Goal: Task Accomplishment & Management: Use online tool/utility

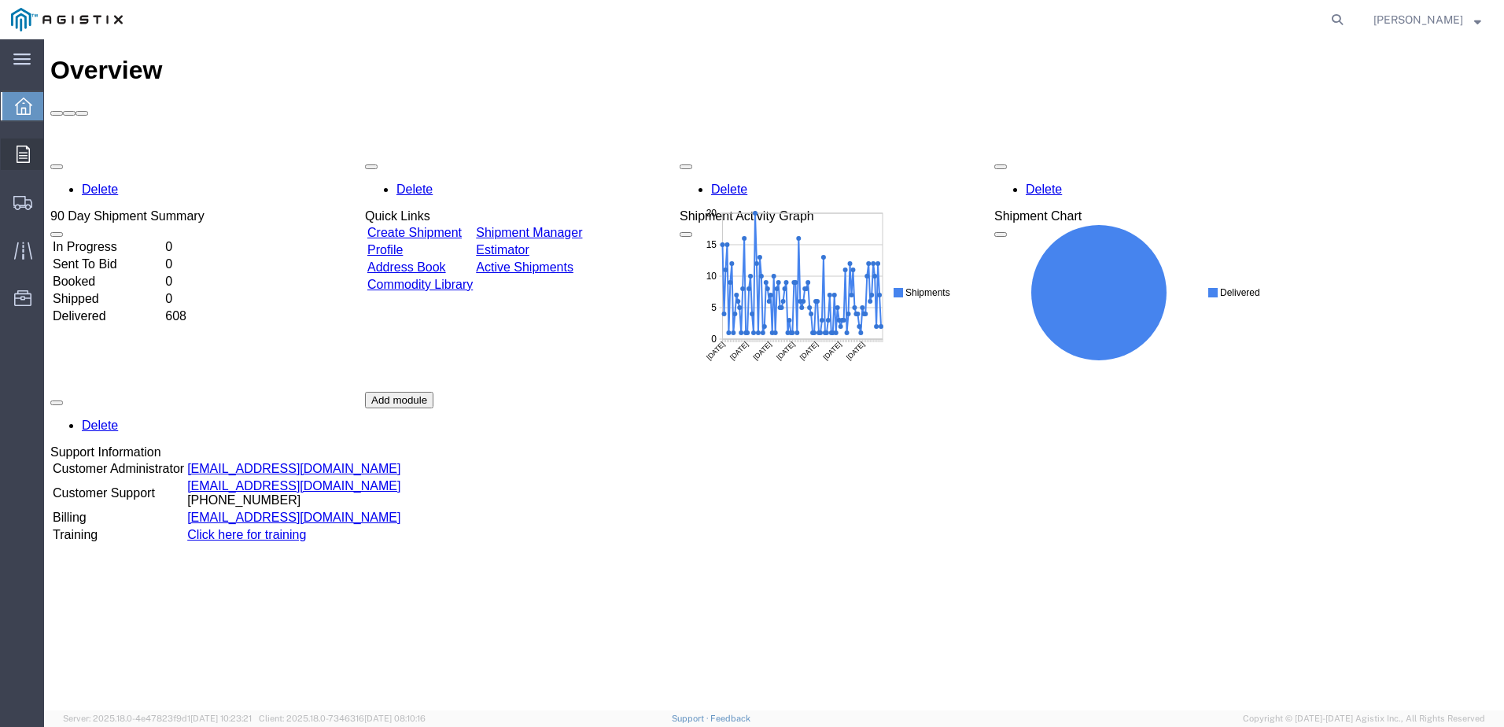
click at [15, 155] on div at bounding box center [23, 153] width 44 height 31
click at [54, 153] on span "Orders" at bounding box center [48, 153] width 11 height 31
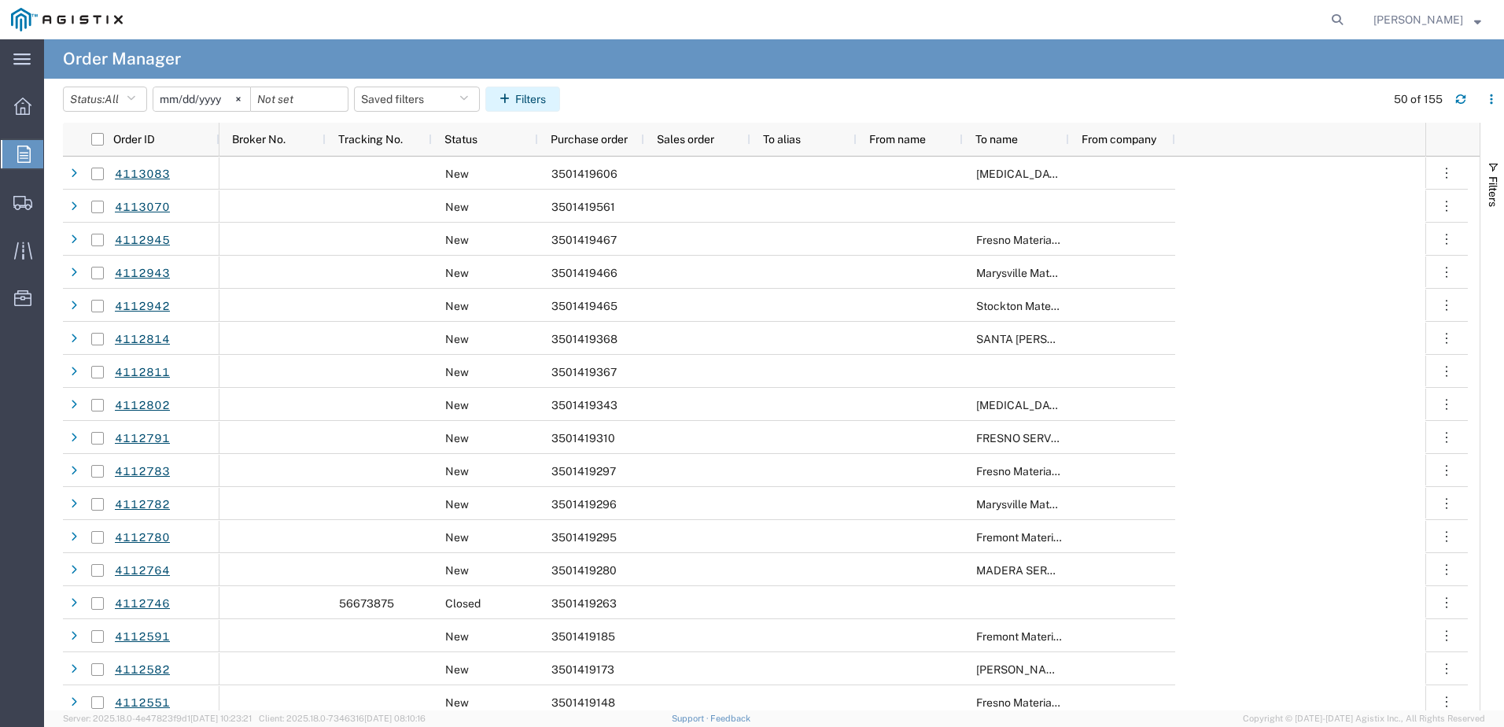
click at [547, 94] on button "Filters" at bounding box center [522, 99] width 75 height 25
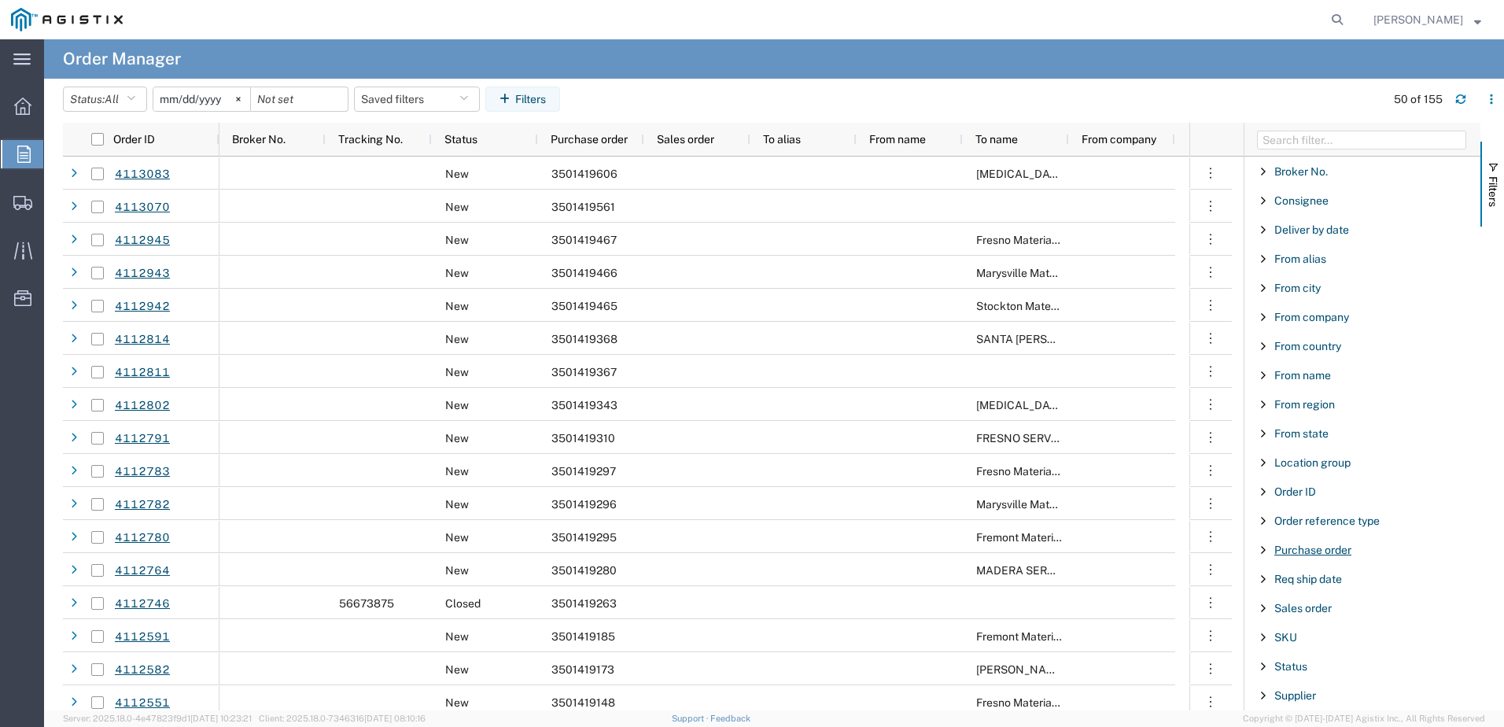
click at [1290, 549] on span "Purchase order" at bounding box center [1313, 550] width 77 height 13
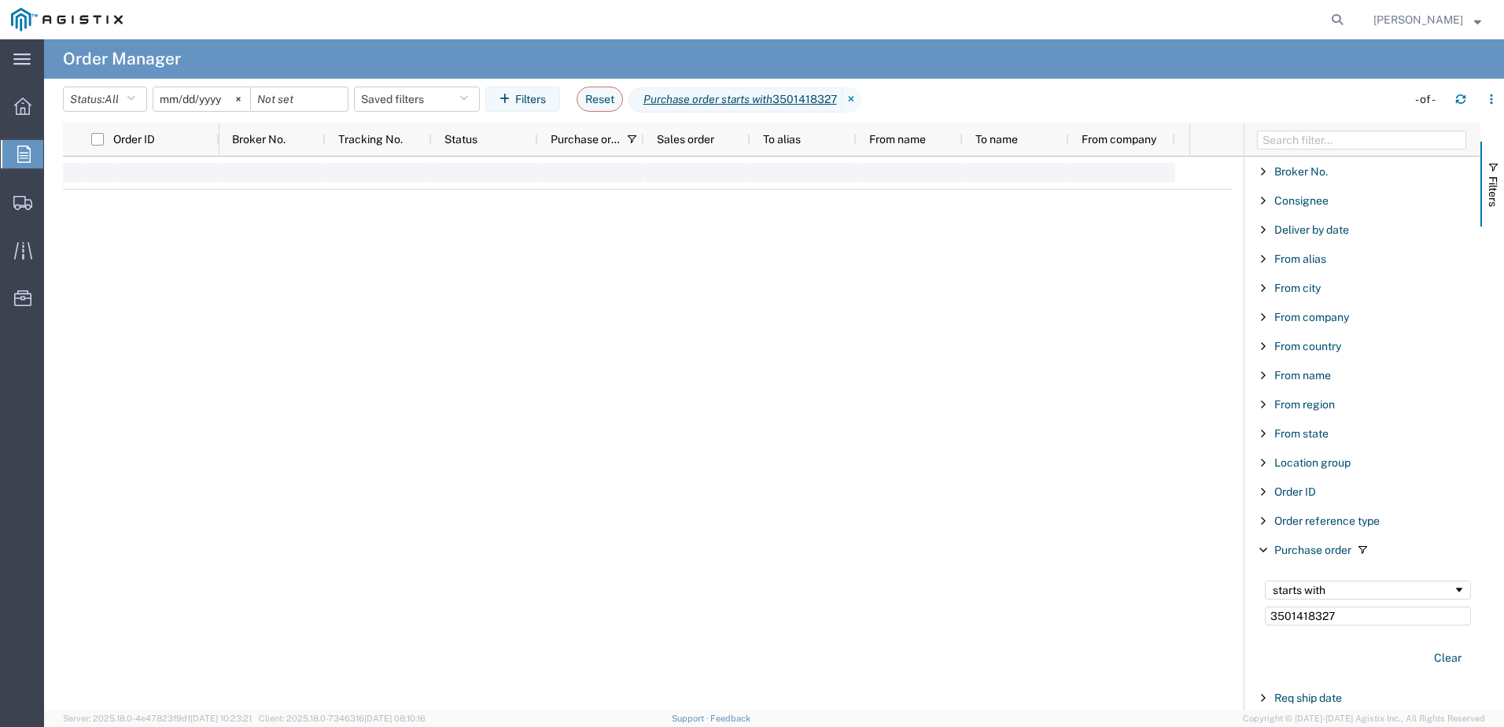
type input "3501418327"
click at [99, 174] on input "Press Space to toggle row selection (unchecked)" at bounding box center [97, 174] width 13 height 13
checkbox input "true"
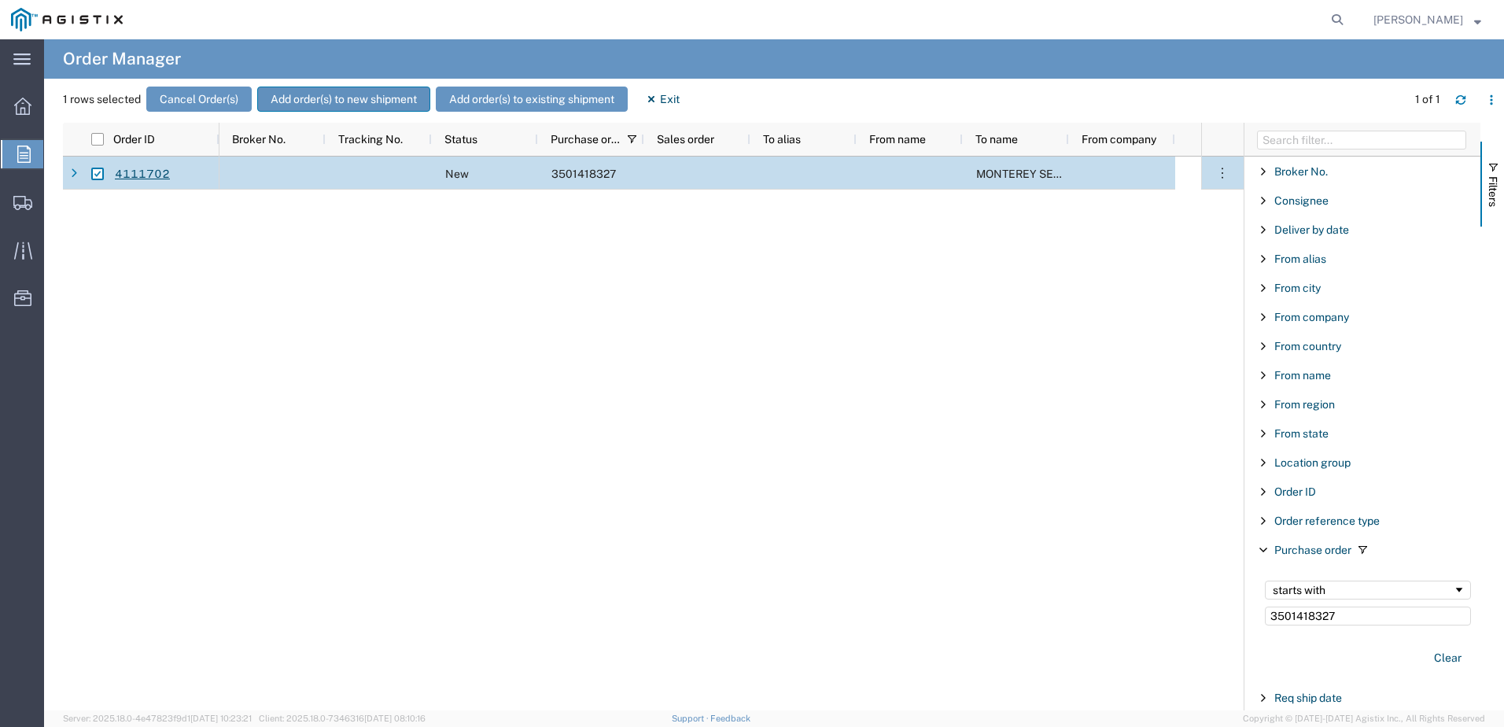
click at [377, 102] on button "Add order(s) to new shipment" at bounding box center [343, 99] width 173 height 25
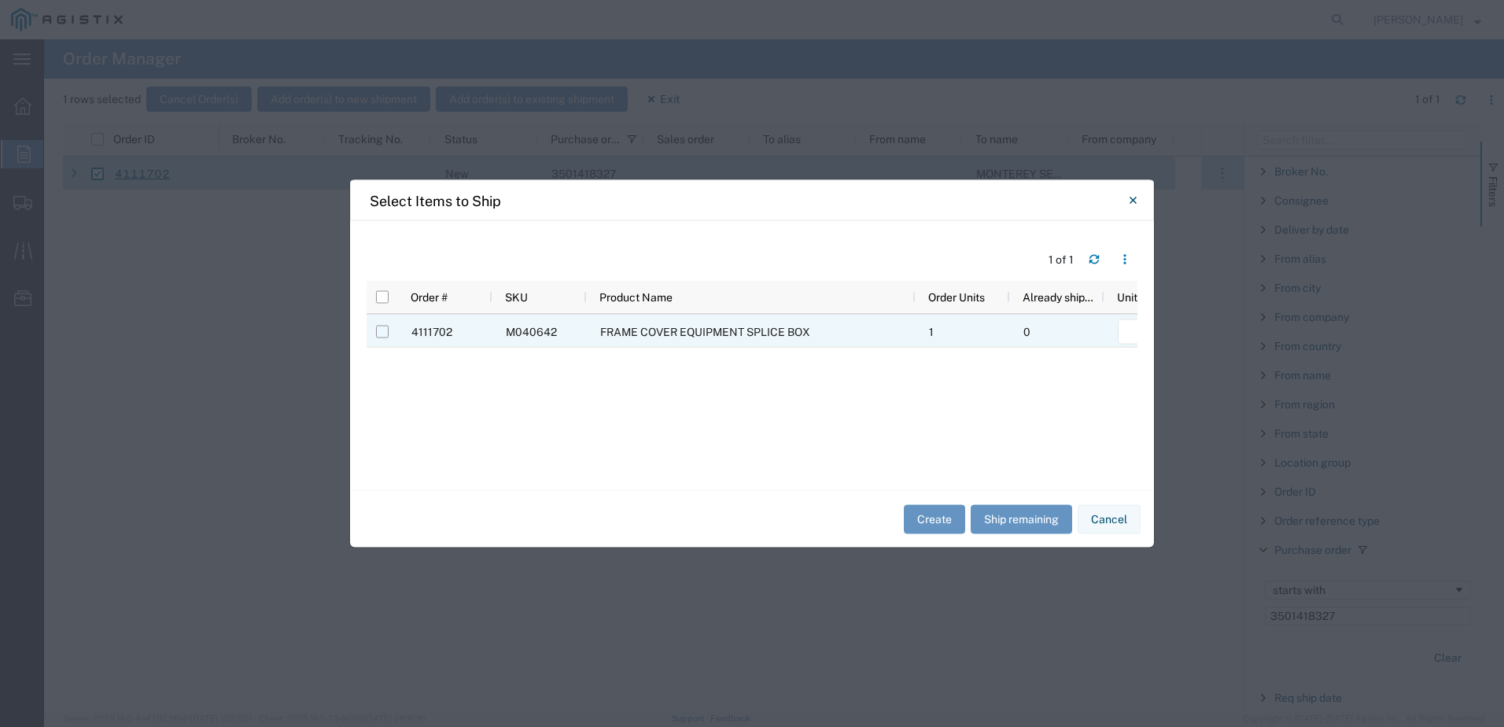
click at [385, 333] on input "Press Space to toggle row selection (unchecked)" at bounding box center [382, 332] width 13 height 13
checkbox input "true"
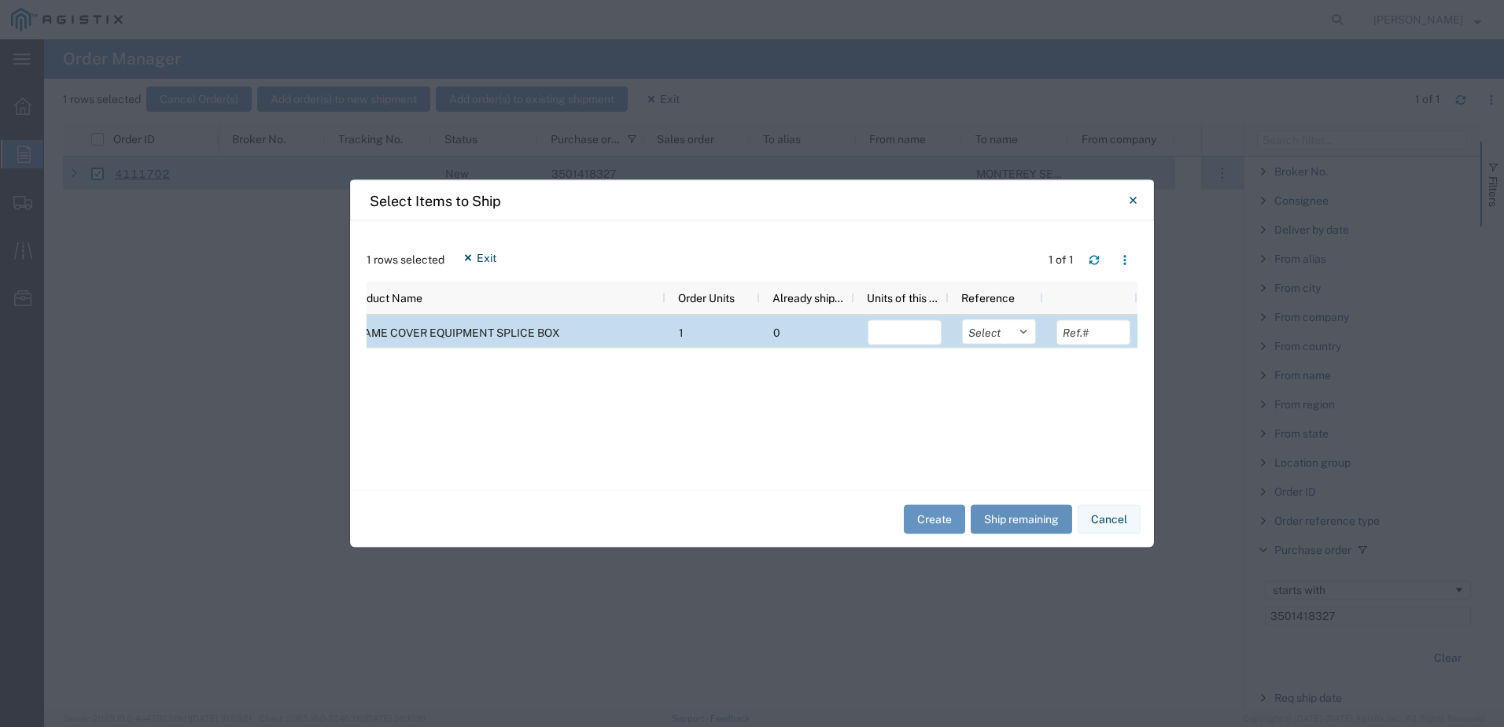
click at [1011, 518] on button "Ship remaining" at bounding box center [1022, 518] width 102 height 29
type input "1"
click at [1023, 336] on select "Select Purchase Order Delivery Number" at bounding box center [999, 331] width 74 height 25
select select "PURCHORD"
click at [962, 319] on select "Select Purchase Order Delivery Number" at bounding box center [999, 331] width 74 height 25
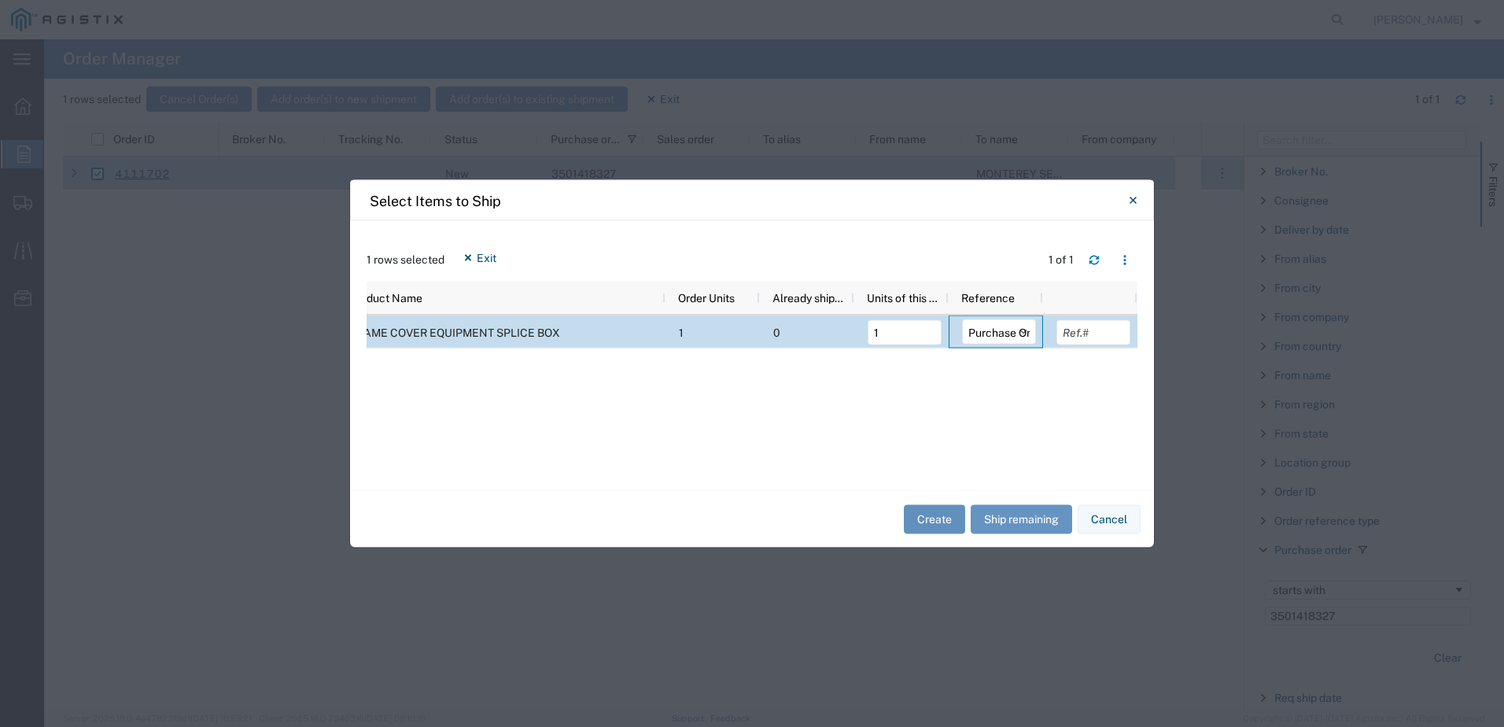
click at [940, 516] on button "Create" at bounding box center [934, 518] width 61 height 29
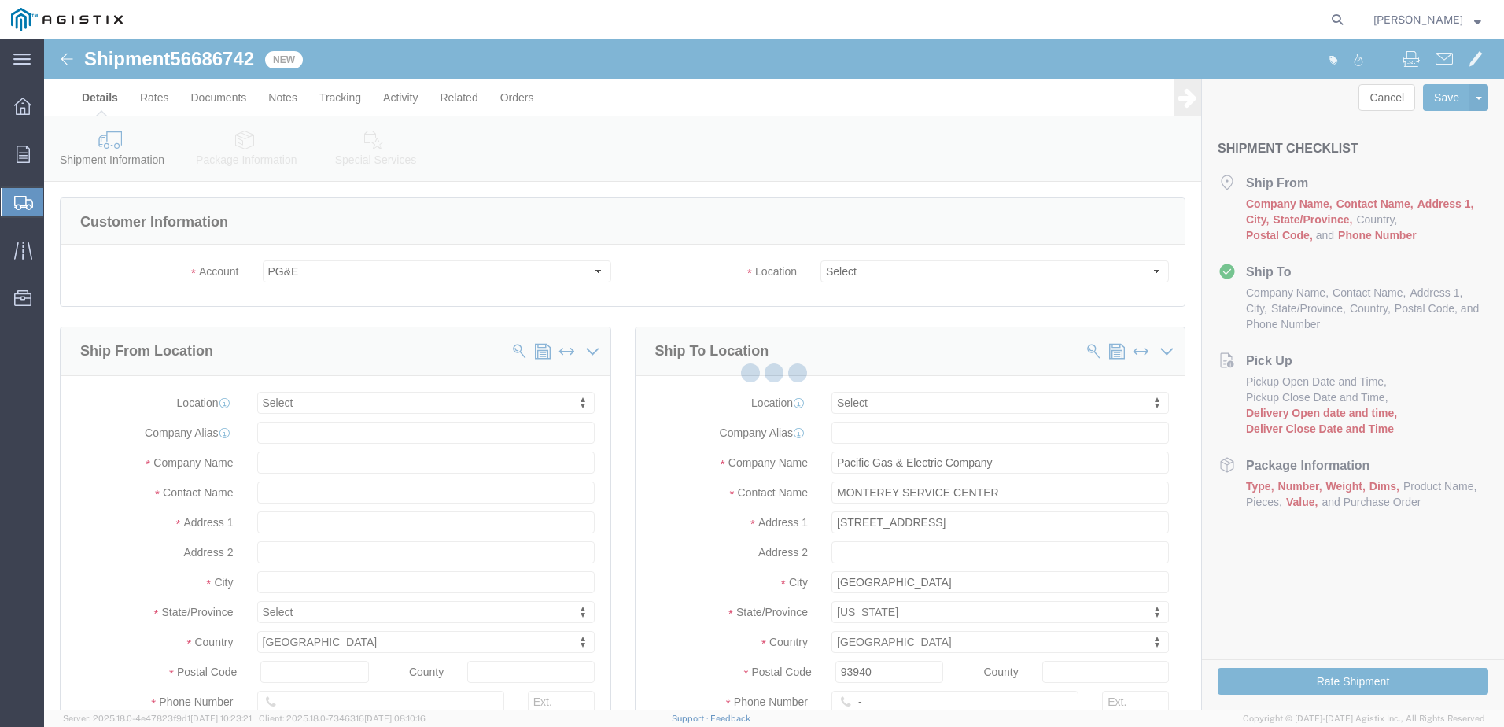
select select
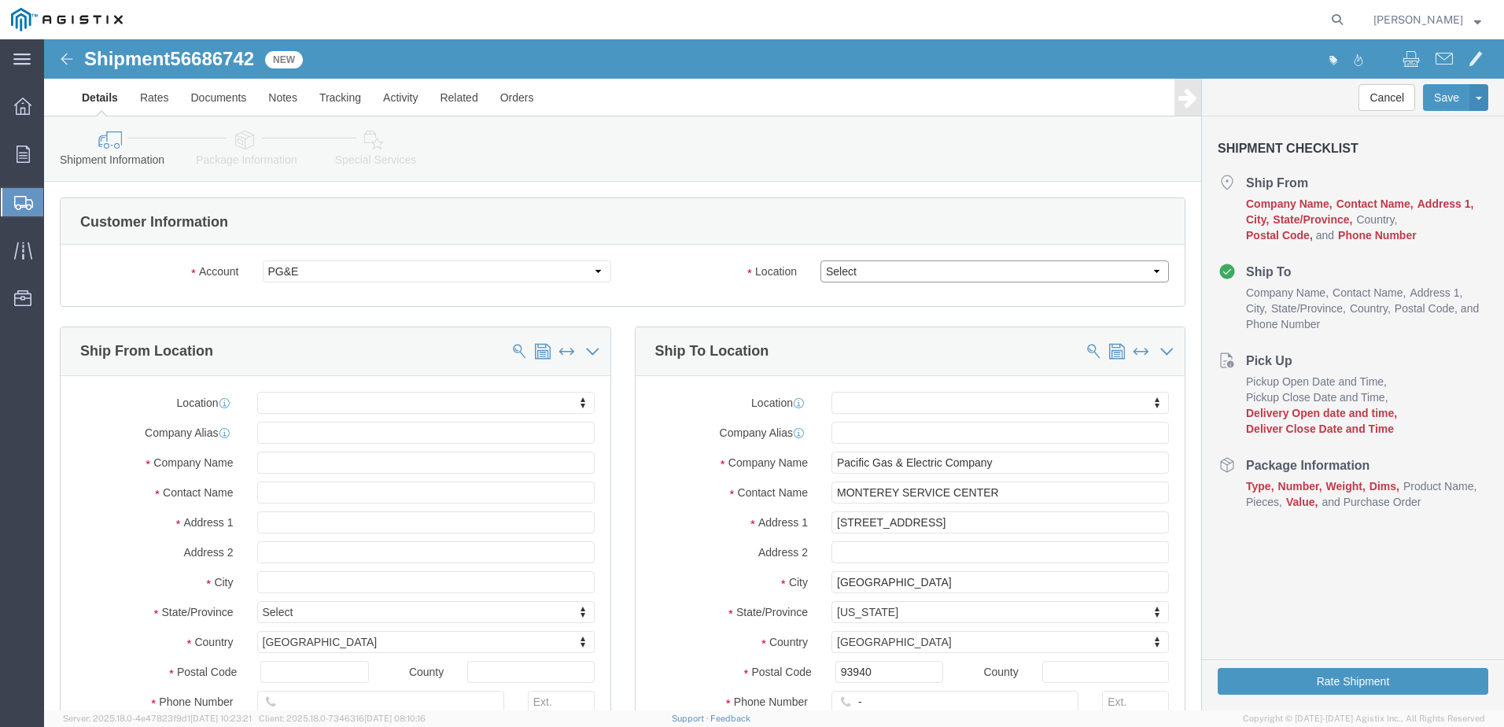
click select "Select All Others [GEOGRAPHIC_DATA] [GEOGRAPHIC_DATA] [GEOGRAPHIC_DATA] [GEOGRA…"
select select "23082"
click select "Select All Others [GEOGRAPHIC_DATA] [GEOGRAPHIC_DATA] [GEOGRAPHIC_DATA] [GEOGRA…"
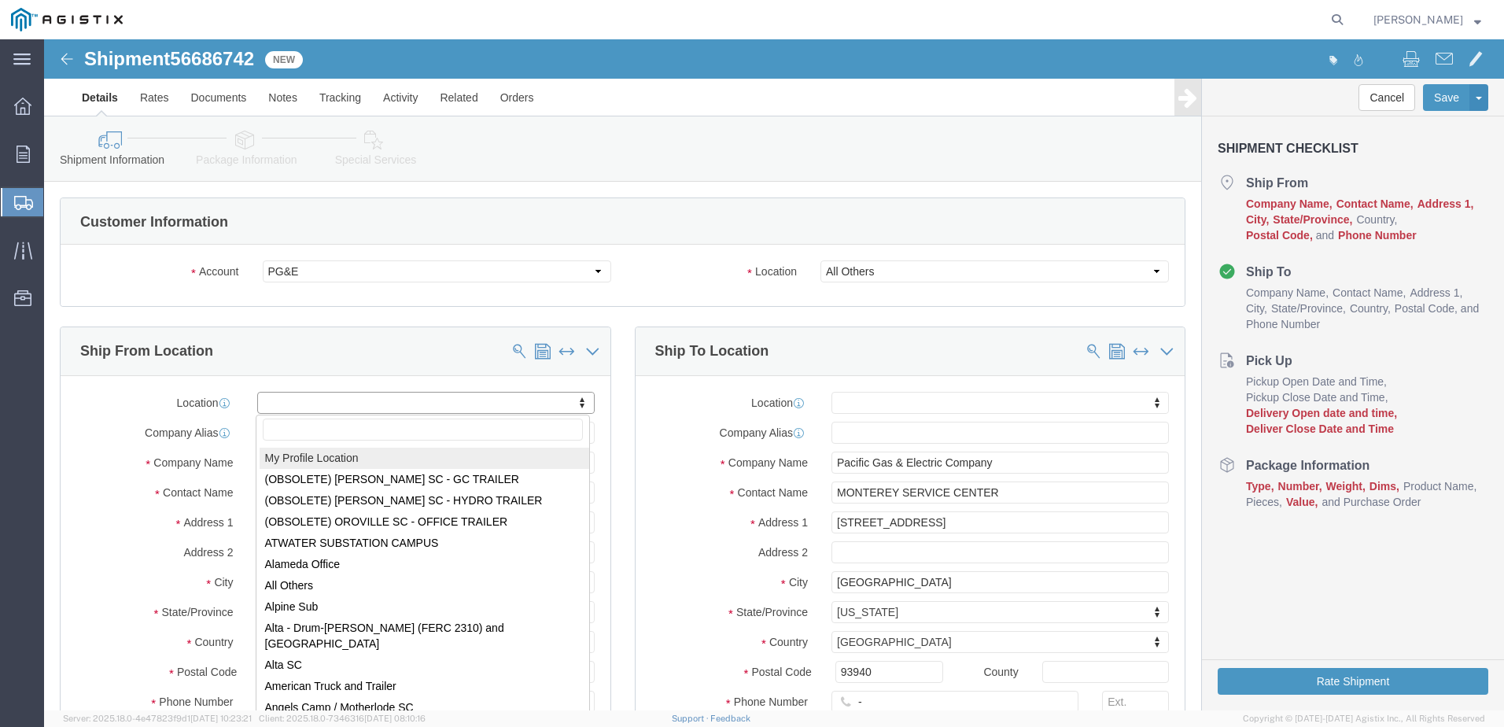
select select "MYPROFILE"
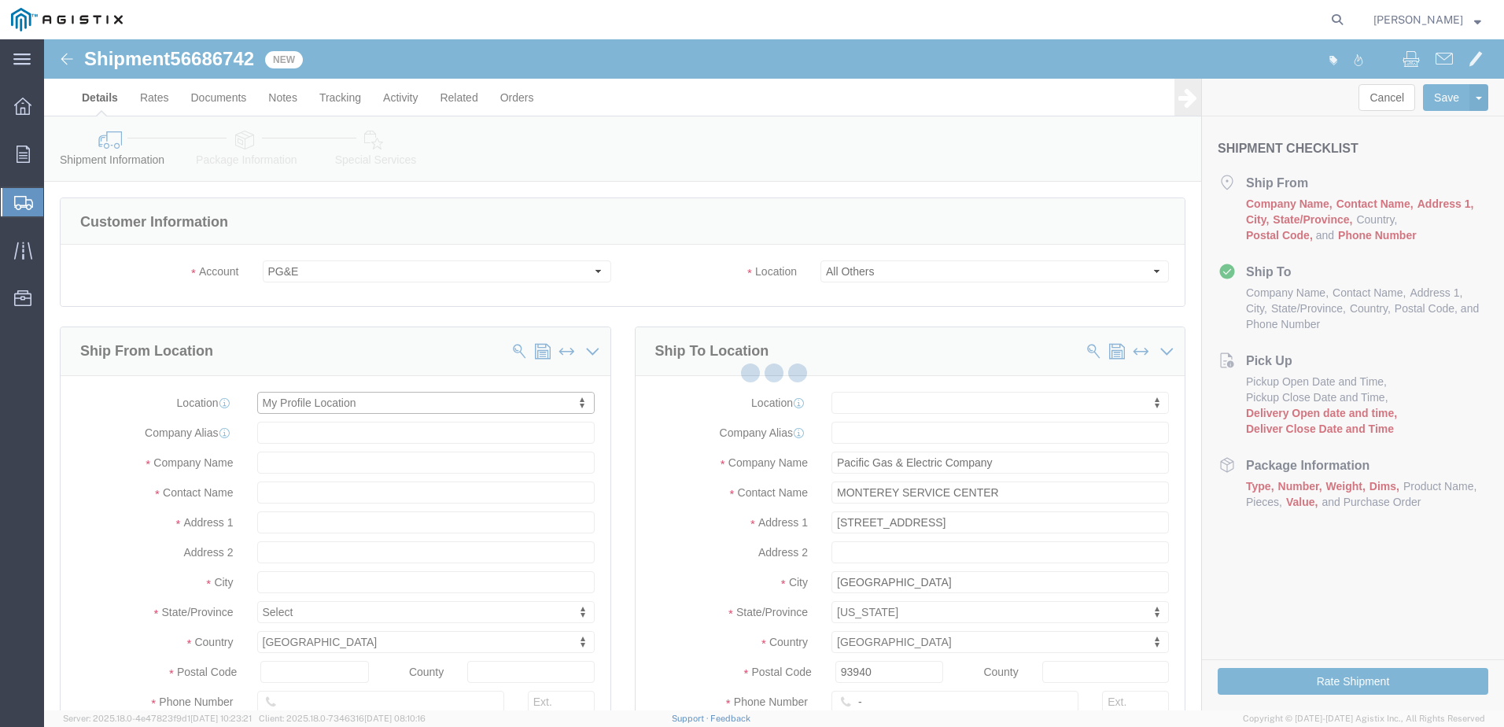
select select "CA"
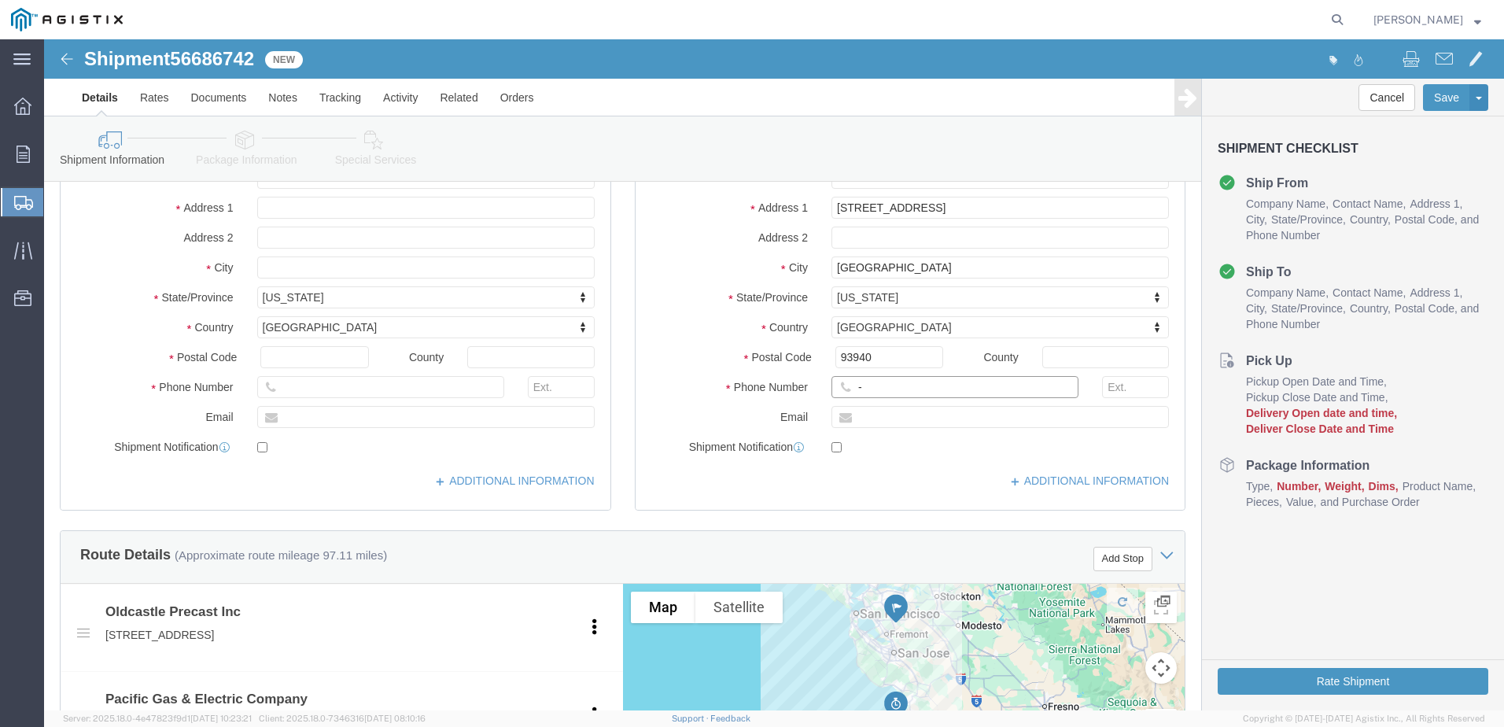
click input "-"
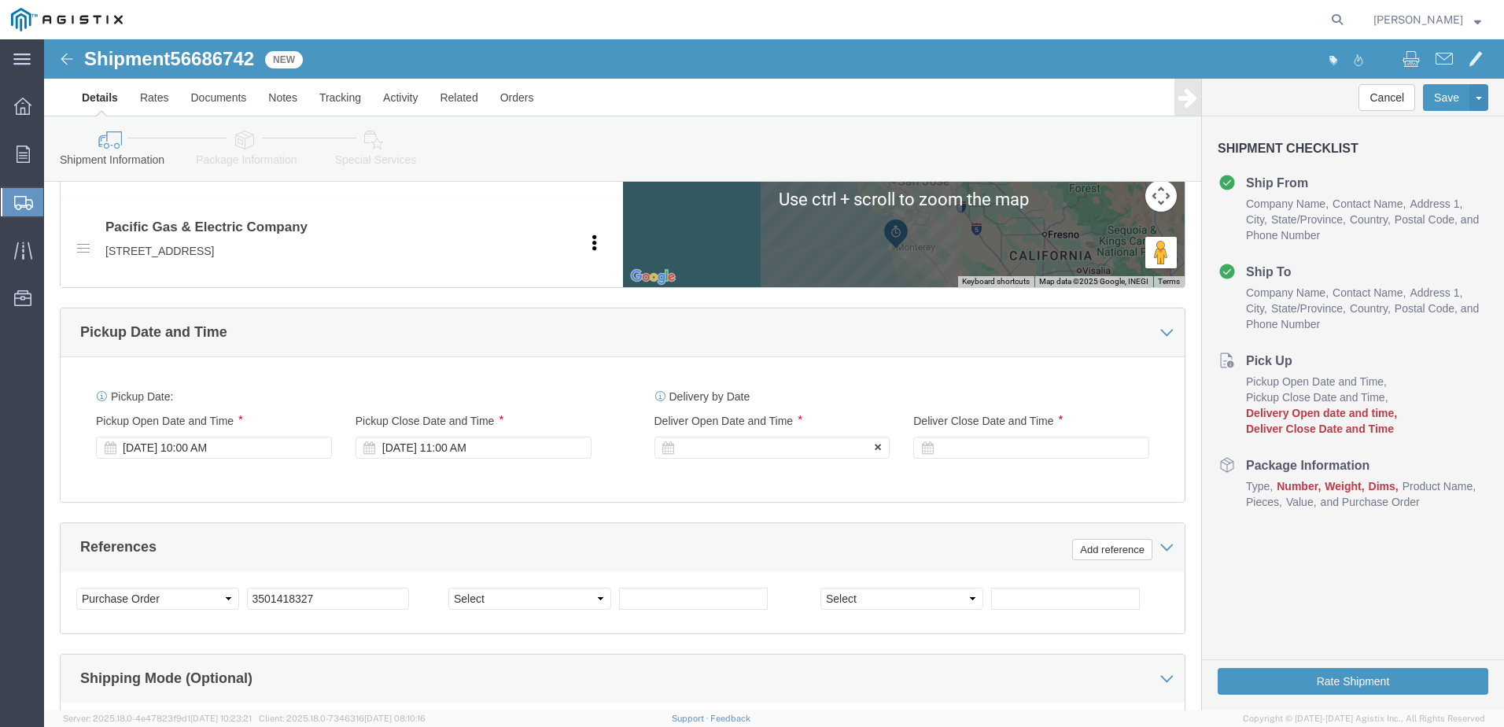
type input "4082424912"
click div
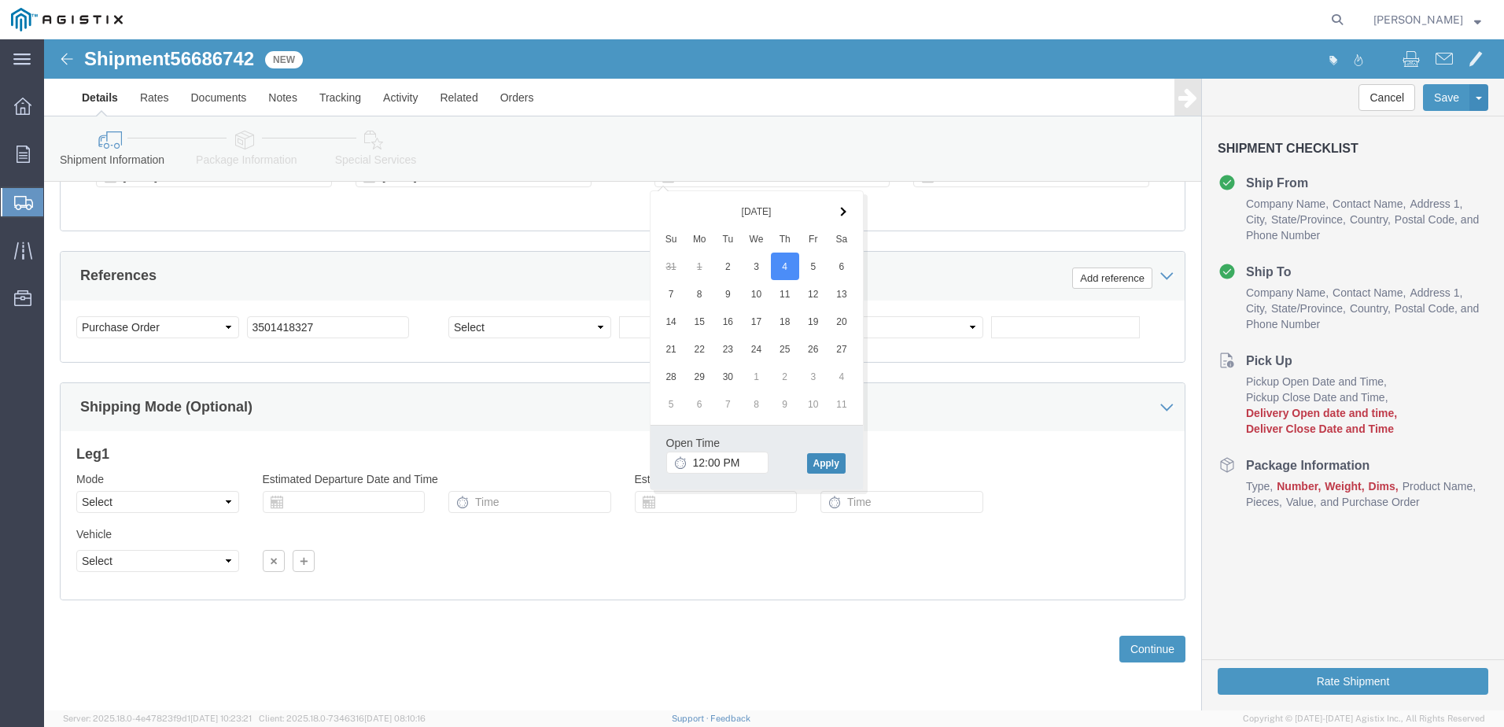
click button "Apply"
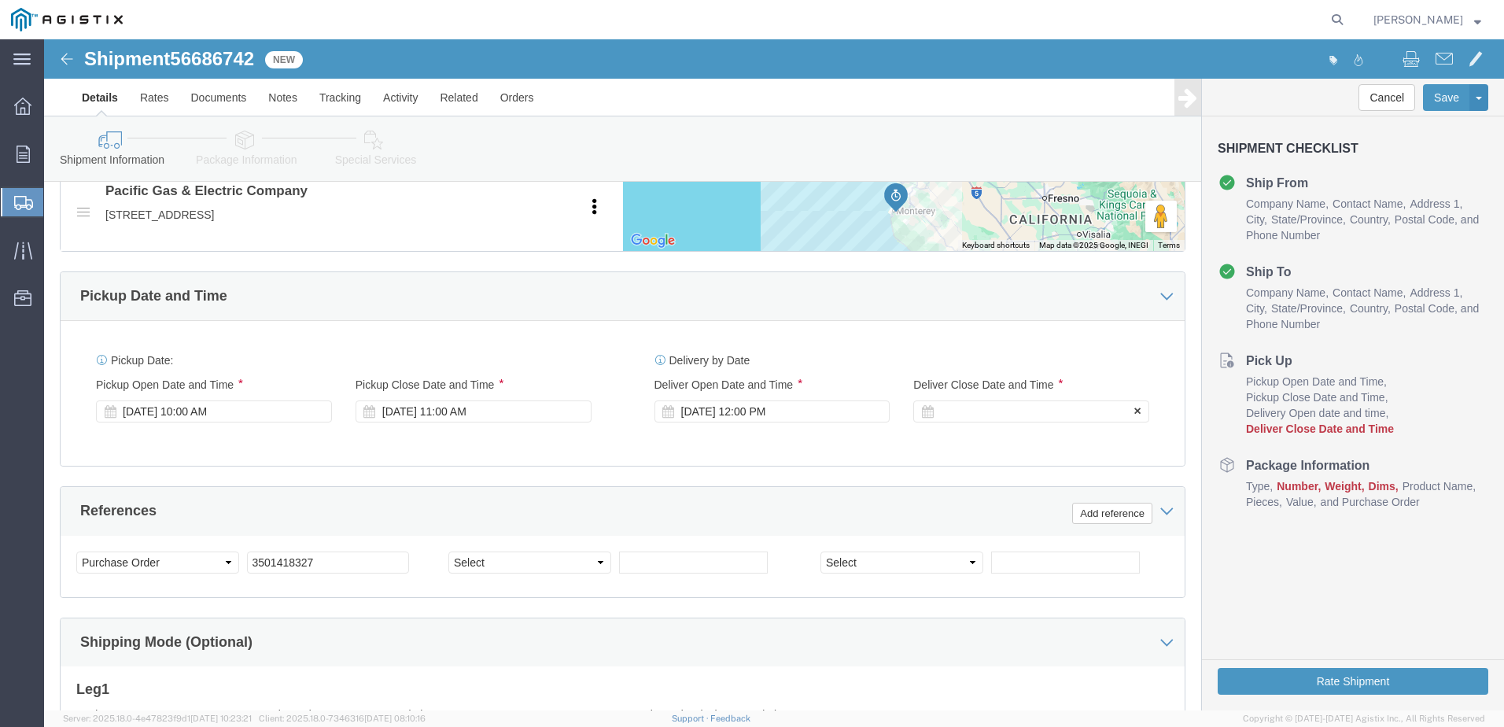
scroll to position [822, 0]
click div
click button "Apply"
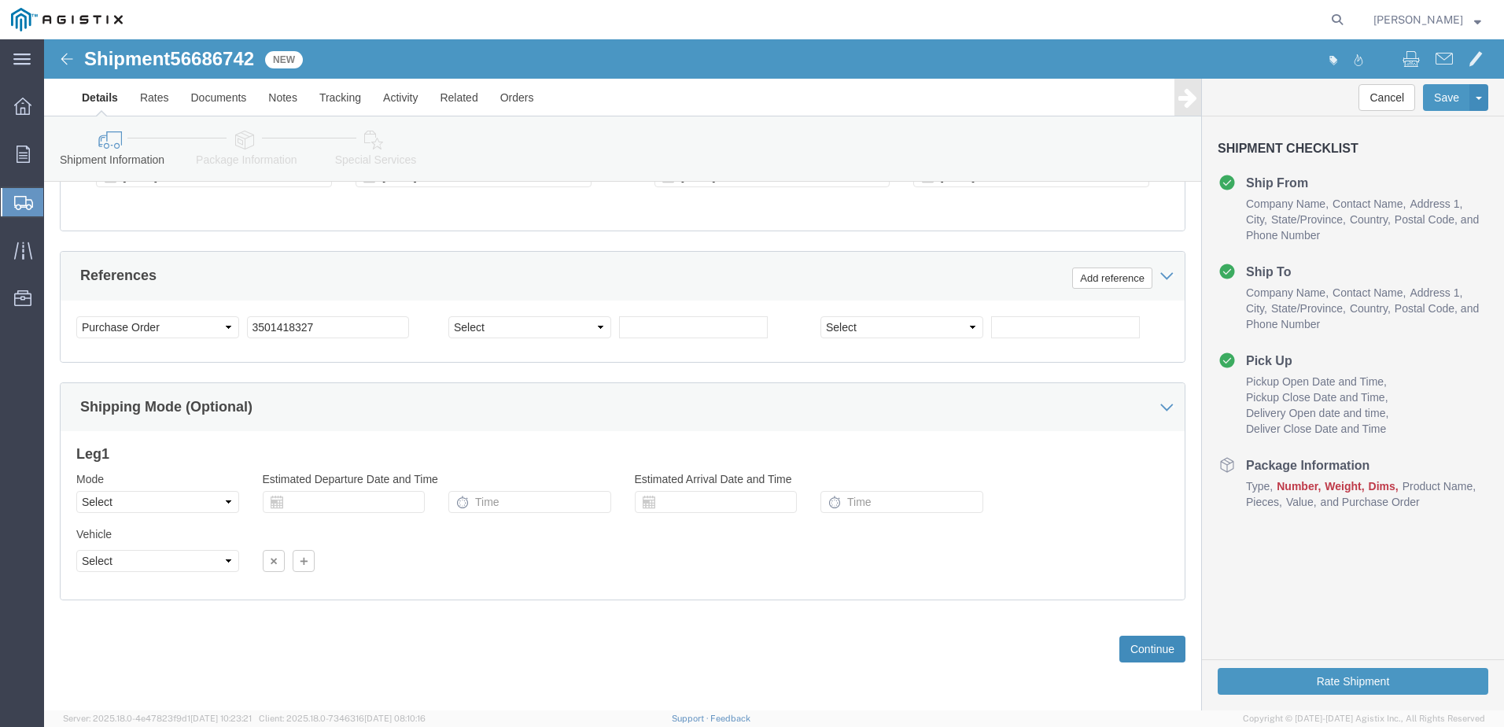
click button "Continue"
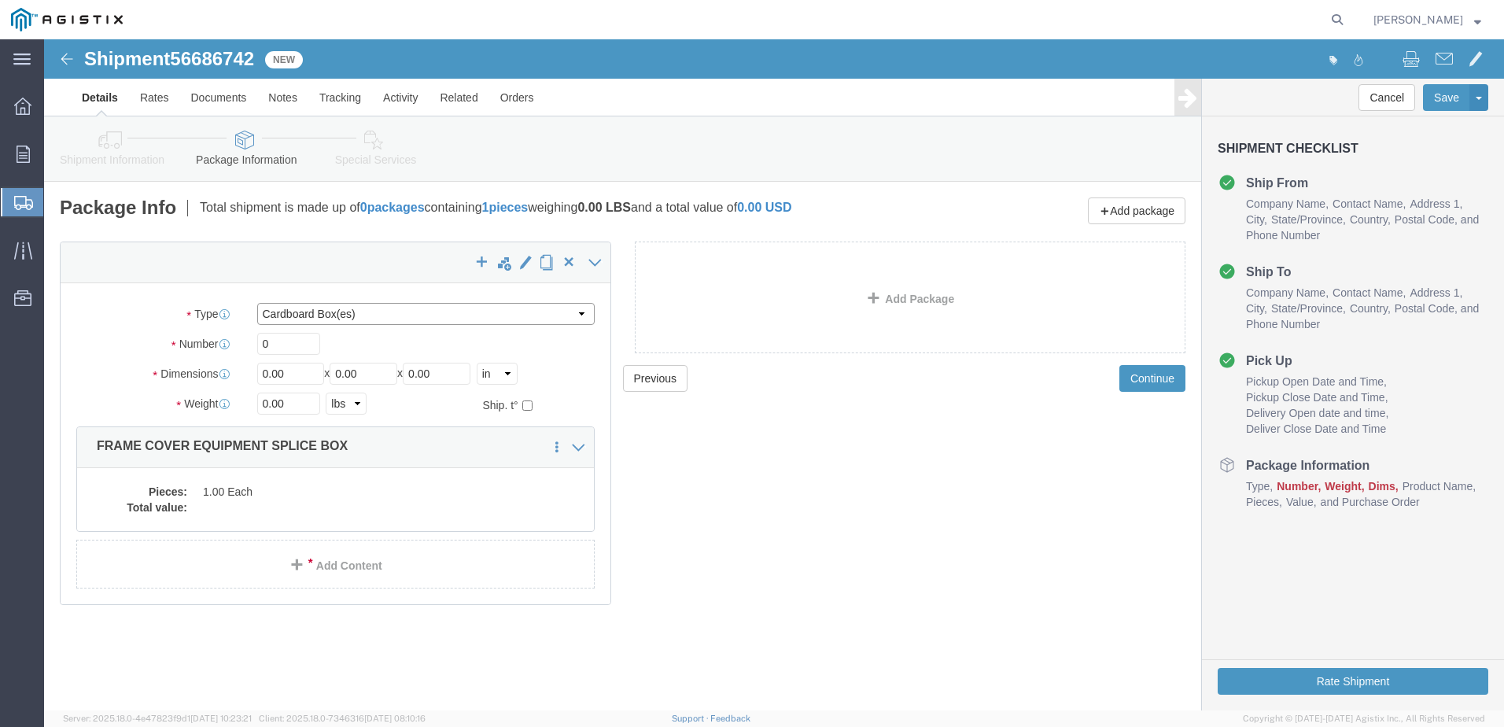
click select "Select Bulk Bundle(s) Cardboard Box(es) Carton(s) Crate(s) Drum(s) (Fiberboard)…"
select select "YRPK"
click select "Select Bulk Bundle(s) Cardboard Box(es) Carton(s) Crate(s) Drum(s) (Fiberboard)…"
click input "0"
click input "01"
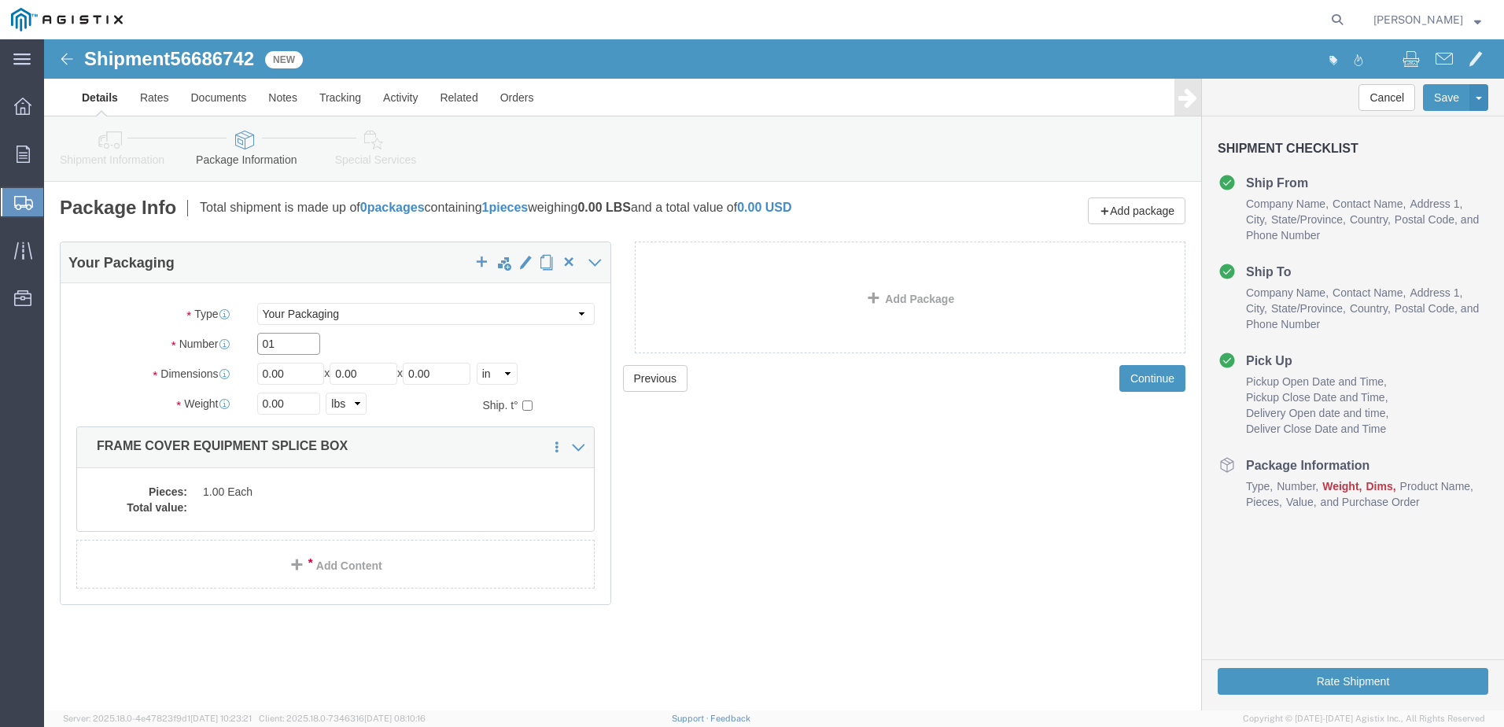
click input "01"
type input "1"
click input "0.00"
type input "0.0072"
type input "36"
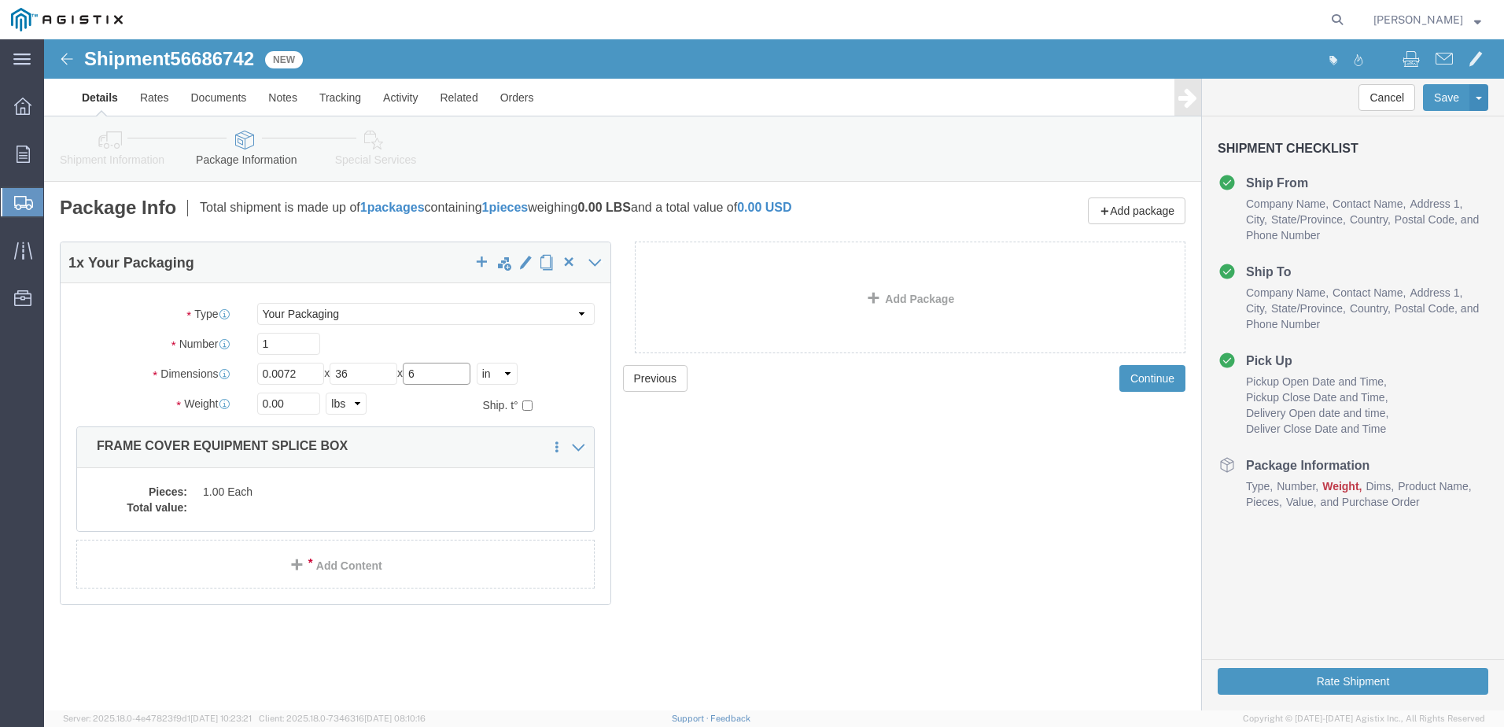
type input "6"
click input "0.00"
type input "275"
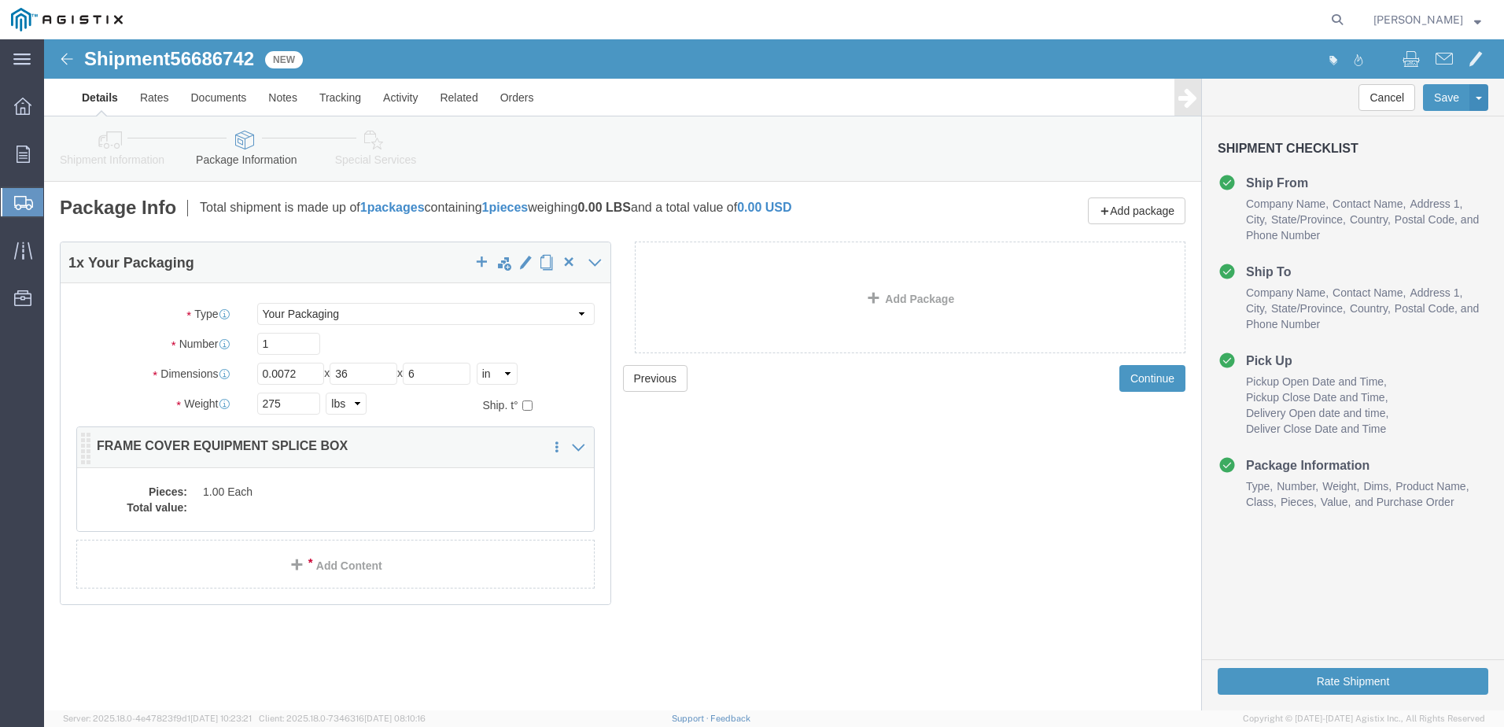
click dd "1.00 Each"
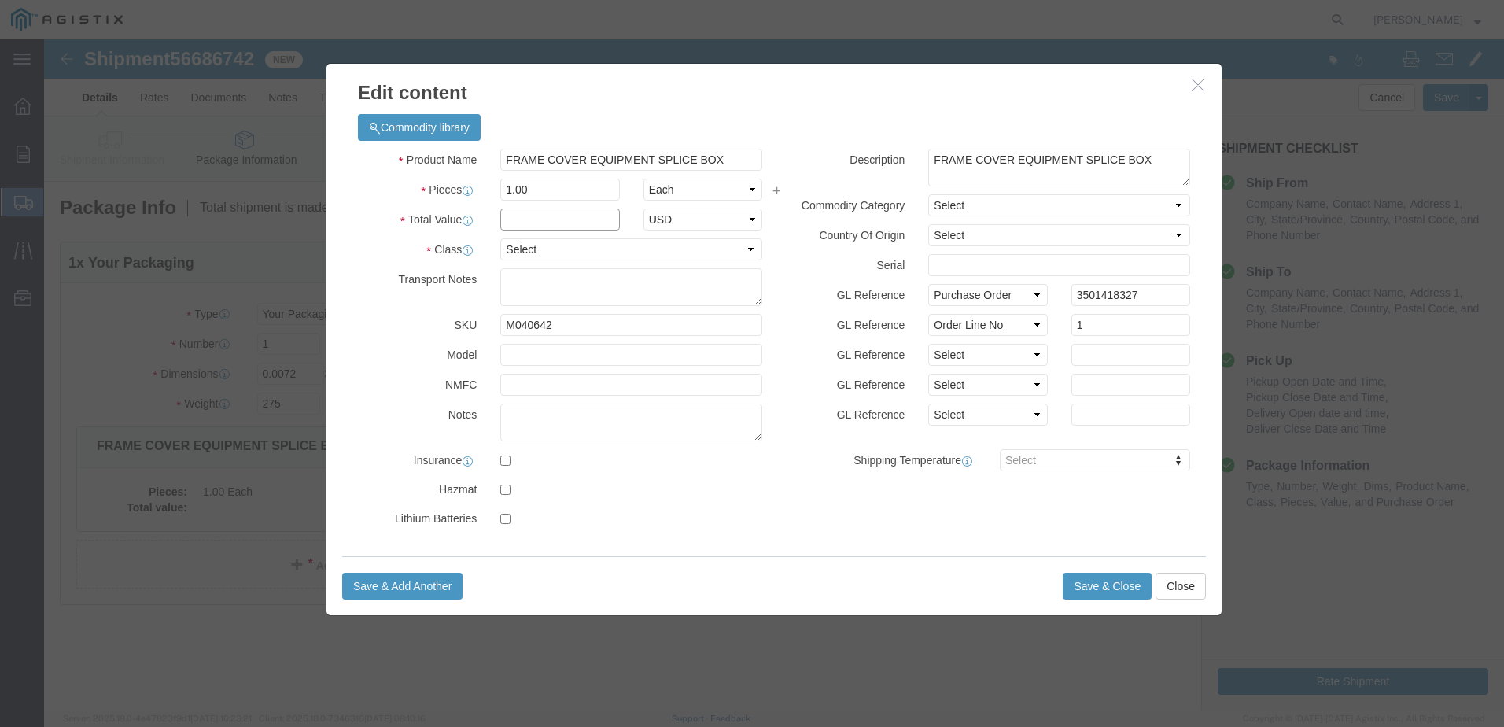
click input "text"
type input "1"
click select "Select 50 55 60 65 70 85 92.5 100 125 175 250 300 400"
select select "55"
click select "Select 50 55 60 65 70 85 92.5 100 125 175 250 300 400"
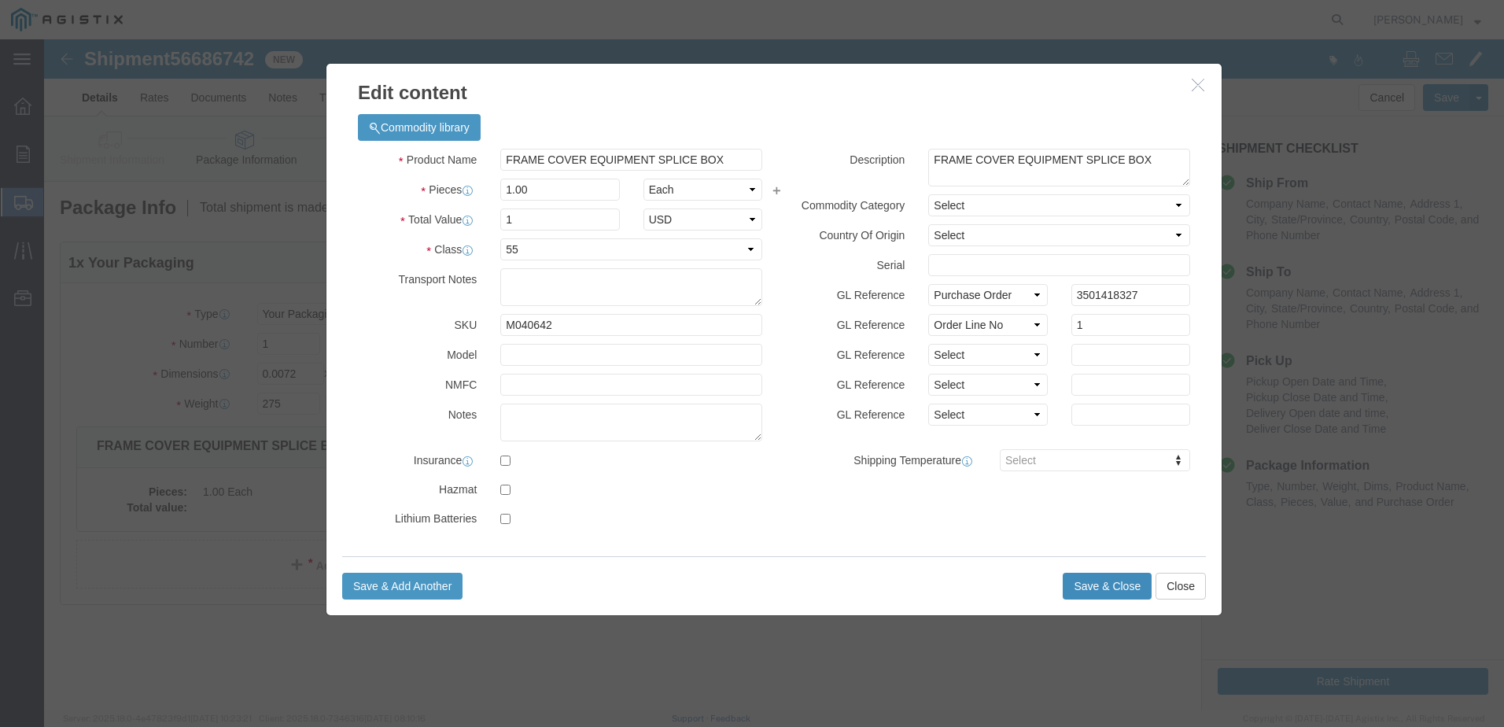
click button "Save & Close"
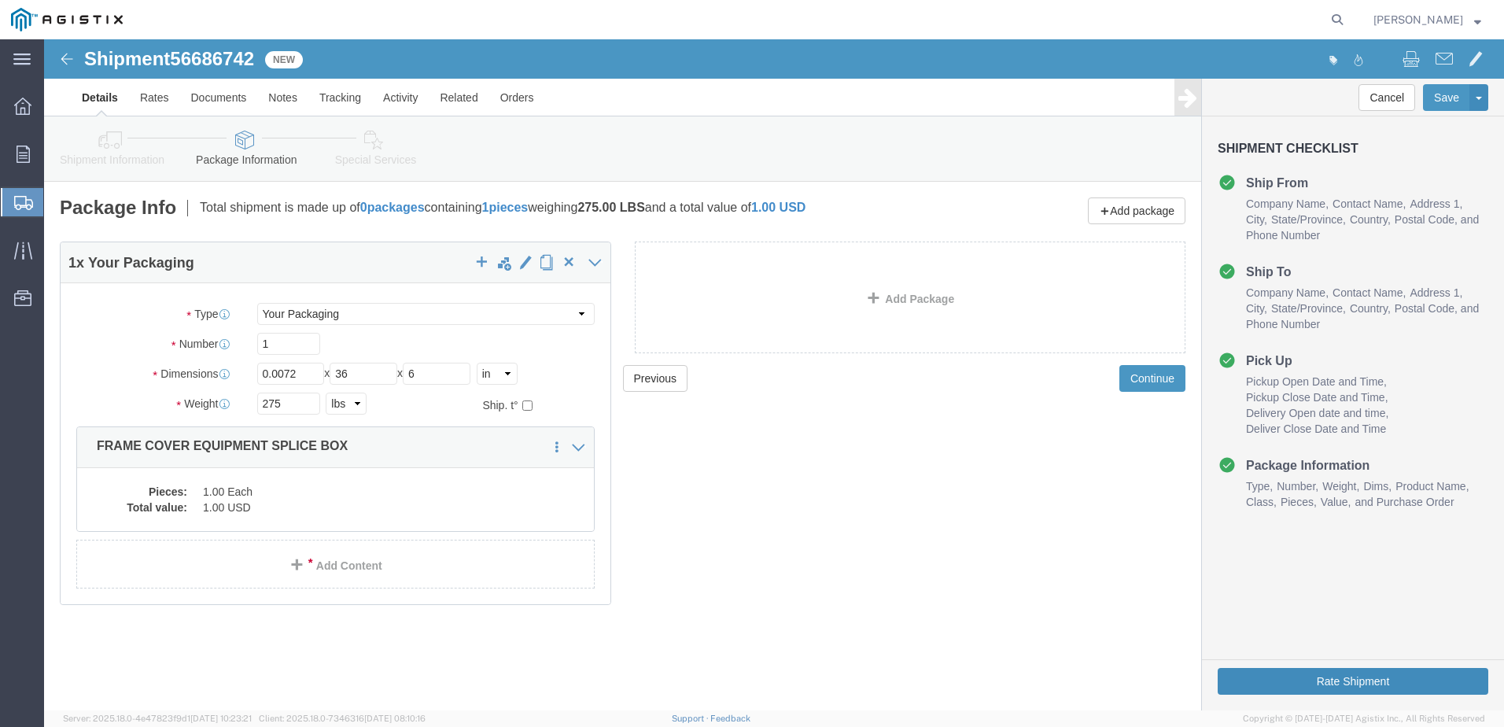
click button "Rate Shipment"
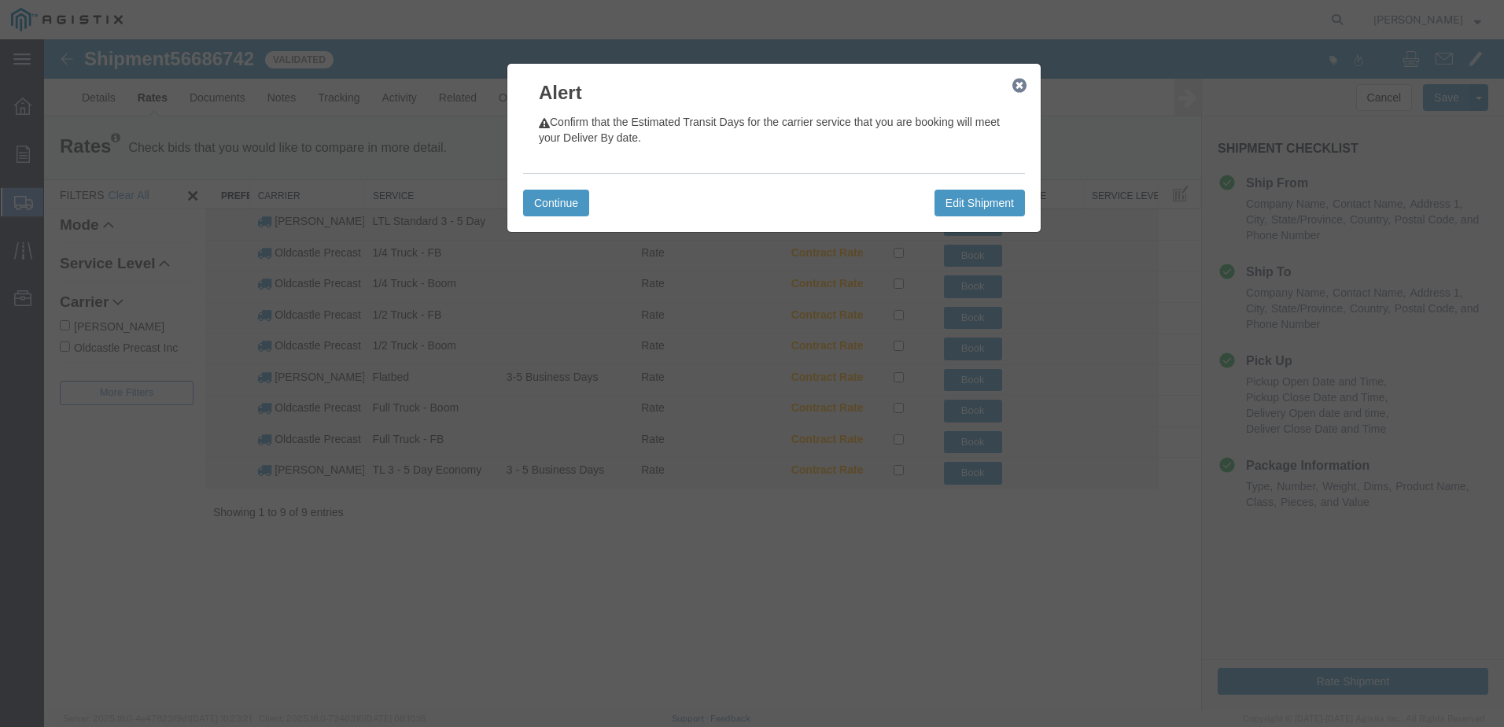
click at [1026, 87] on icon "button" at bounding box center [1020, 85] width 14 height 13
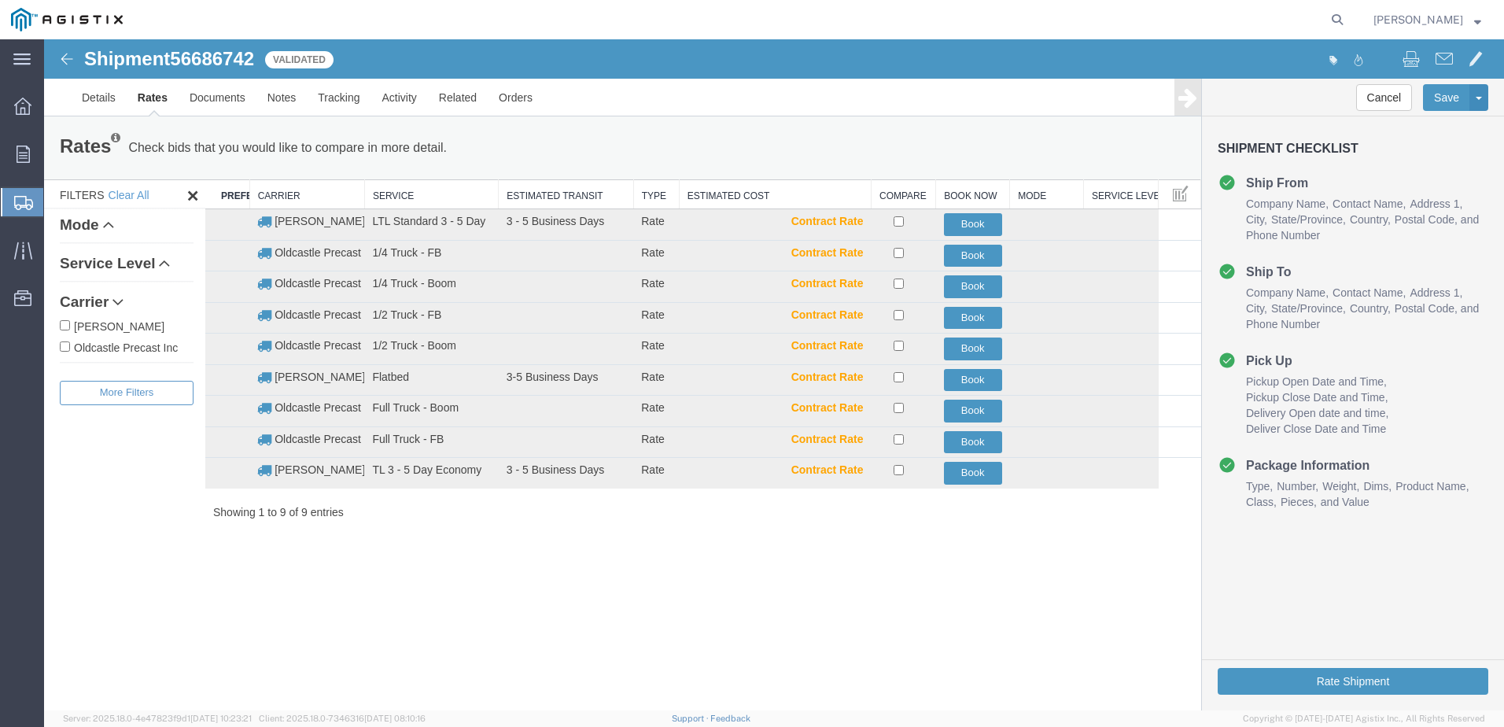
click at [86, 347] on label "Oldcastle Precast Inc" at bounding box center [127, 346] width 134 height 17
click at [70, 347] on input "Oldcastle Precast Inc" at bounding box center [65, 346] width 10 height 10
checkbox input "true"
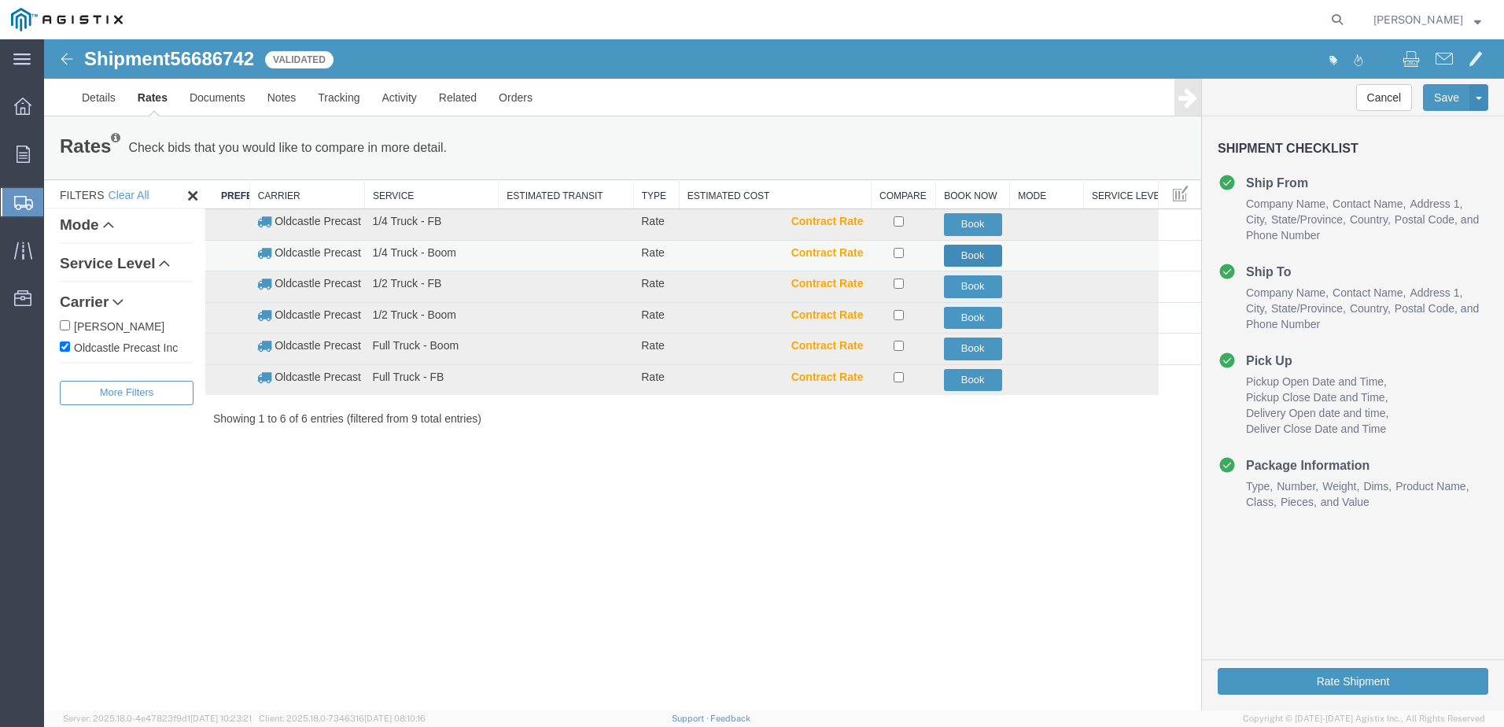
click at [958, 253] on button "Book" at bounding box center [973, 256] width 58 height 23
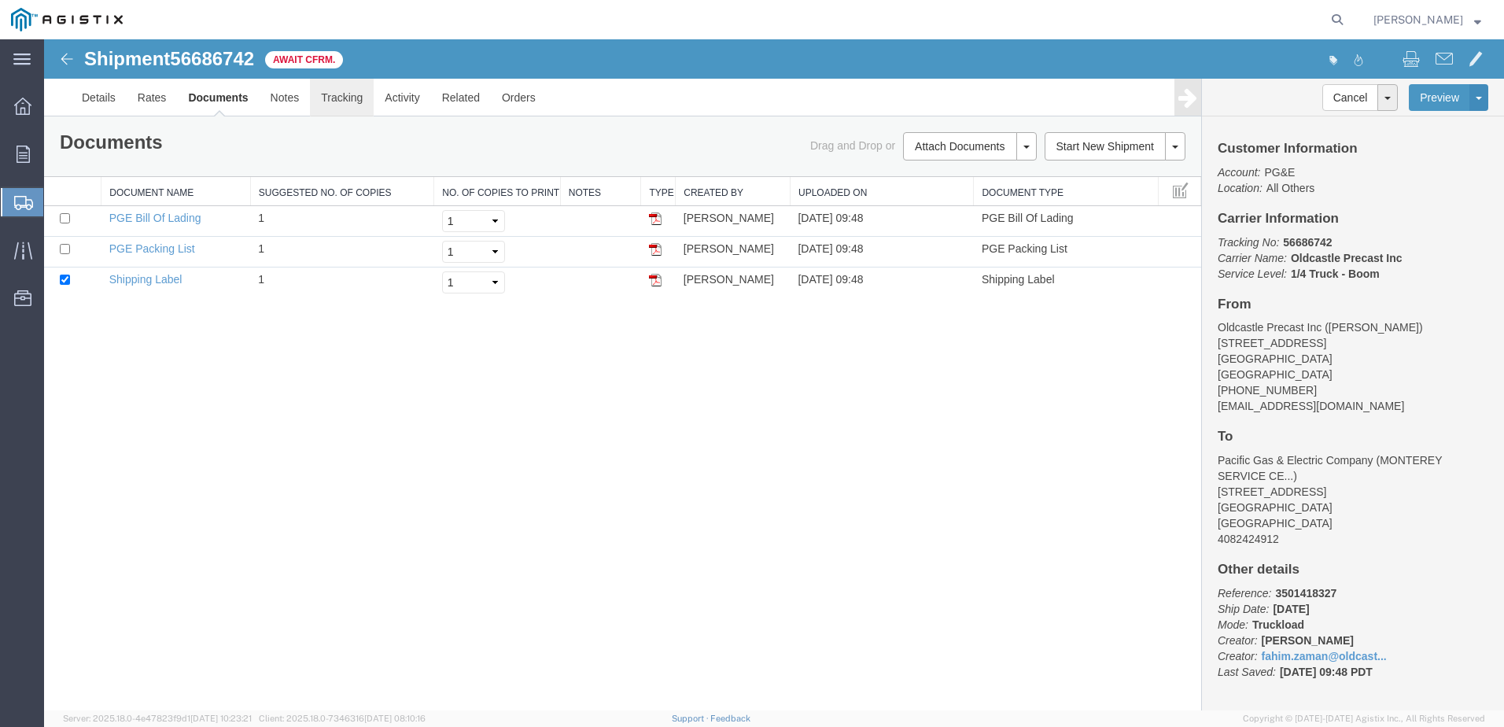
click at [358, 98] on link "Tracking" at bounding box center [342, 98] width 64 height 38
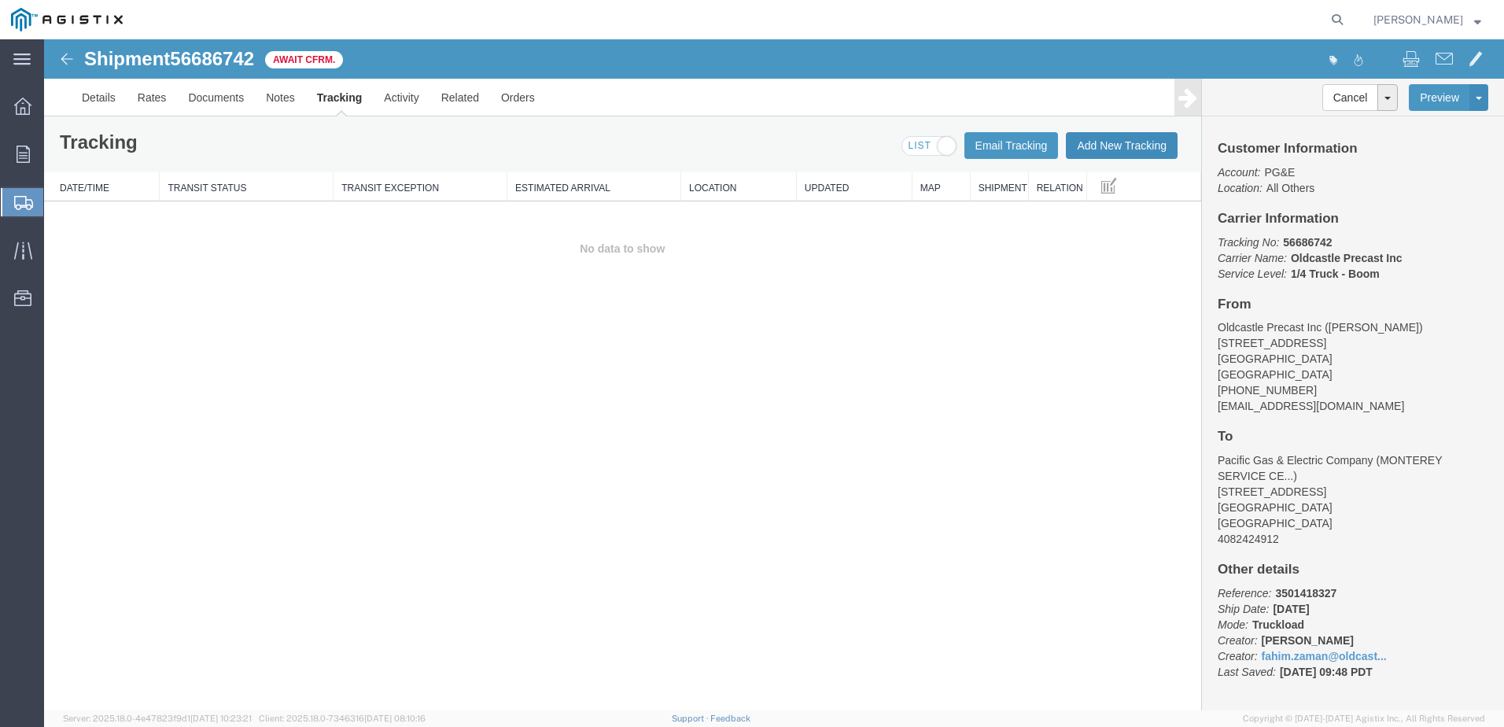
click at [1137, 151] on button "Add New Tracking" at bounding box center [1122, 145] width 112 height 27
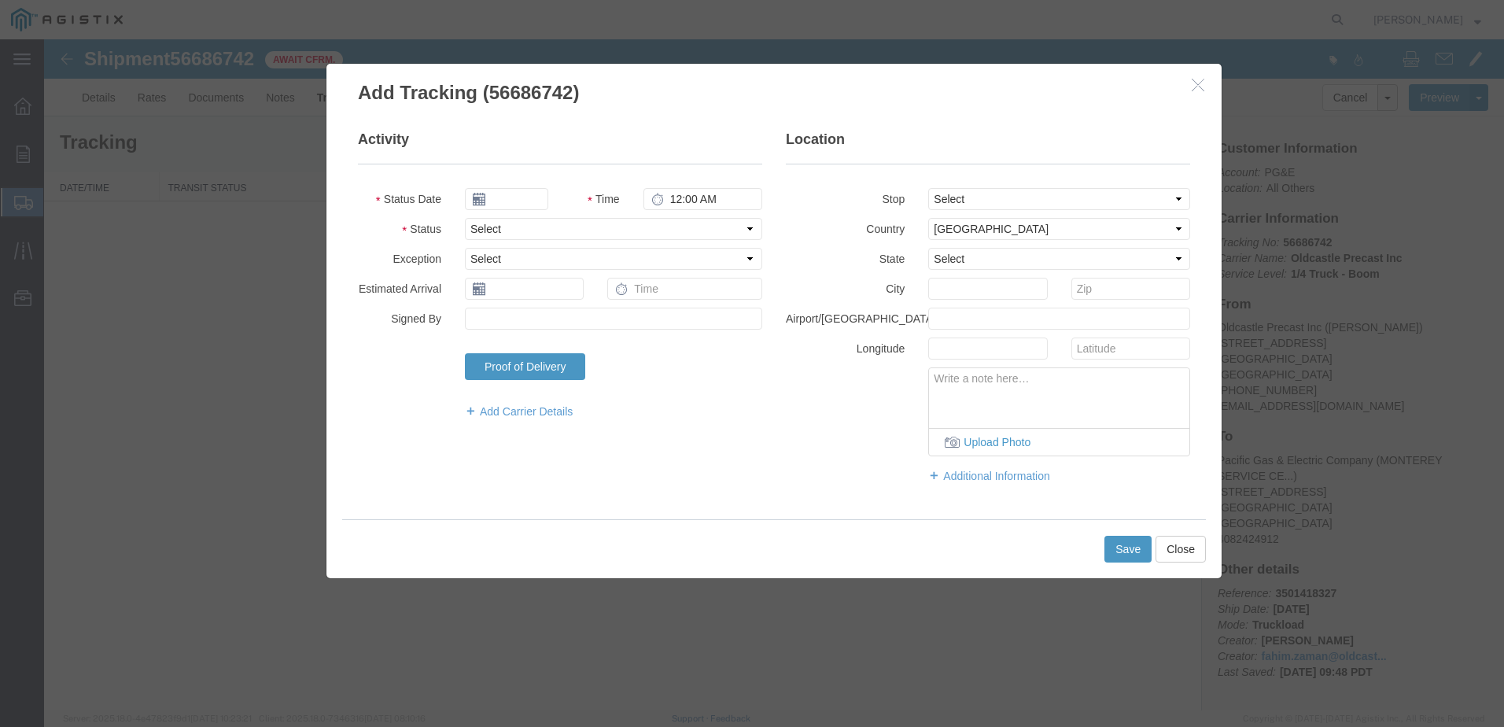
type input "[DATE]"
type input "10:00 AM"
click at [522, 234] on select "Select Arrival Notice Available Arrival Notice Imported Arrive at Delivery Loca…" at bounding box center [613, 229] width 297 height 22
select select "DELIVRED"
click at [465, 218] on select "Select Arrival Notice Available Arrival Notice Imported Arrive at Delivery Loca…" at bounding box center [613, 229] width 297 height 22
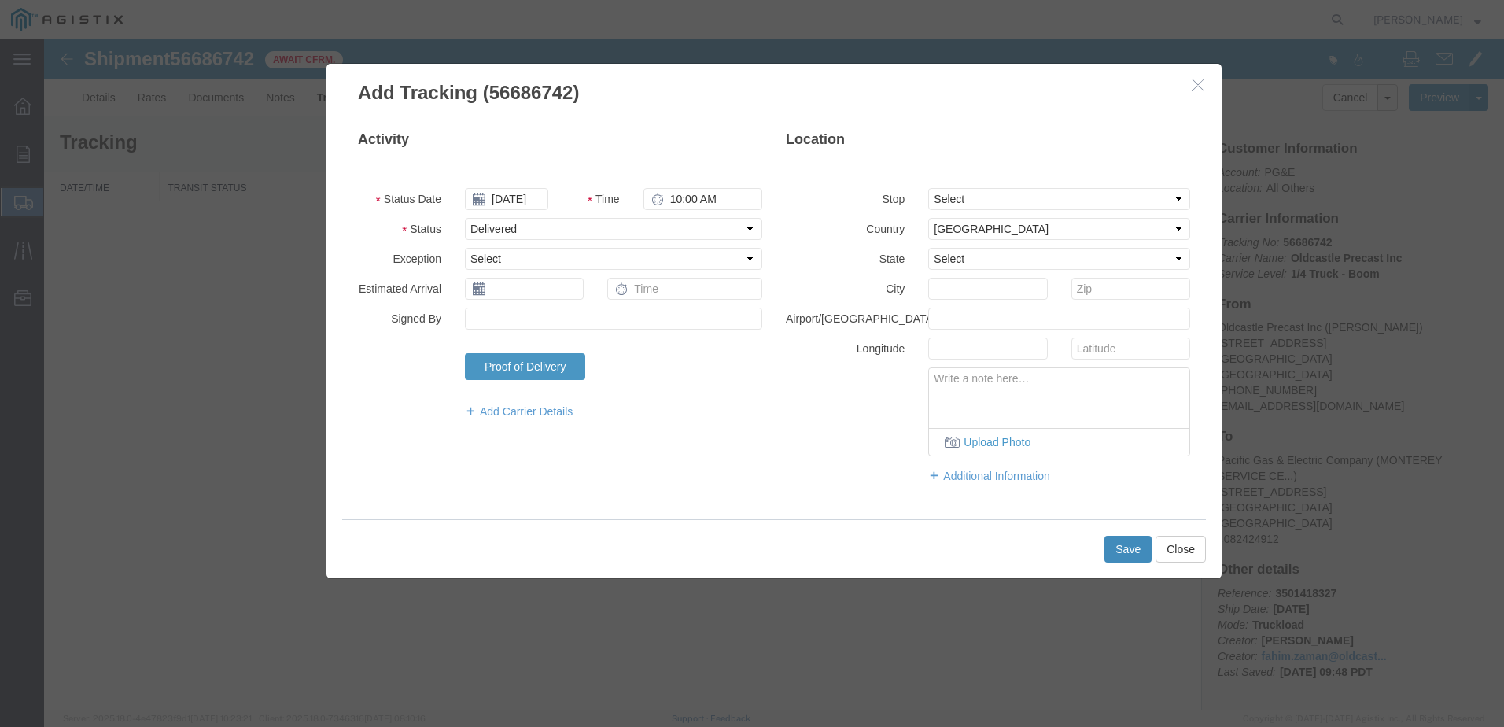
click at [1122, 542] on button "Save" at bounding box center [1128, 549] width 47 height 27
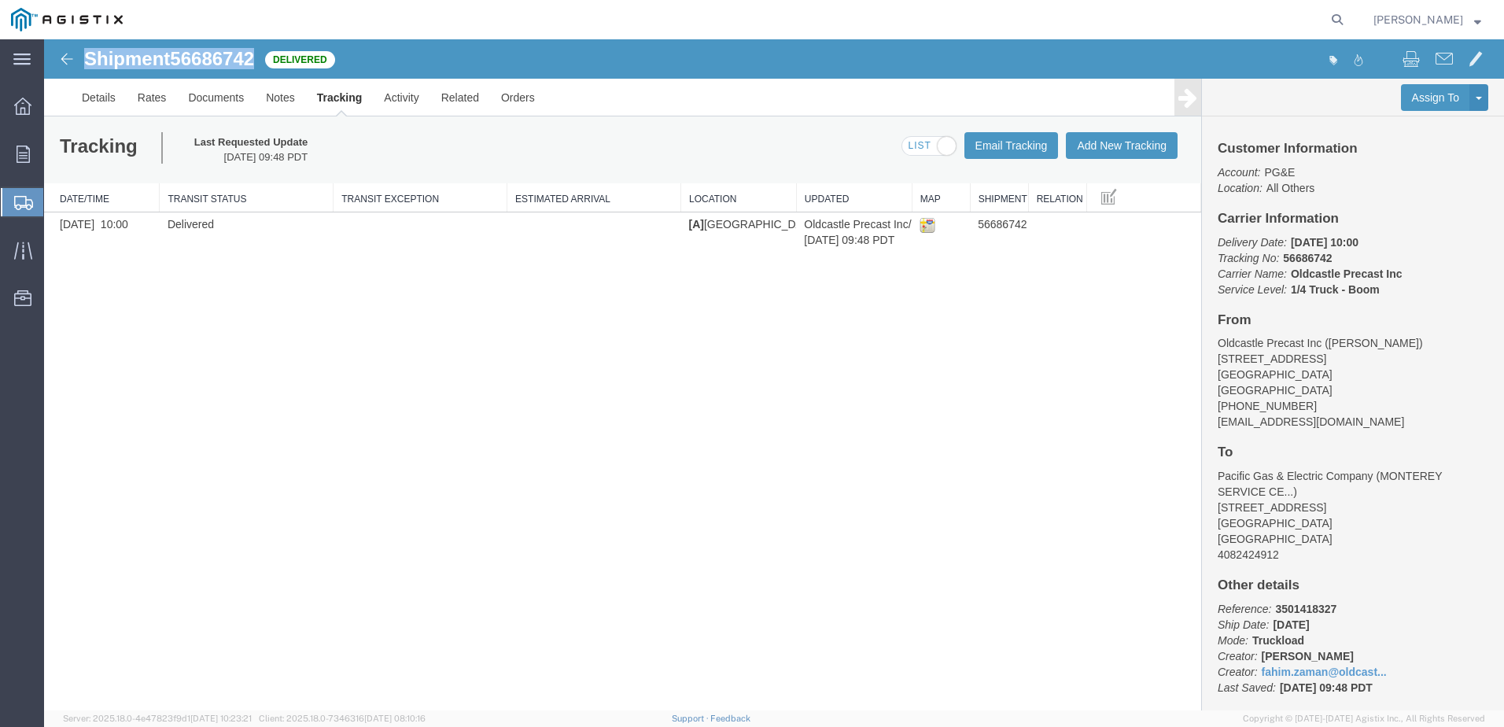
drag, startPoint x: 243, startPoint y: 57, endPoint x: 88, endPoint y: 58, distance: 155.0
click at [88, 59] on div "Shipment 56686742 1 of 1 Delivered" at bounding box center [410, 64] width 729 height 30
copy h1 "Shipment 56686742"
click at [54, 153] on span "Orders" at bounding box center [48, 153] width 11 height 31
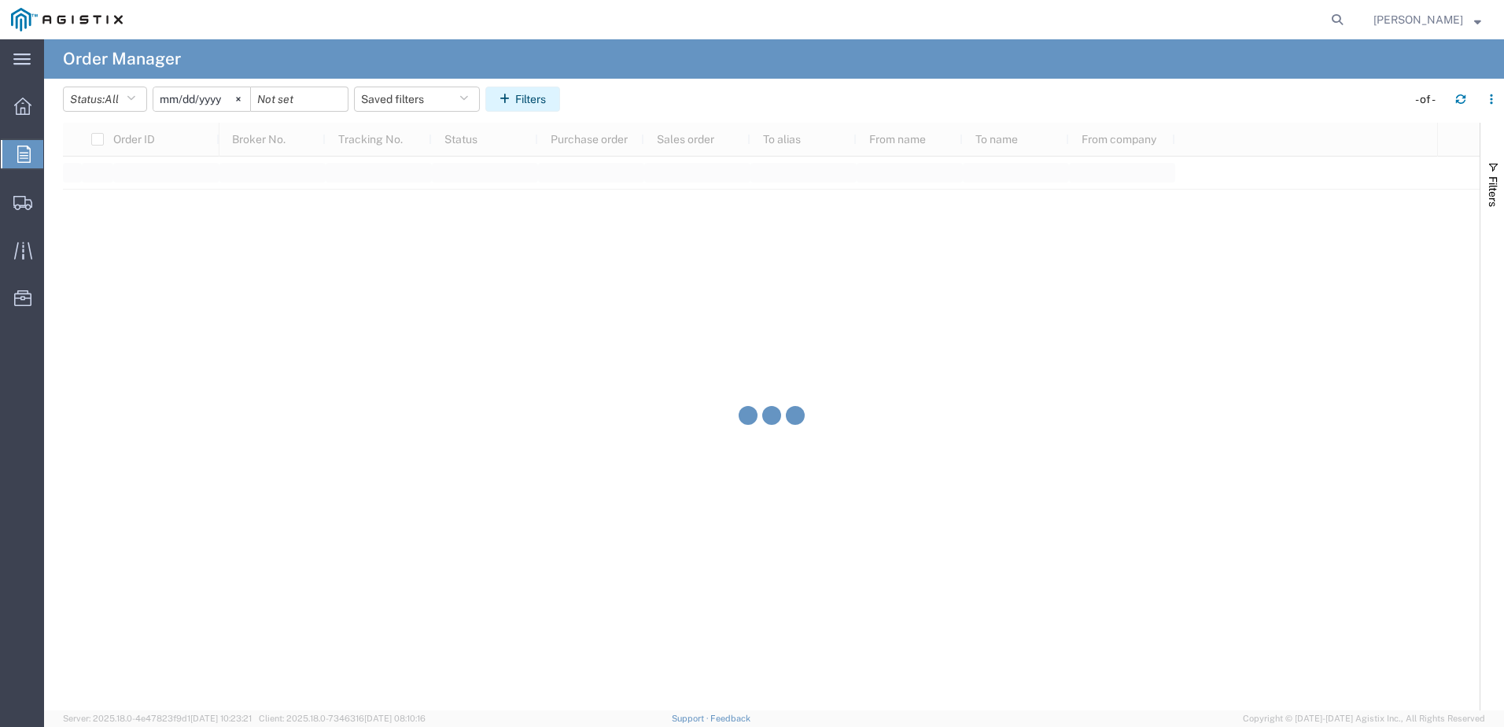
click at [515, 94] on icon "button" at bounding box center [508, 99] width 16 height 11
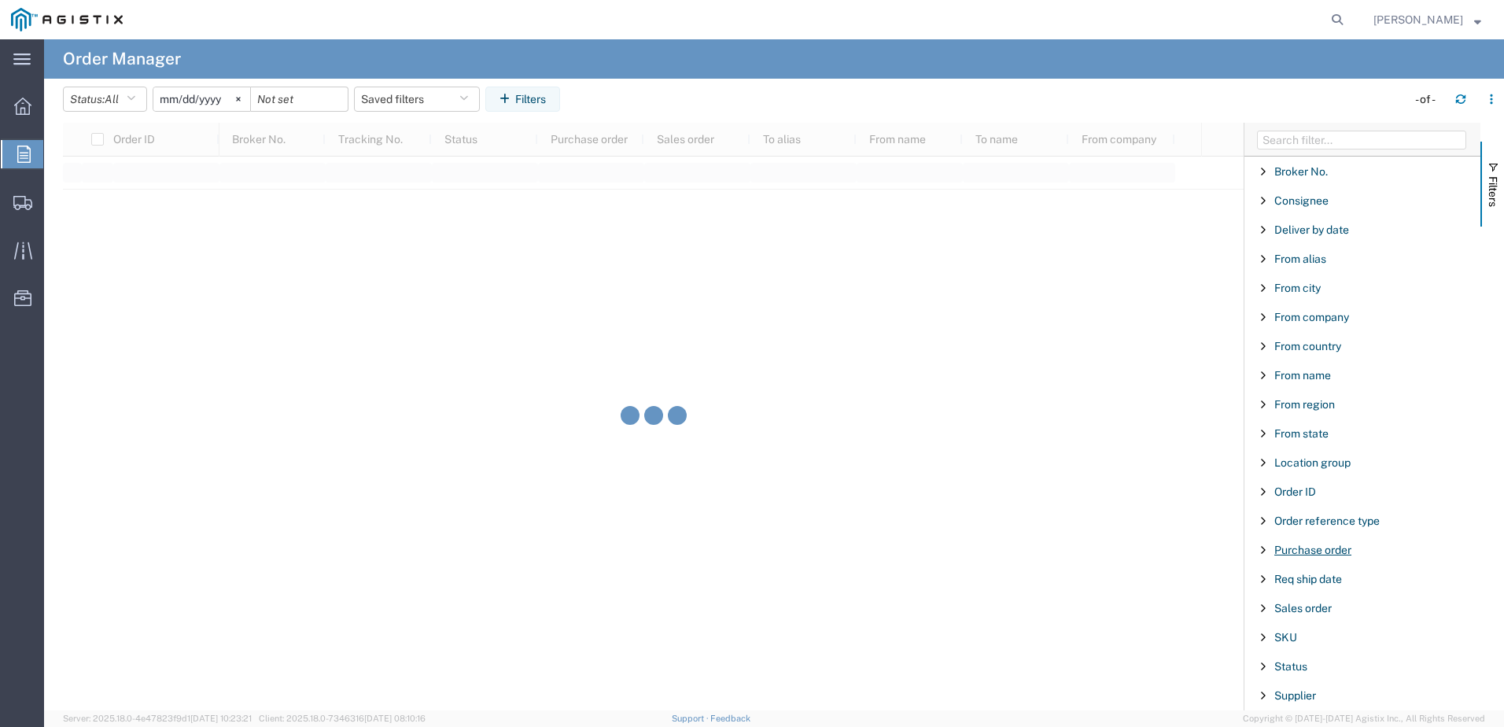
click at [1292, 546] on span "Purchase order" at bounding box center [1313, 550] width 77 height 13
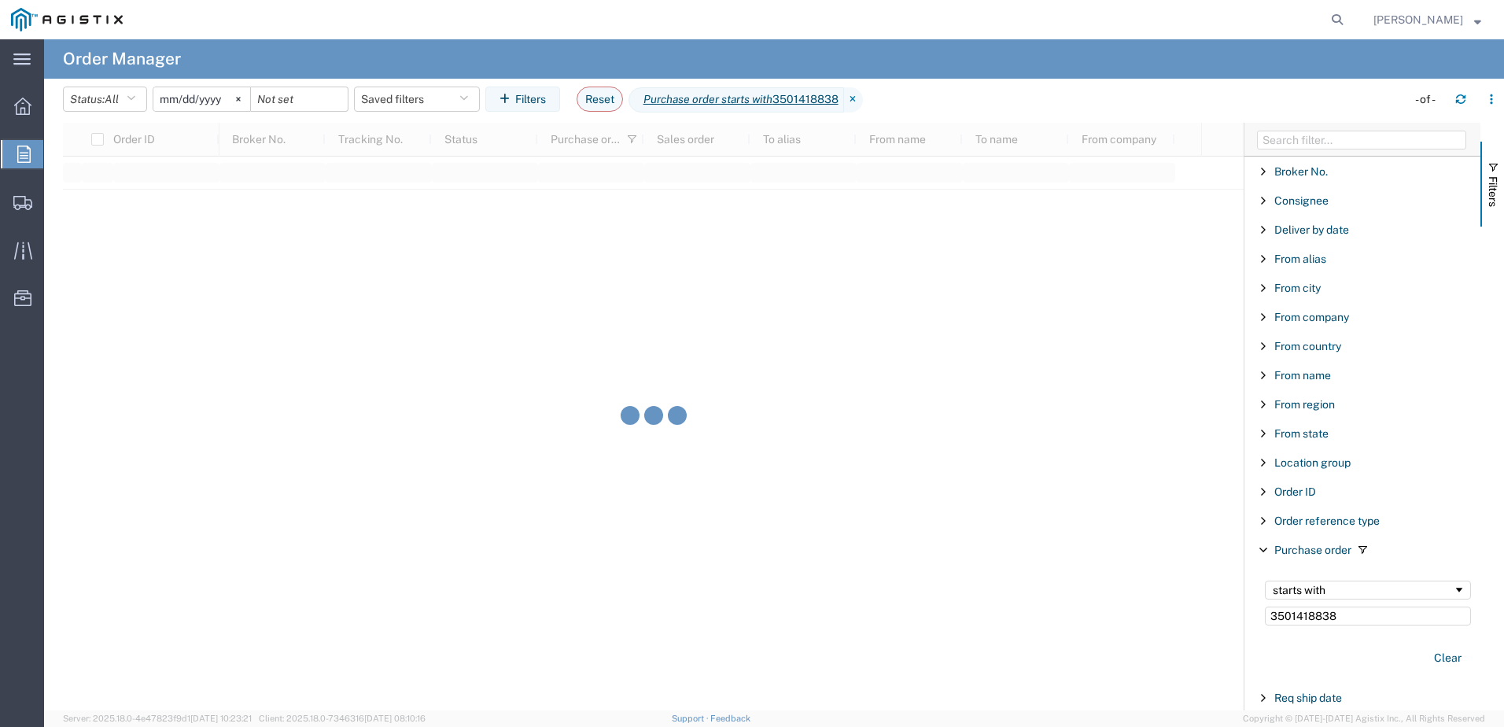
type input "3501418838"
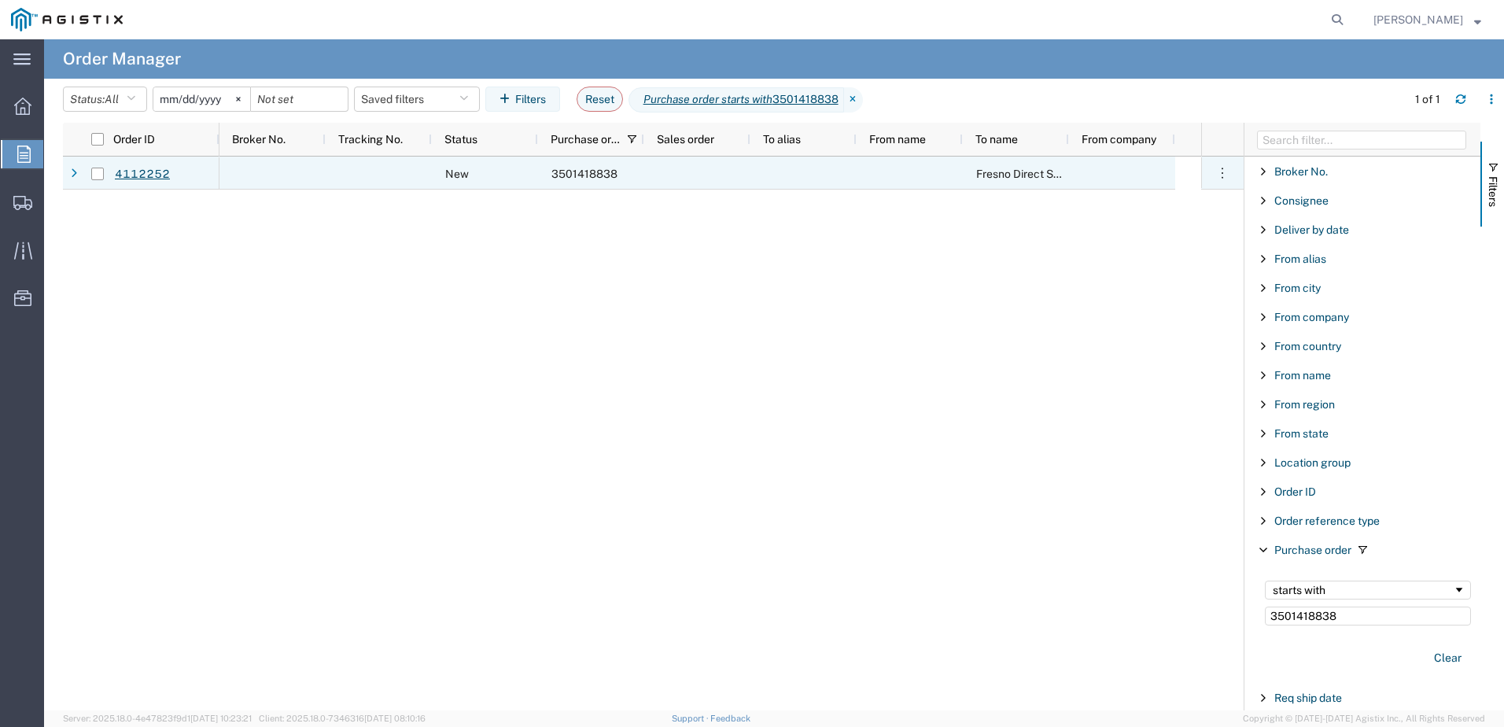
click at [106, 175] on div at bounding box center [98, 173] width 30 height 33
click at [102, 175] on input "Press Space to toggle row selection (unchecked)" at bounding box center [97, 174] width 13 height 13
checkbox input "true"
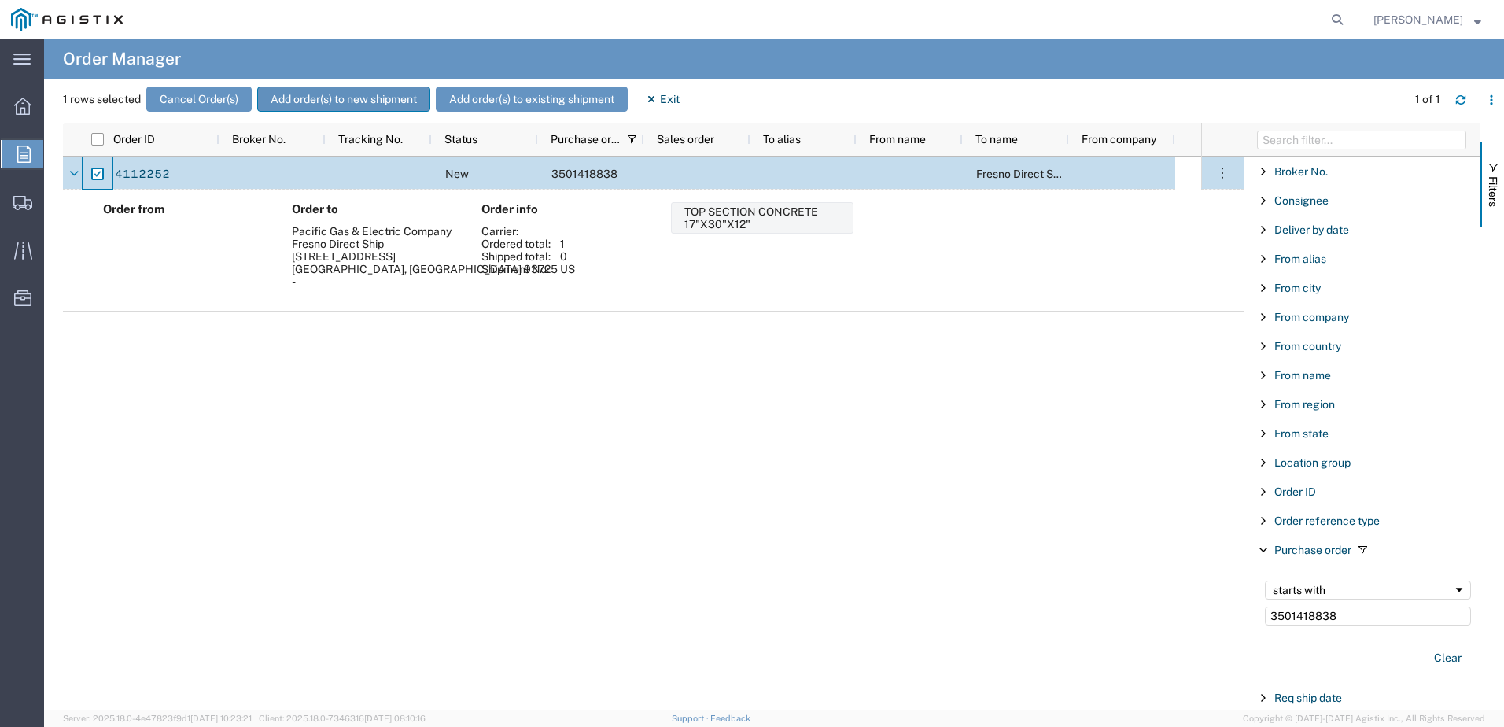
click at [330, 98] on button "Add order(s) to new shipment" at bounding box center [343, 99] width 173 height 25
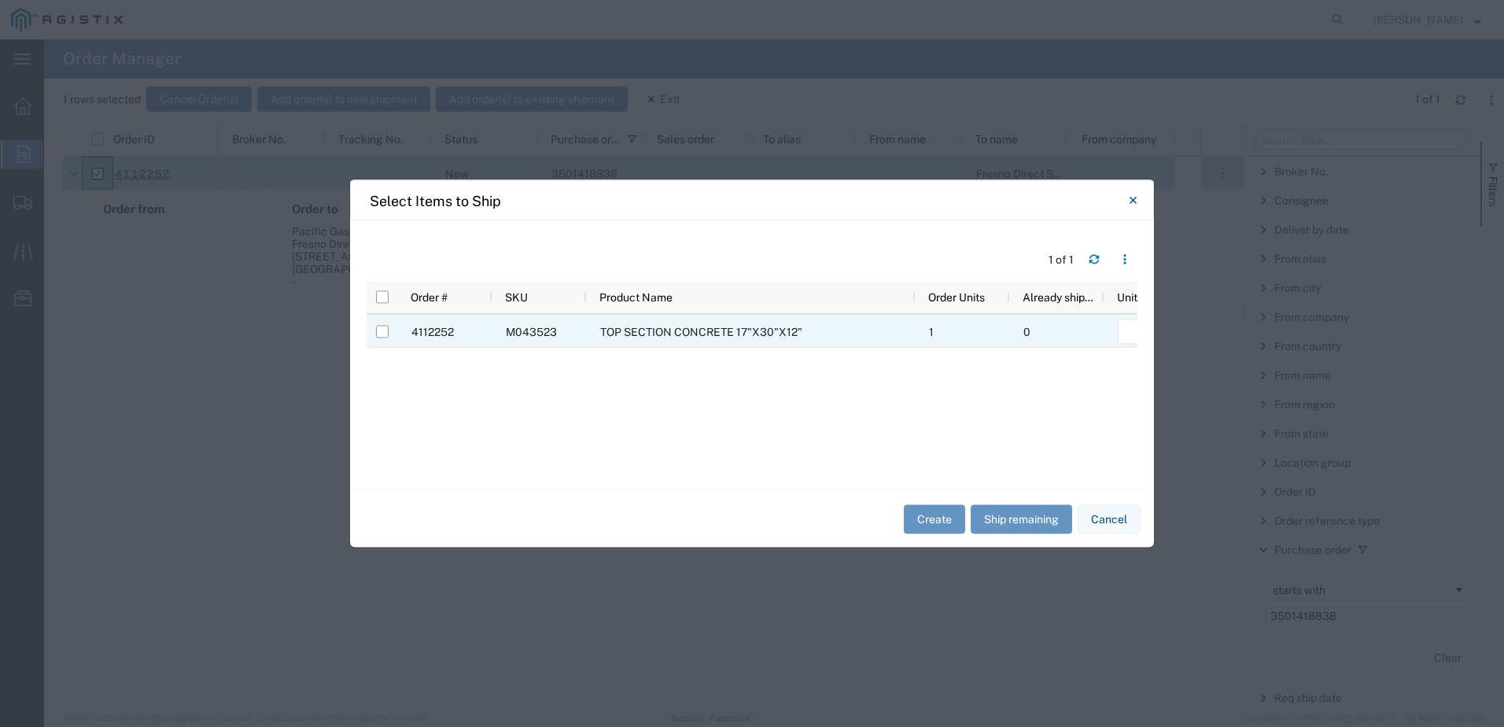
click at [390, 339] on div at bounding box center [382, 332] width 30 height 33
click at [382, 331] on input "Press Space to toggle row selection (unchecked)" at bounding box center [382, 332] width 13 height 13
checkbox input "true"
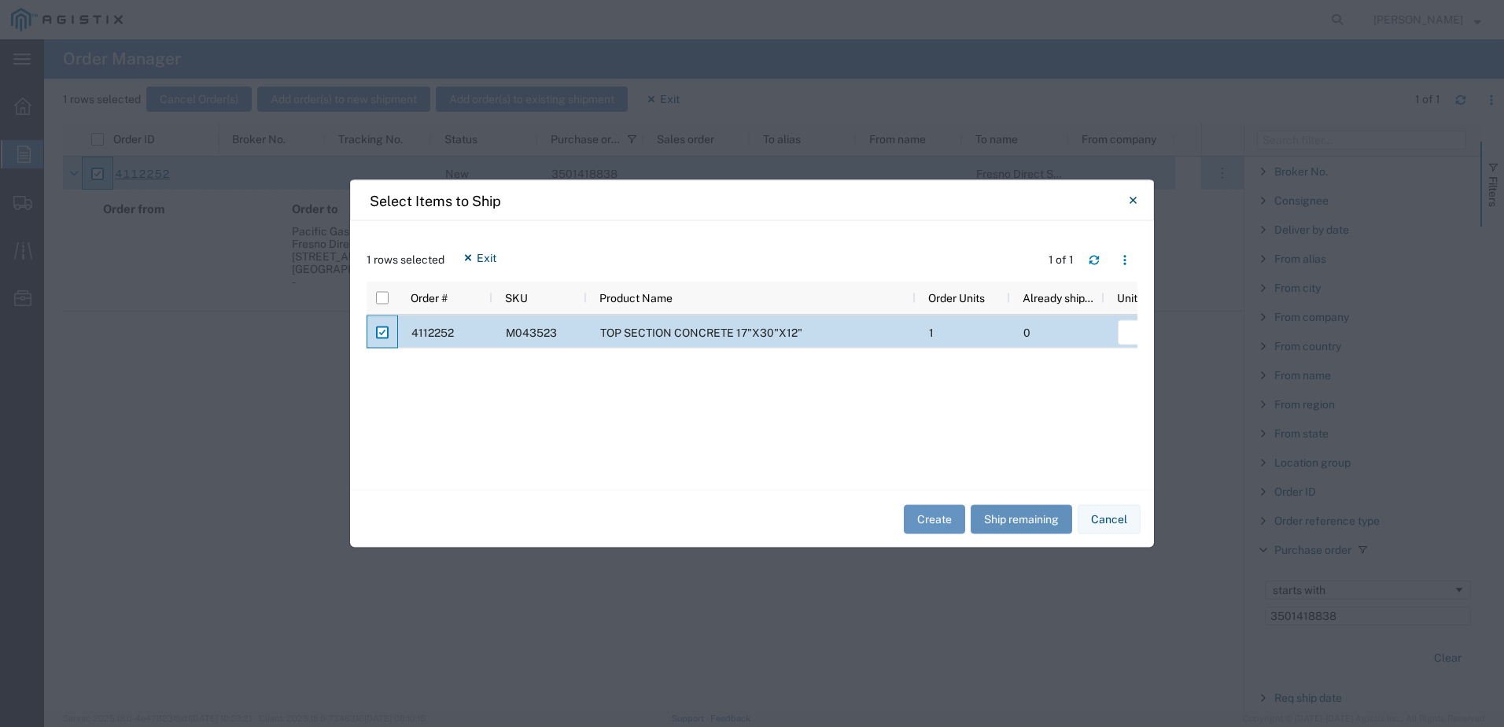
click at [1023, 521] on button "Ship remaining" at bounding box center [1022, 518] width 102 height 29
type input "1"
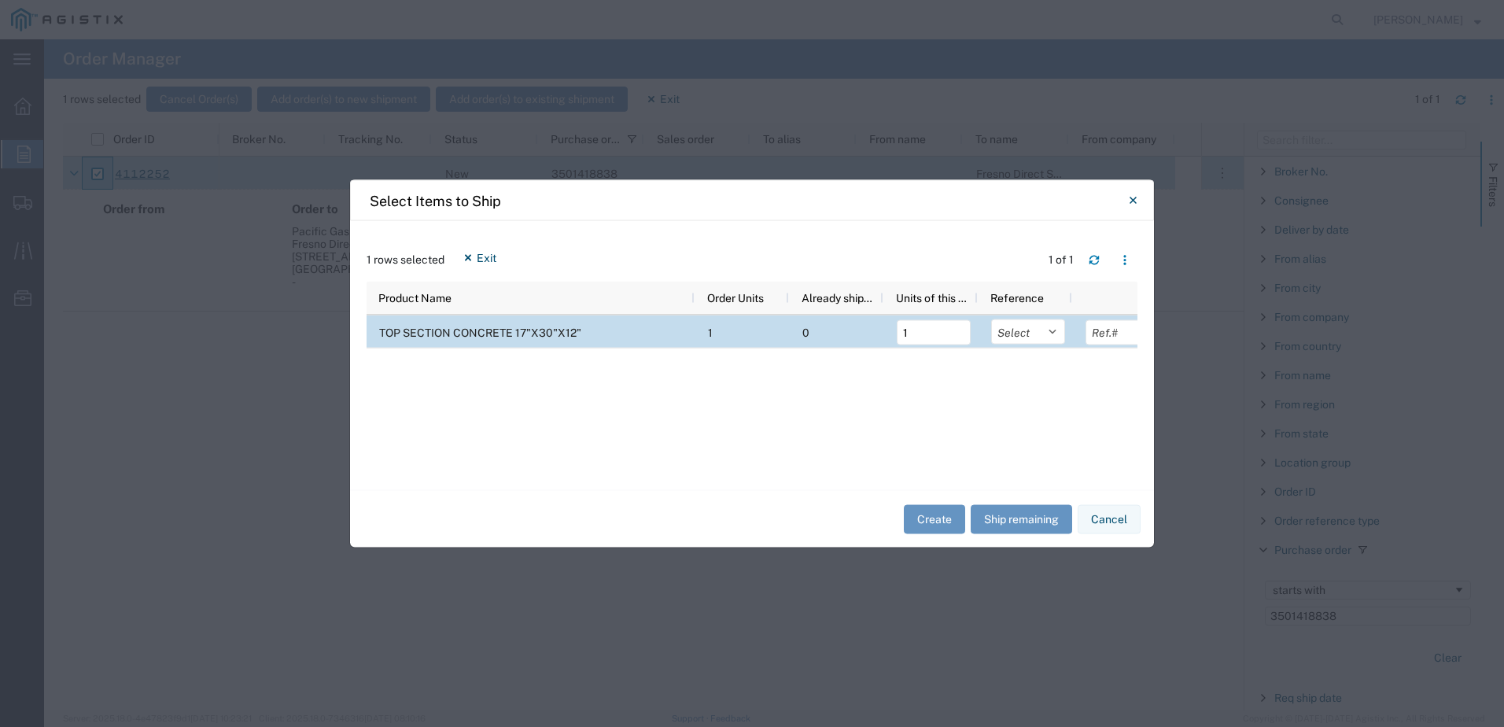
scroll to position [0, 250]
click at [1013, 338] on select "Select Purchase Order Delivery Number" at bounding box center [999, 331] width 74 height 25
select select "PURCHORD"
click at [962, 319] on select "Select Purchase Order Delivery Number" at bounding box center [999, 331] width 74 height 25
click at [943, 530] on button "Create" at bounding box center [934, 518] width 61 height 29
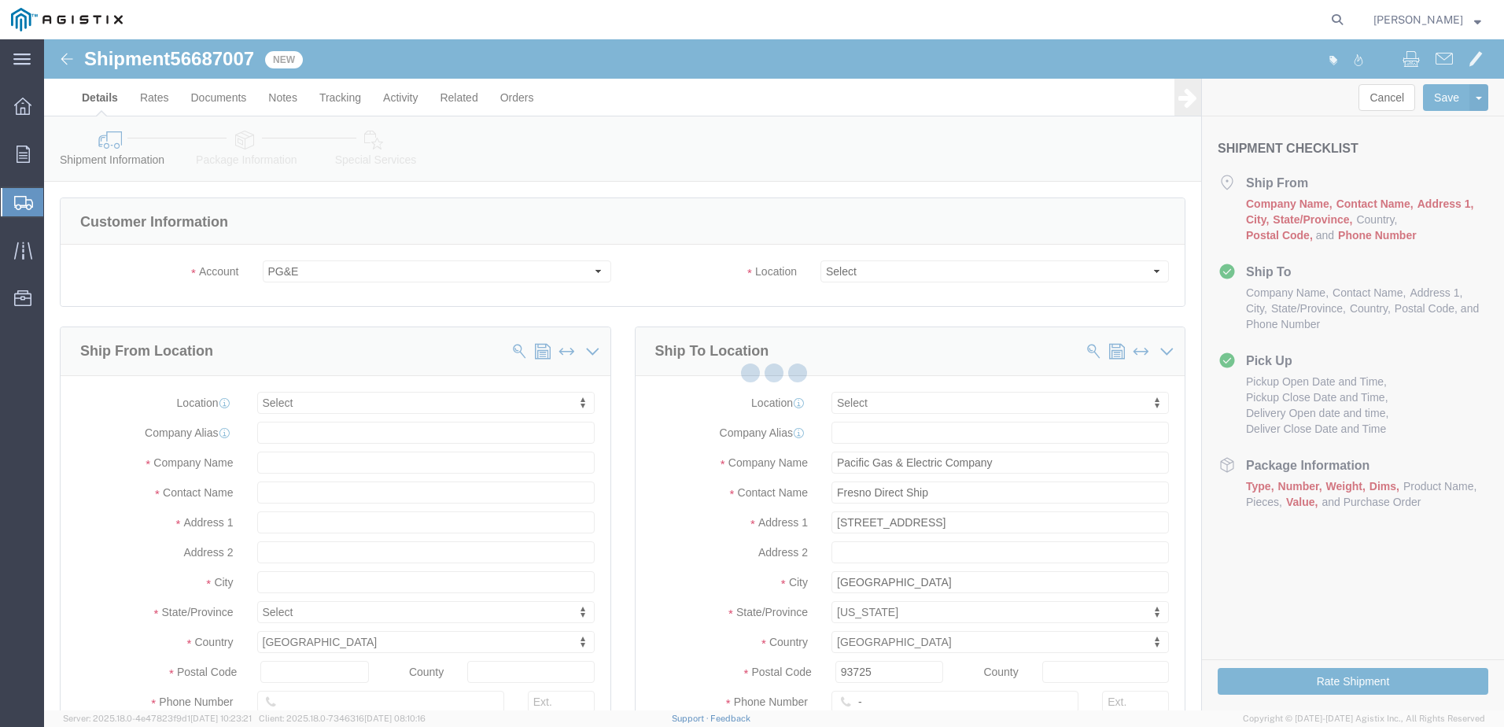
select select
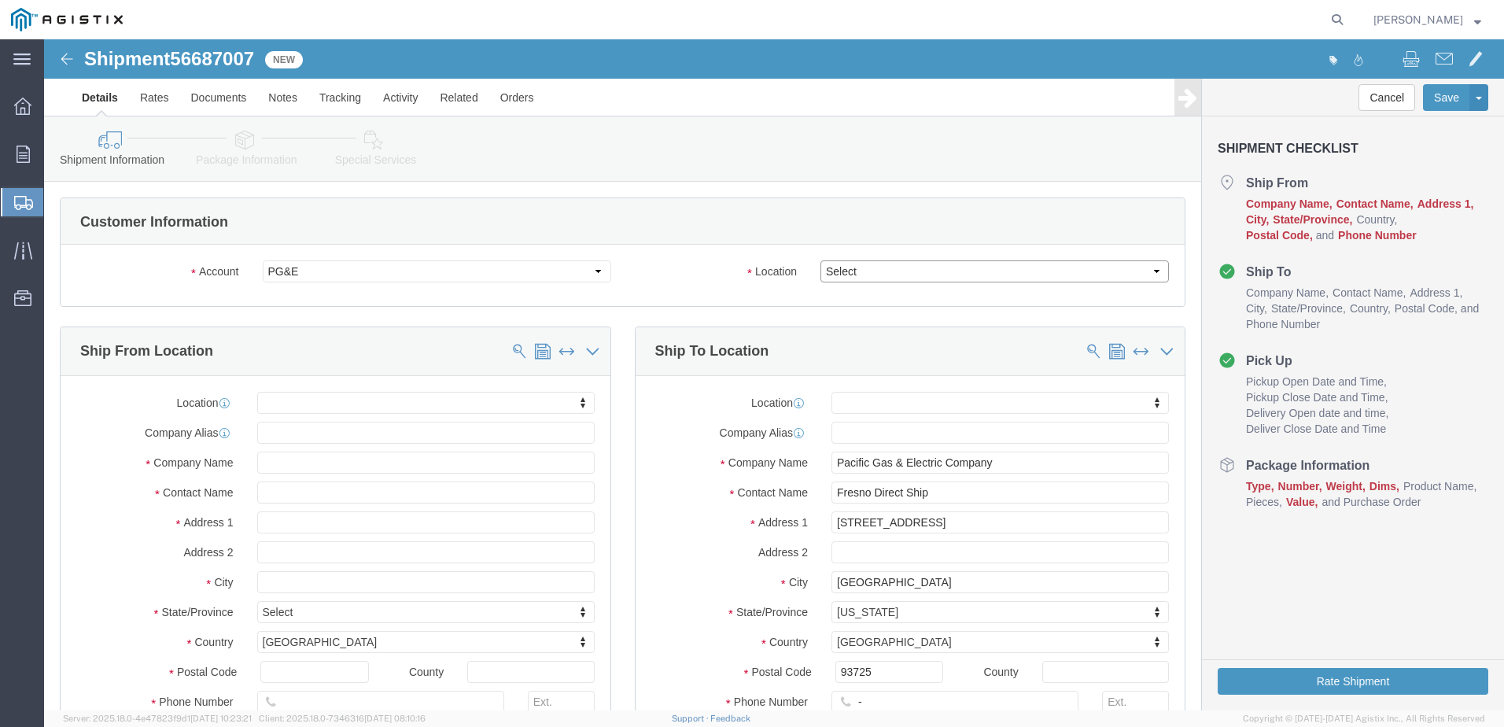
drag, startPoint x: 897, startPoint y: 271, endPoint x: 853, endPoint y: 231, distance: 59.1
click select "Select All Others [GEOGRAPHIC_DATA] [GEOGRAPHIC_DATA] [GEOGRAPHIC_DATA] [GEOGRA…"
select select "23082"
click select "Select All Others [GEOGRAPHIC_DATA] [GEOGRAPHIC_DATA] [GEOGRAPHIC_DATA] [GEOGRA…"
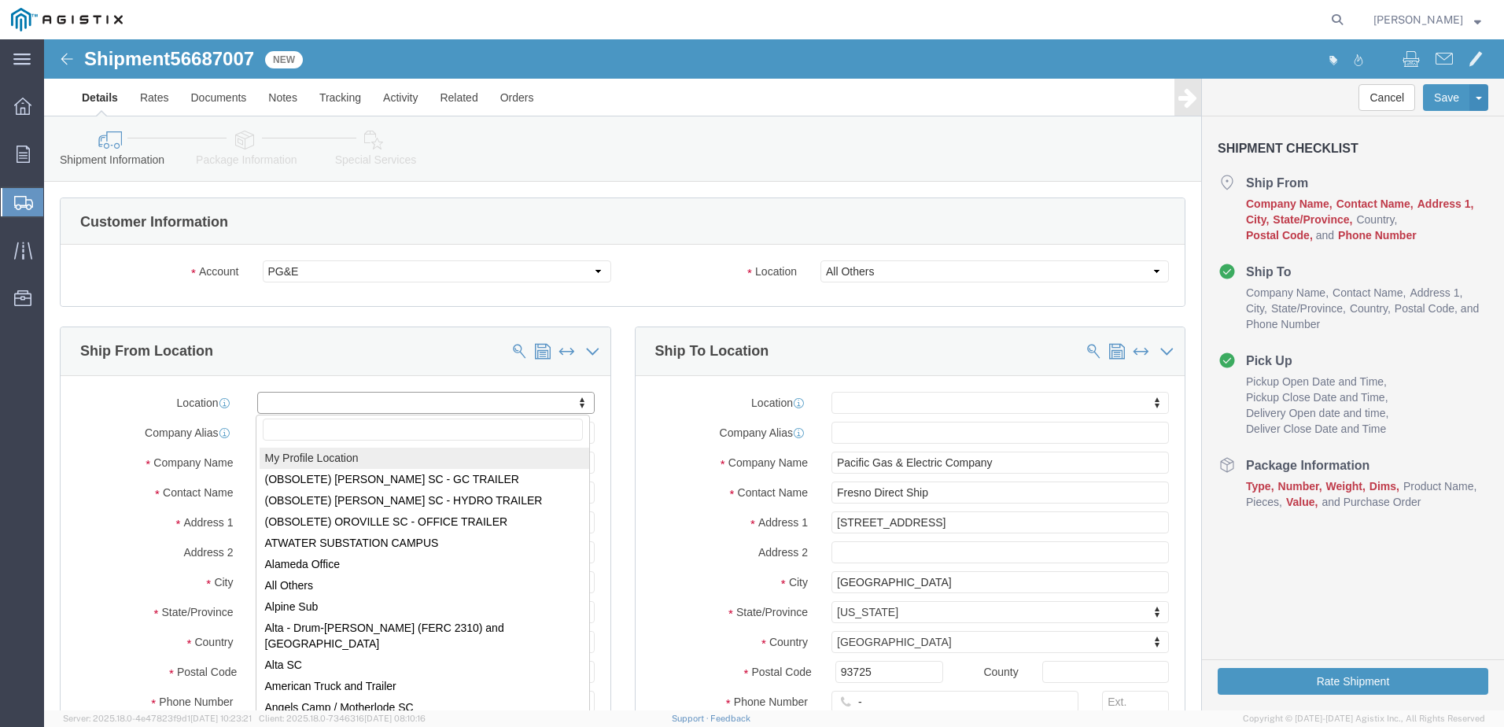
select select "MYPROFILE"
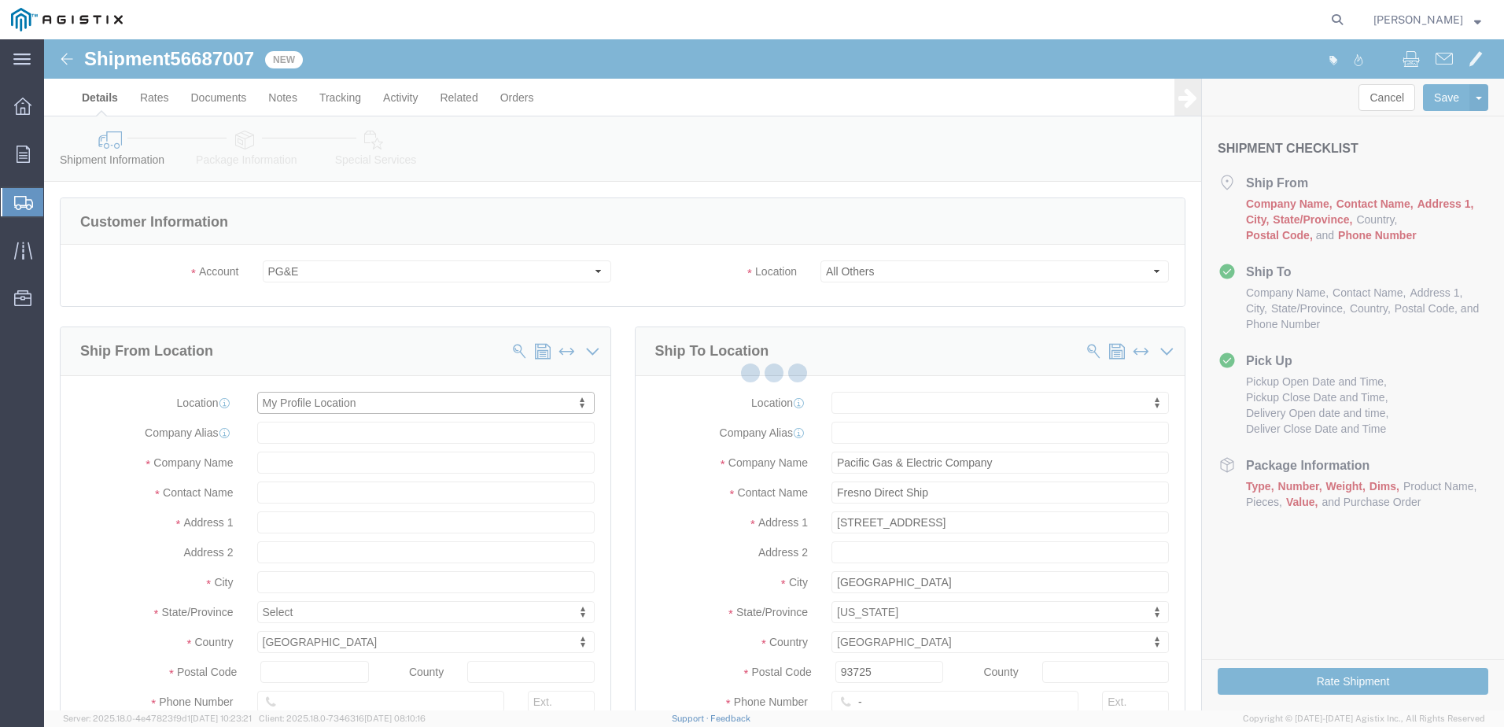
select select "CA"
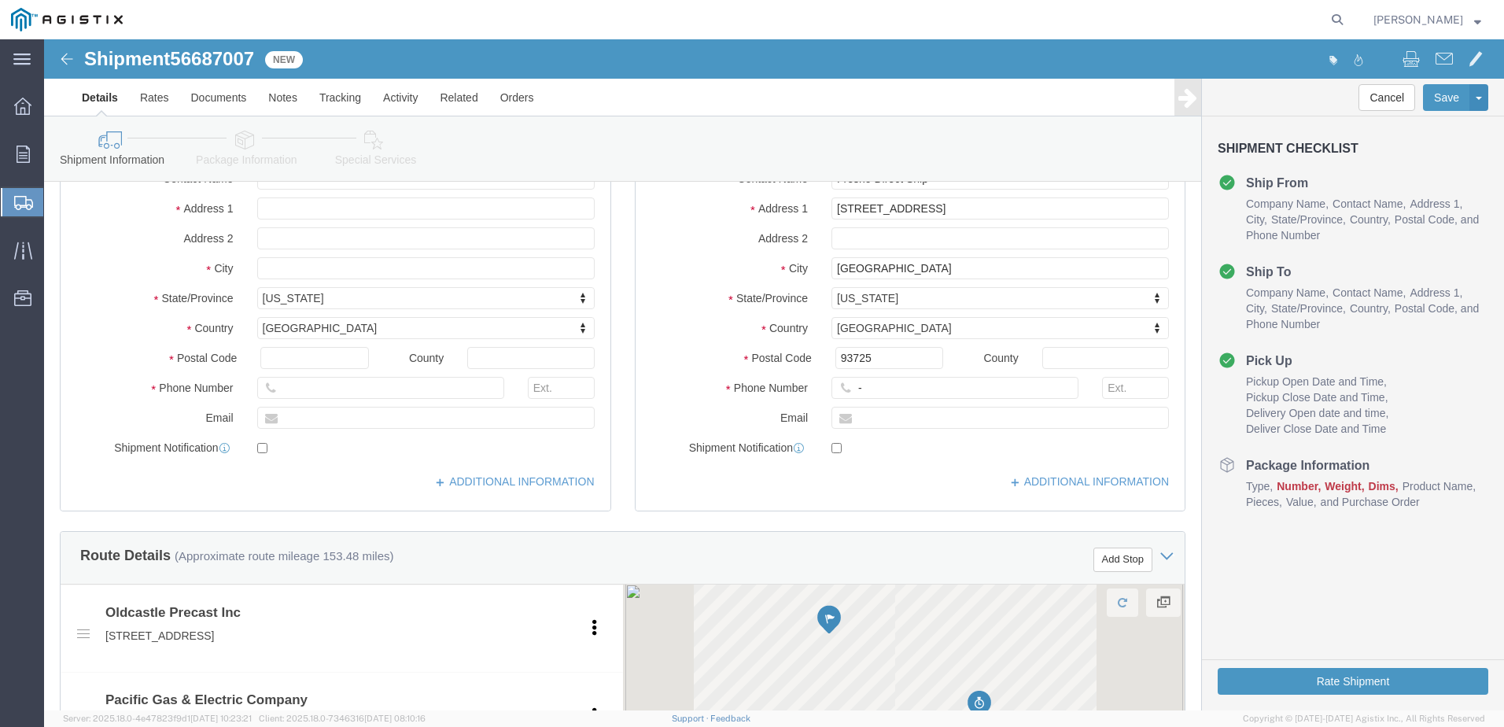
scroll to position [315, 0]
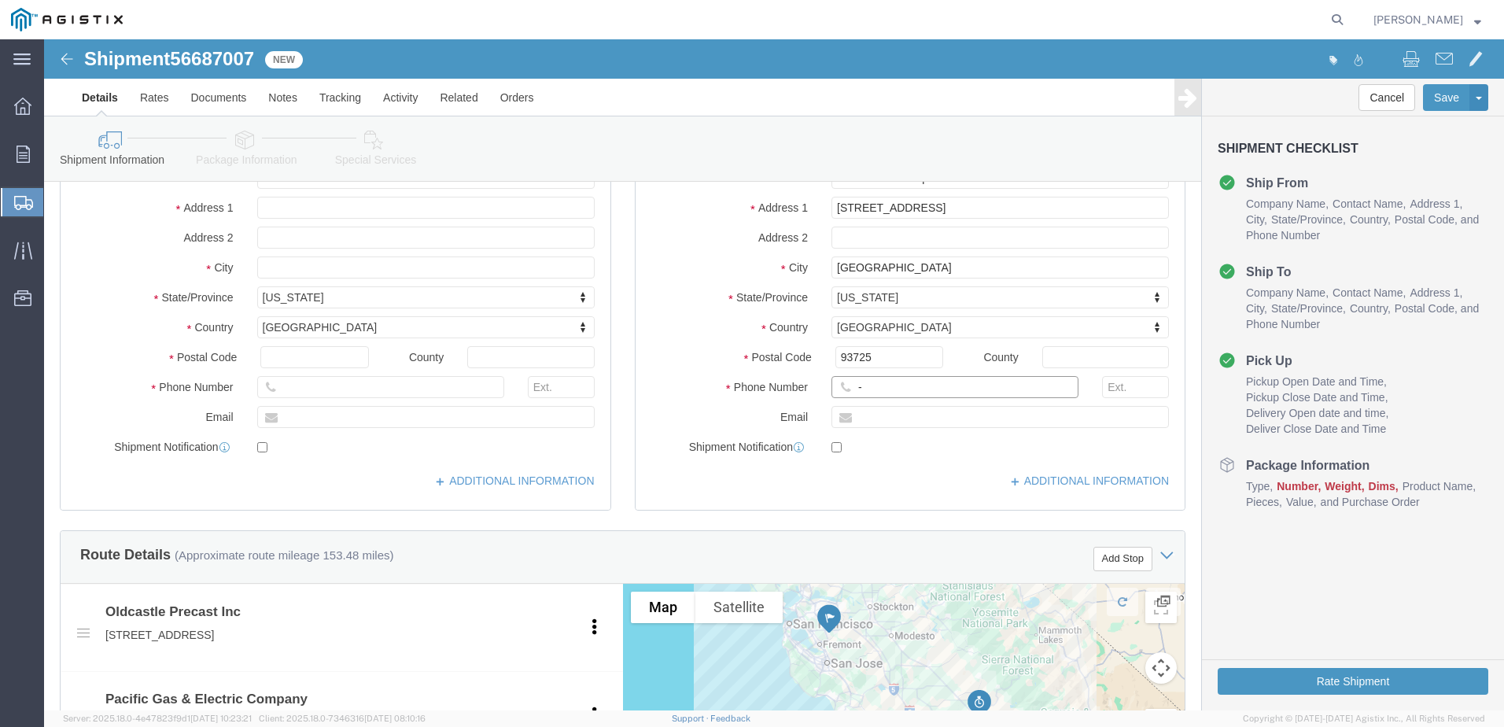
click input "-"
type input "4082424912"
click div "Location My Profile Location (OBSOLETE) [PERSON_NAME] SC - GC TRAILER (OBSOLETE…"
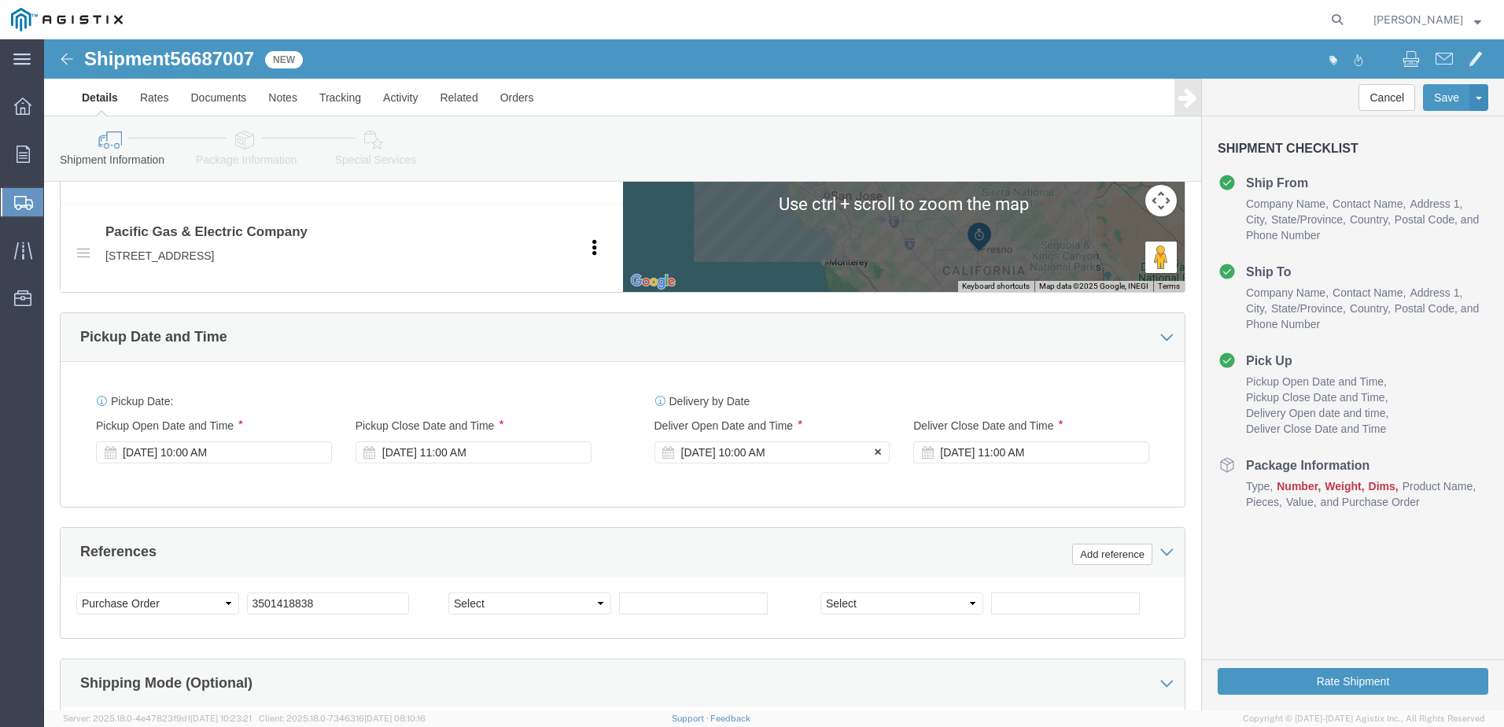
scroll to position [787, 0]
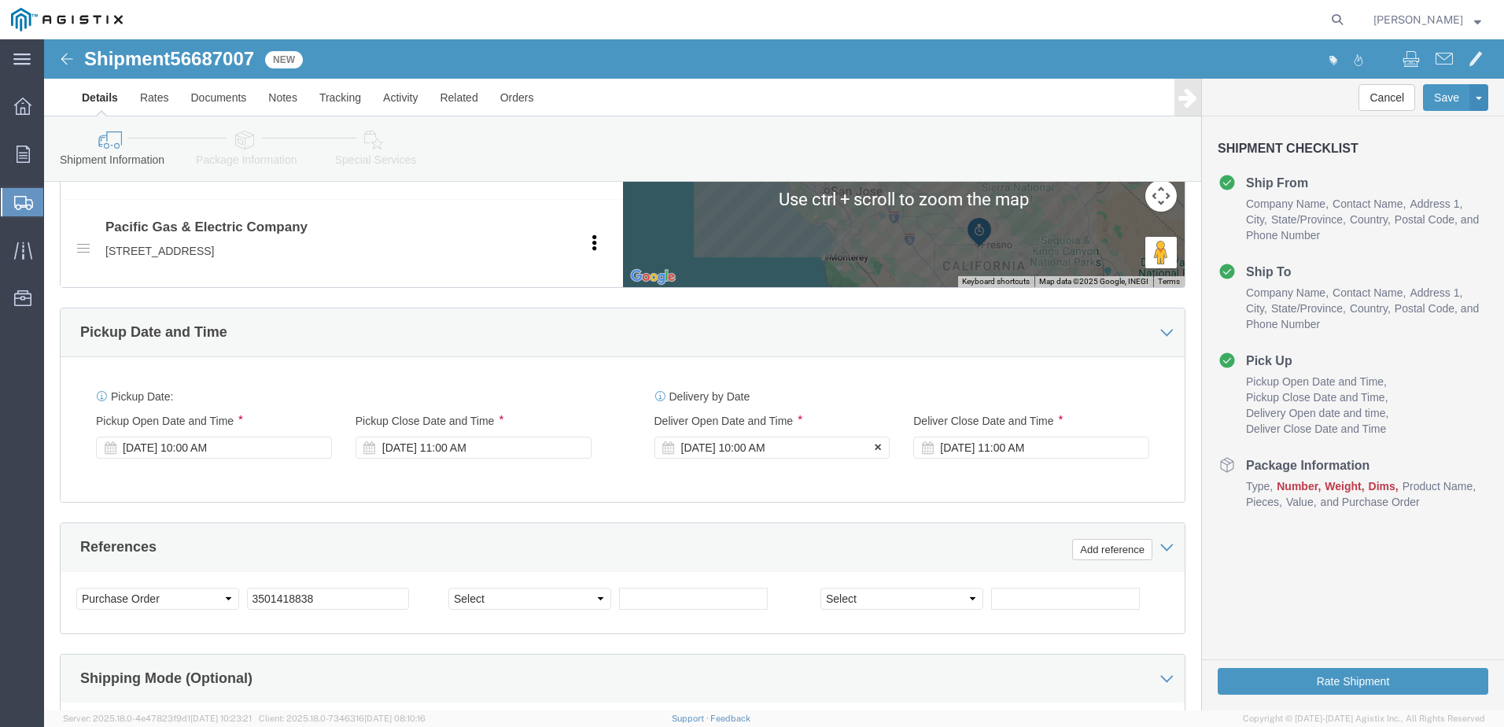
click div "[DATE] 10:00 AM"
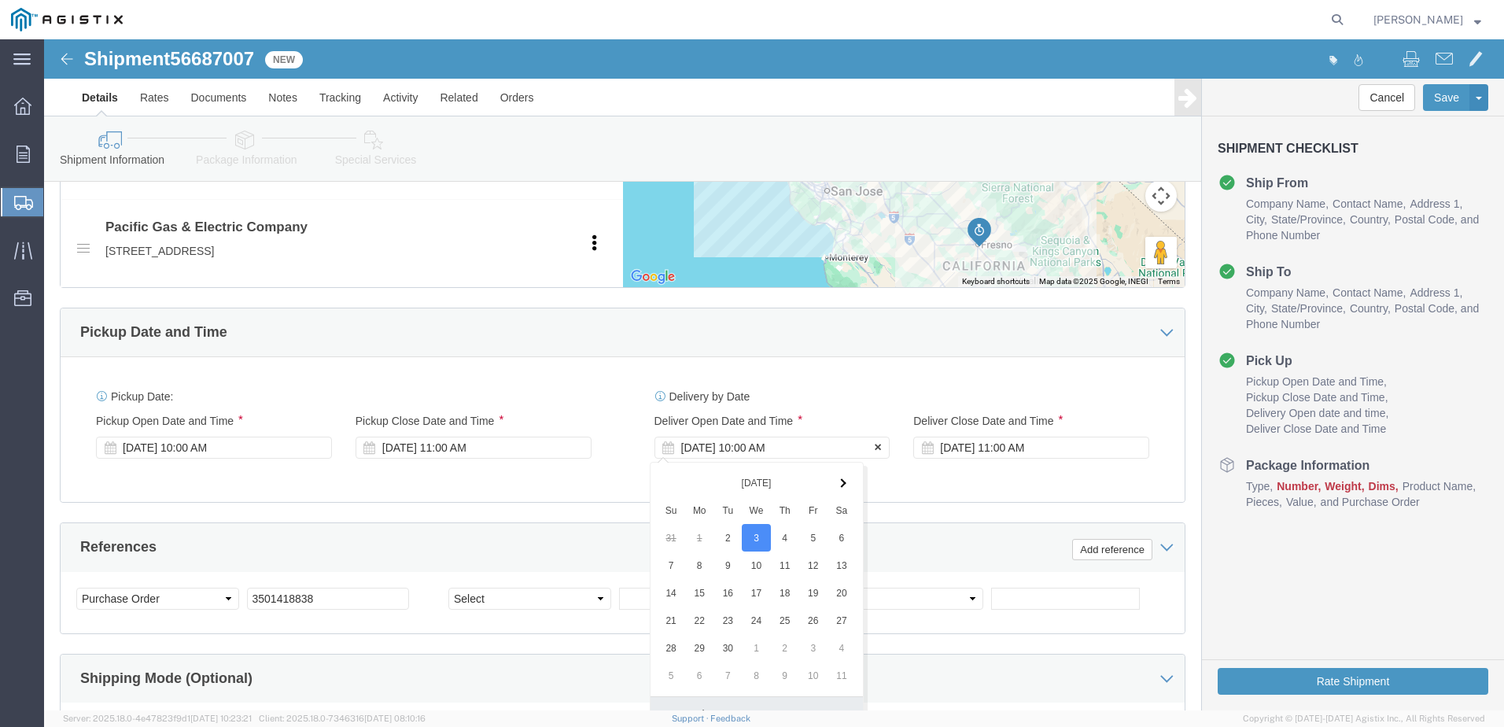
scroll to position [1058, 0]
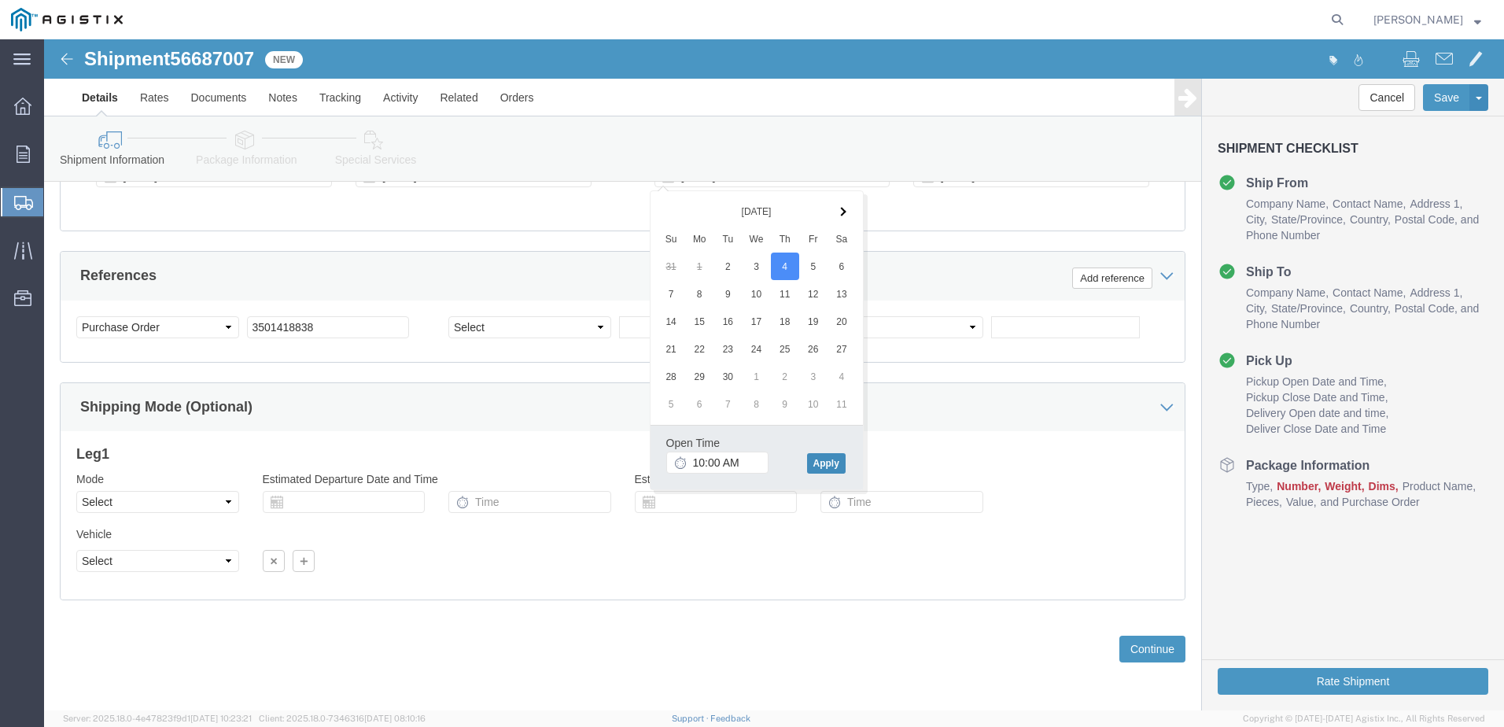
click button "Apply"
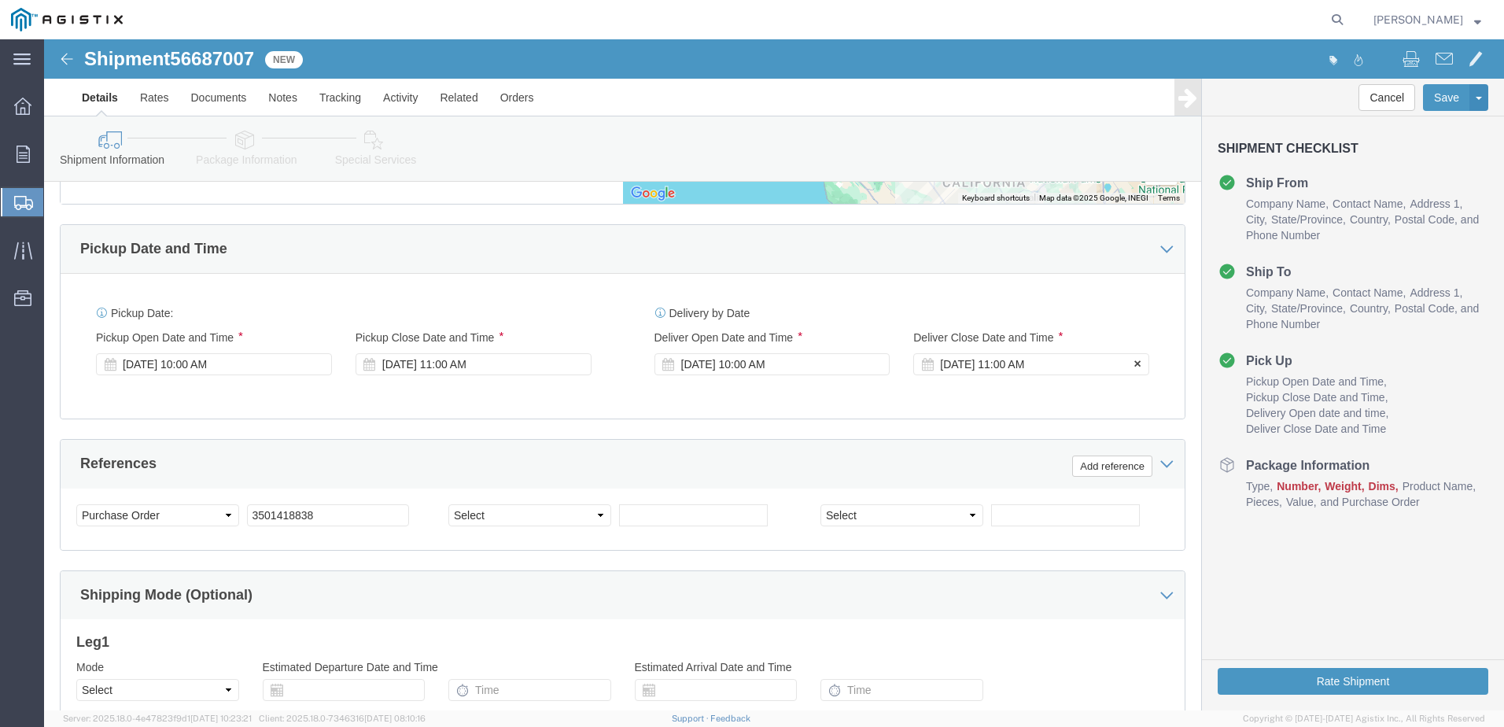
scroll to position [822, 0]
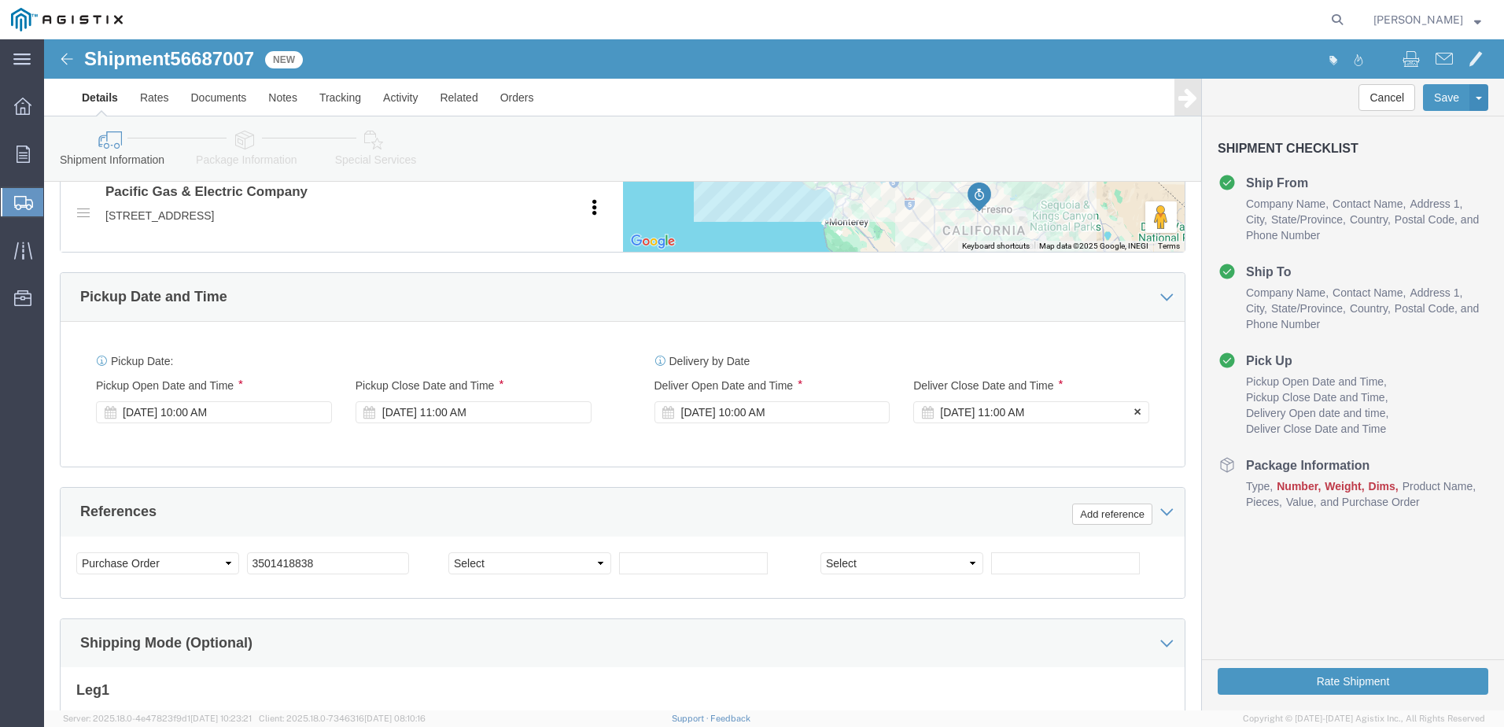
click div "[DATE] 11:00 AM"
click div "Delivery by Date Delivery Start Date Delivery Start Time Deliver Open Date and …"
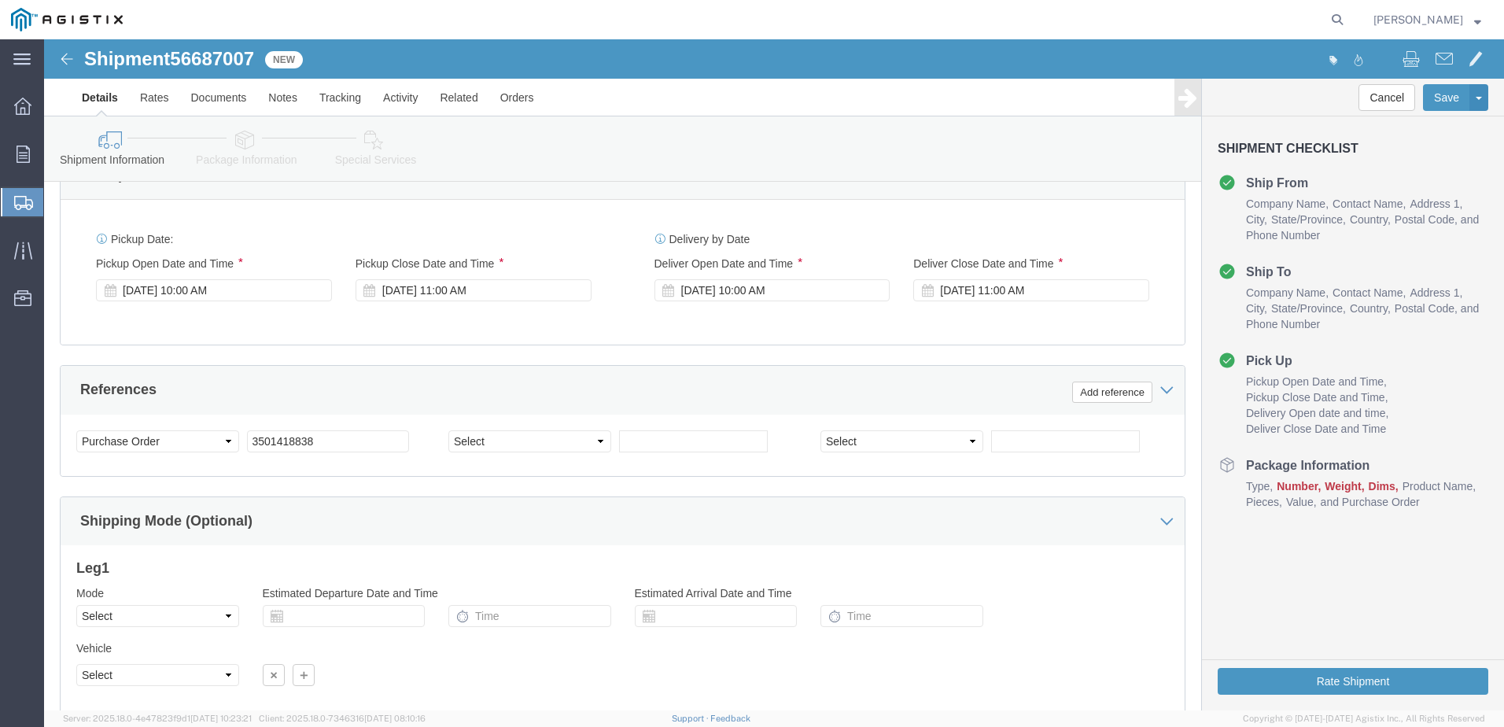
scroll to position [1058, 0]
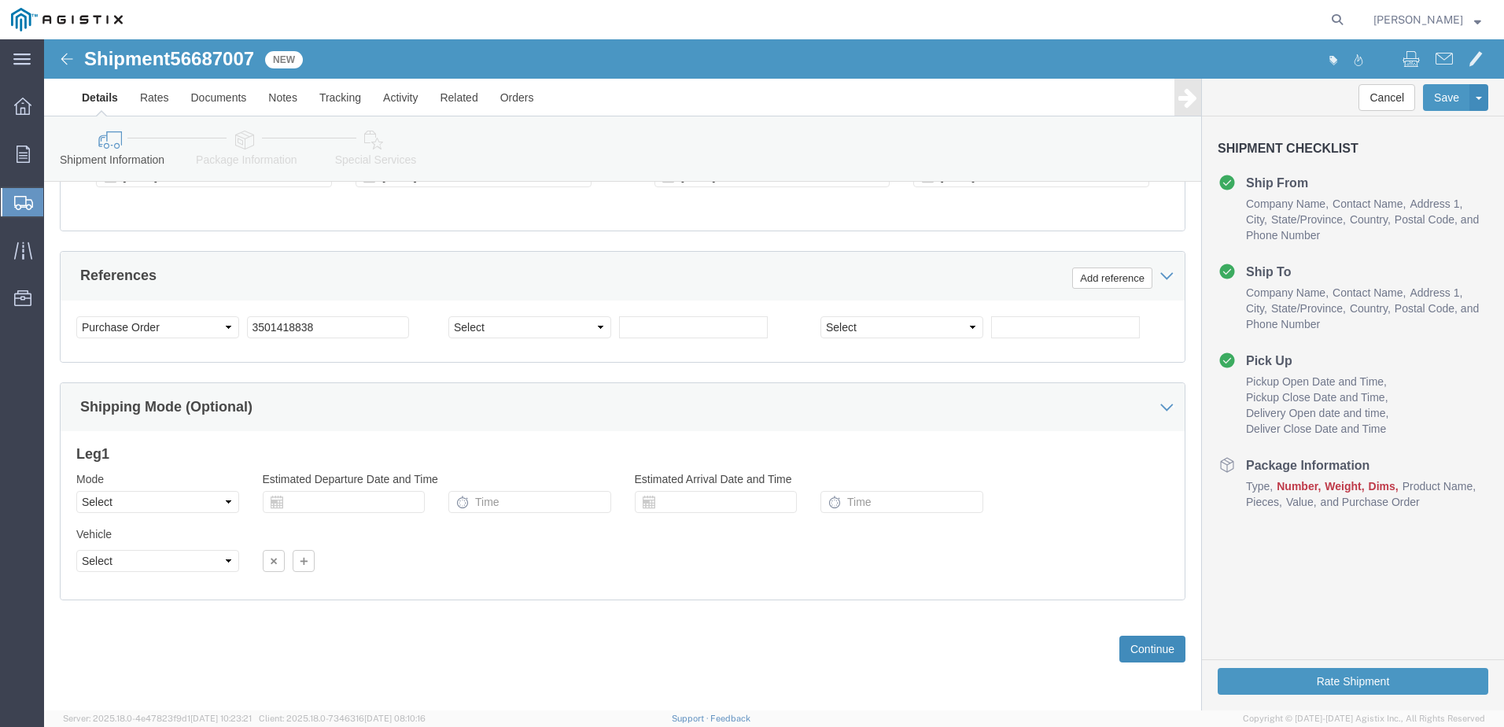
click button "Continue"
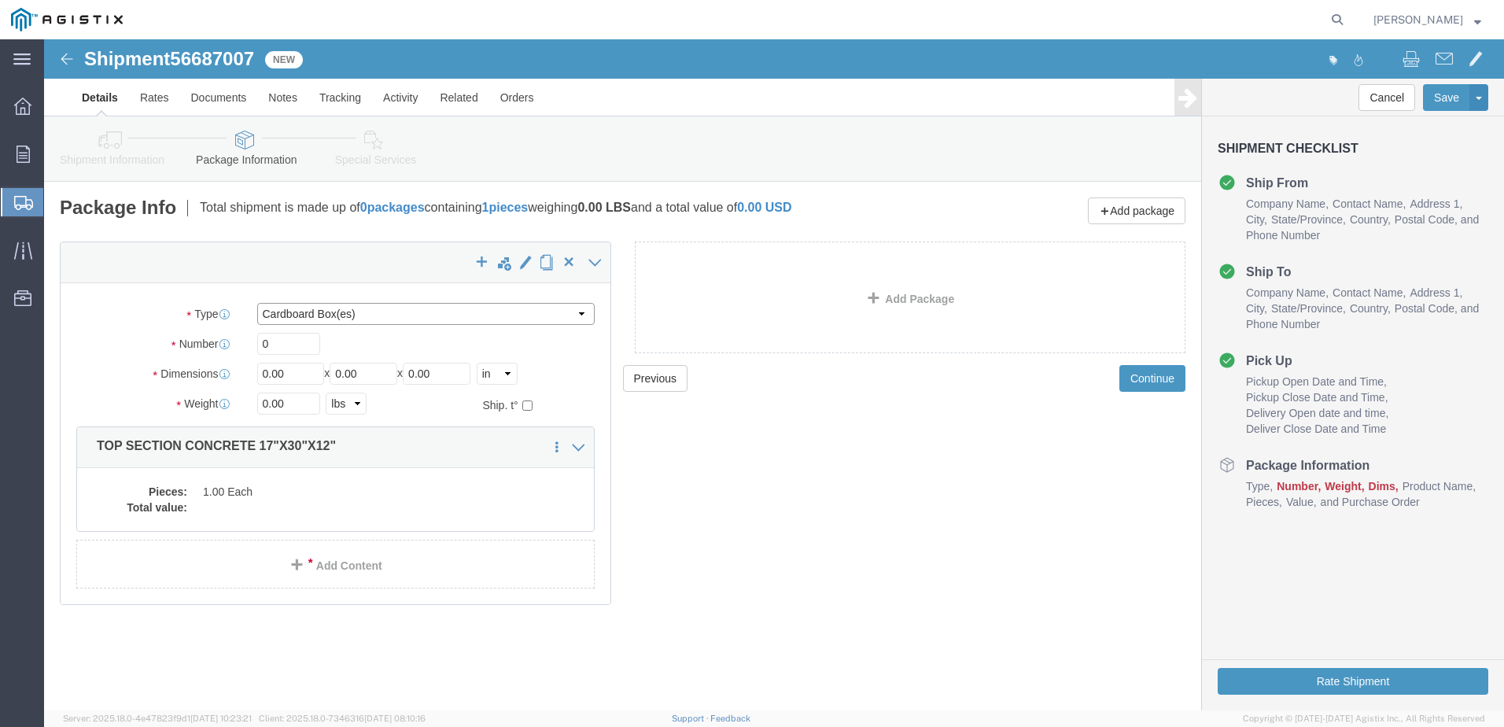
click select "Select Bulk Bundle(s) Cardboard Box(es) Carton(s) Crate(s) Drum(s) (Fiberboard)…"
select select "YRPK"
click select "Select Bulk Bundle(s) Cardboard Box(es) Carton(s) Crate(s) Drum(s) (Fiberboard)…"
click input "0"
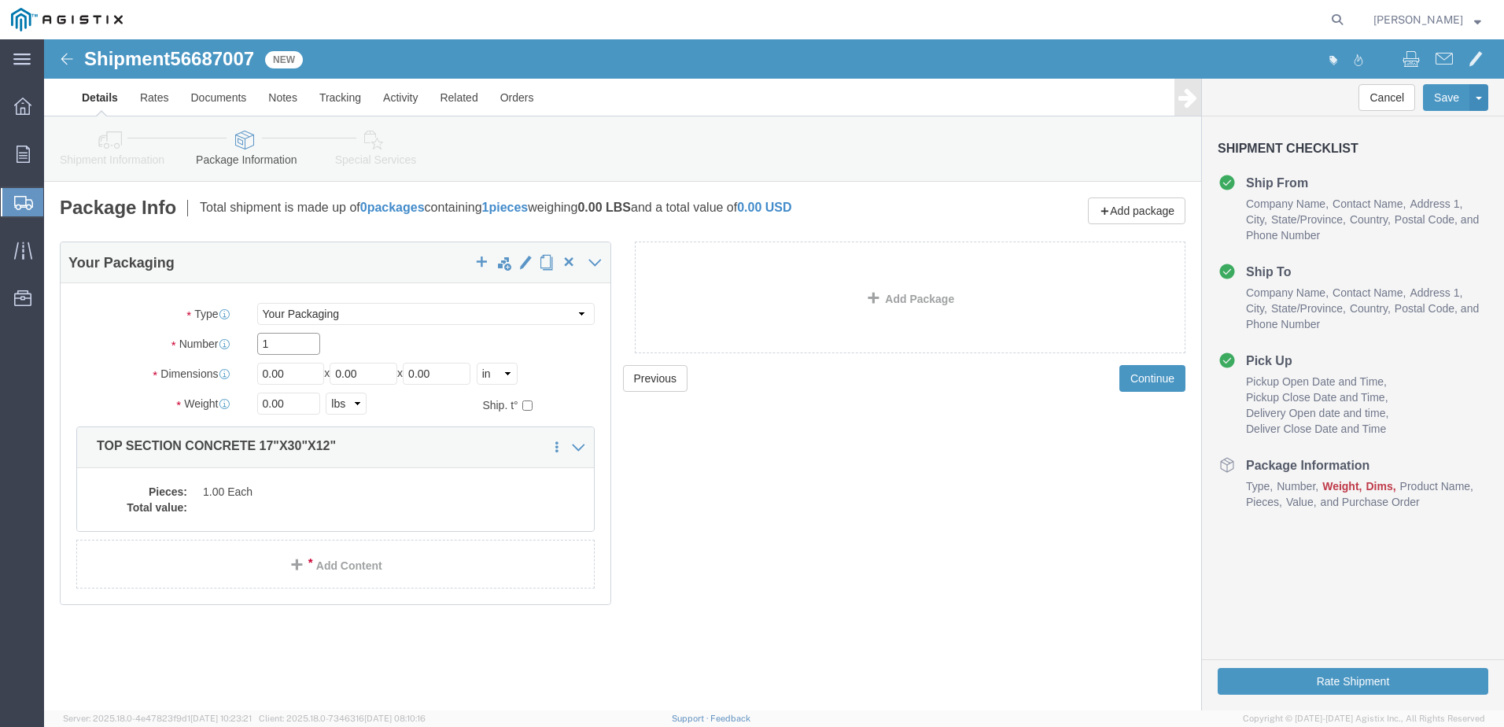
type input "1"
click input "0.00"
type input "30"
type input "17"
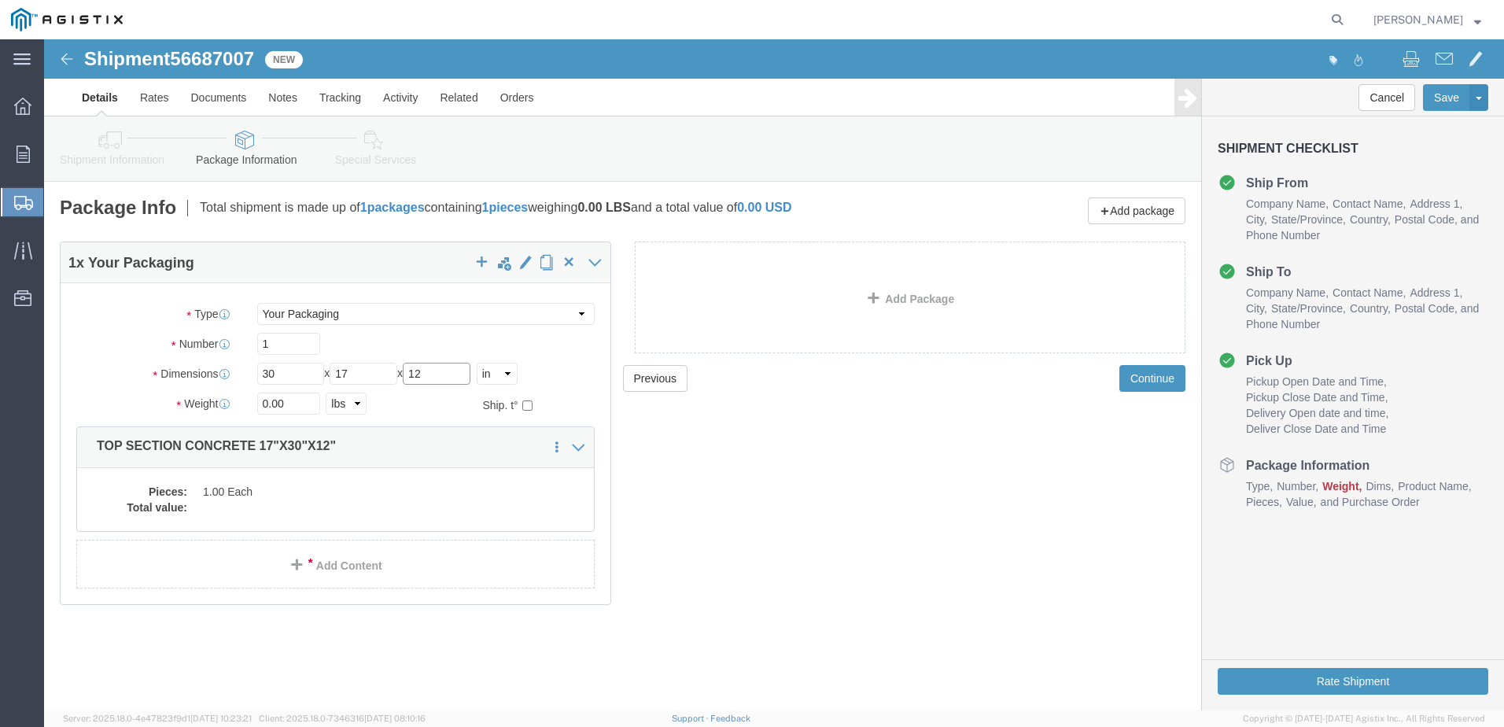
type input "12"
click input "0.00"
type input "662"
click dd "1.00 Each"
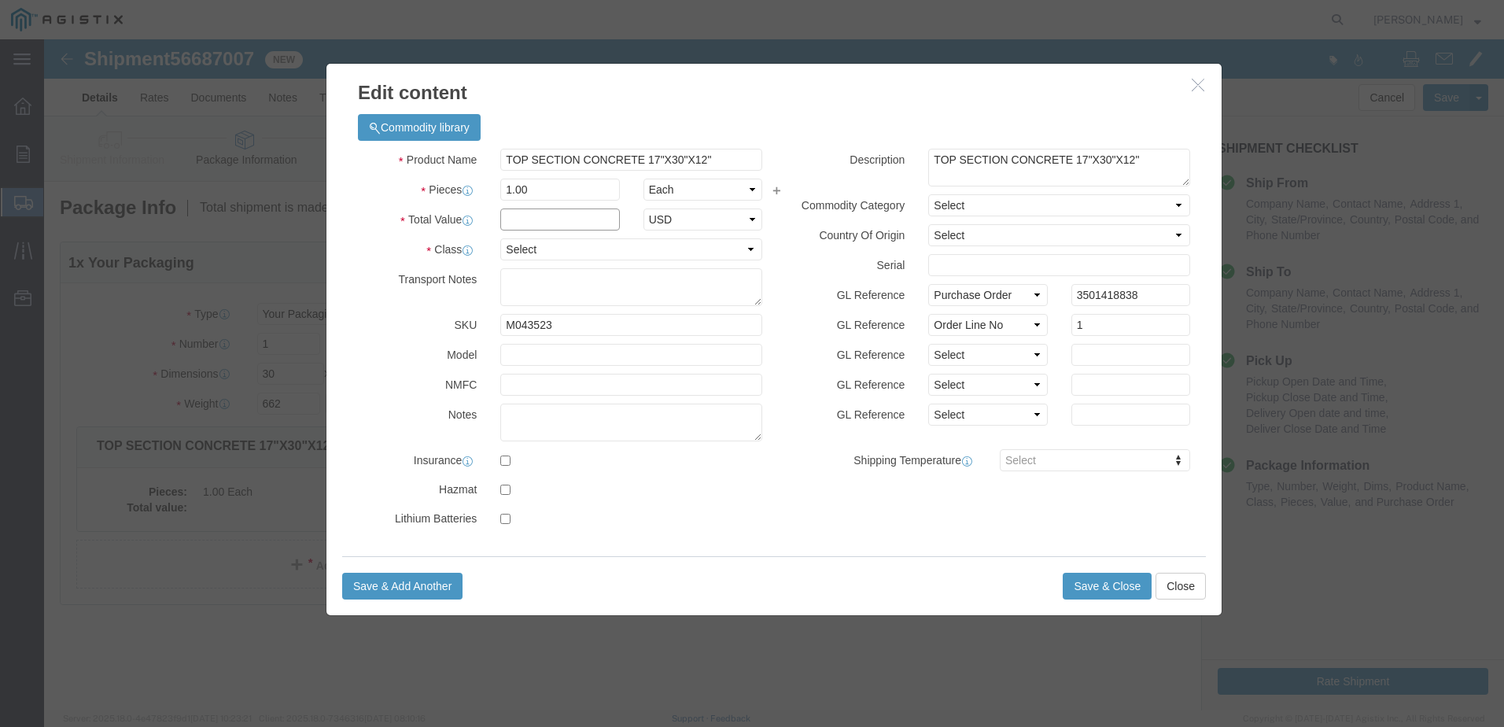
click input "text"
type input "1"
click select "Select 50 55 60 65 70 85 92.5 100 125 175 250 300 400"
select select "55"
click select "Select 50 55 60 65 70 85 92.5 100 125 175 250 300 400"
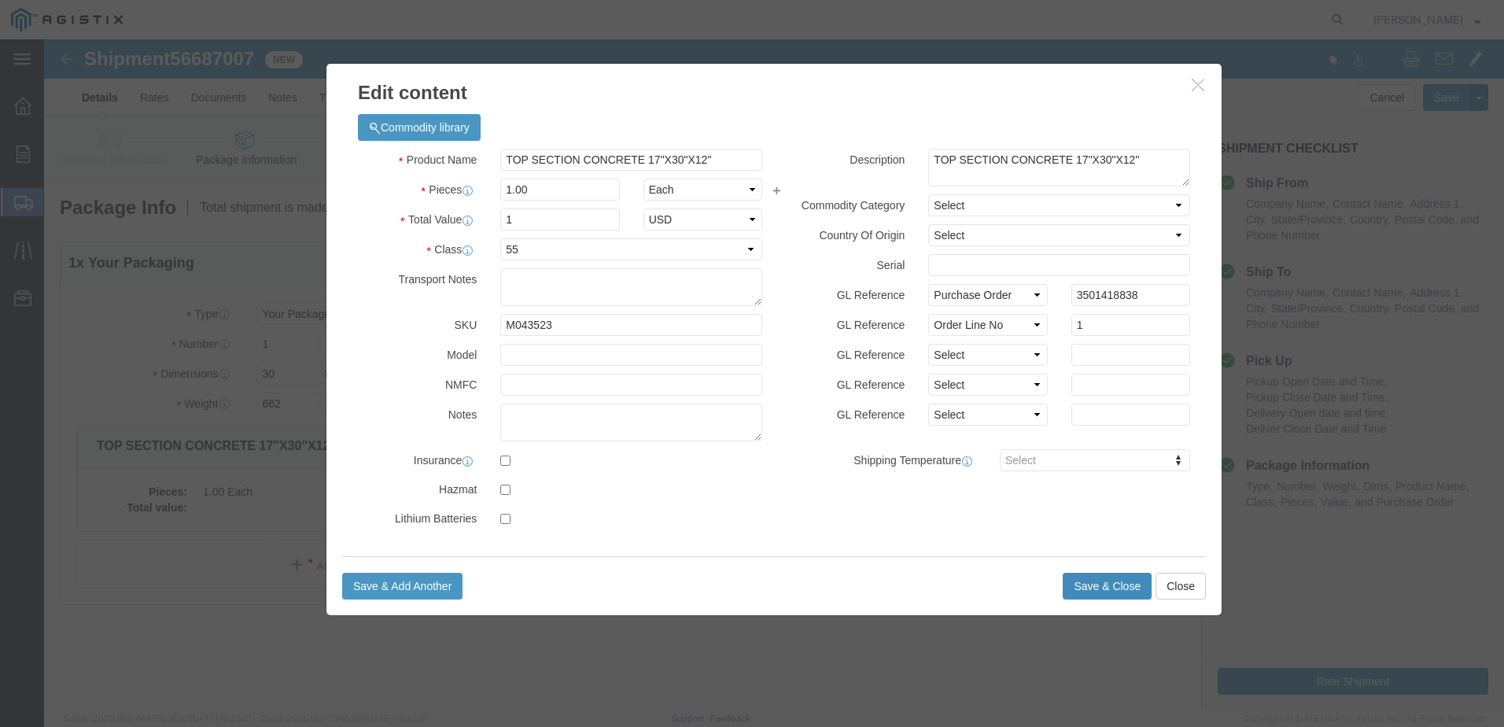
click button "Save & Close"
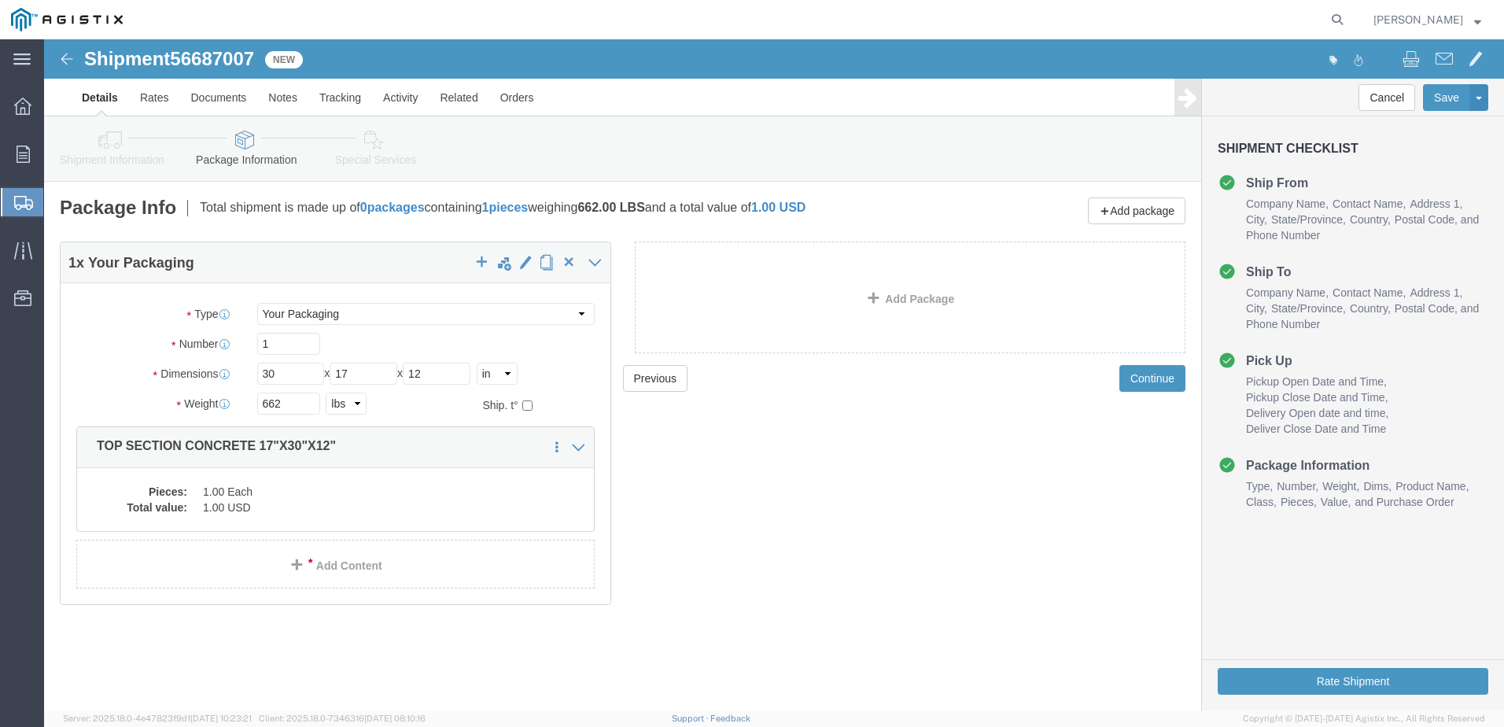
click div "Rate Shipment"
click button "Rate Shipment"
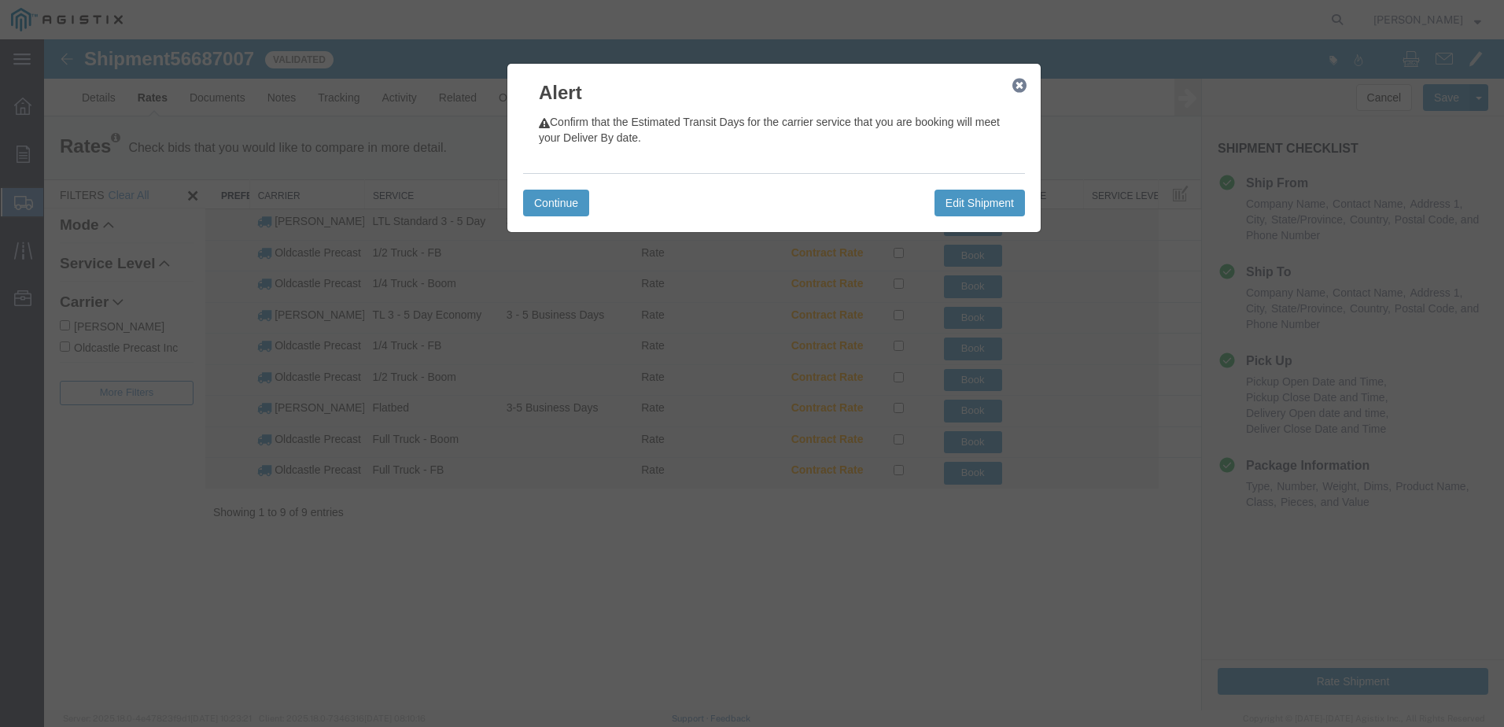
click at [1014, 79] on icon "button" at bounding box center [1020, 85] width 14 height 13
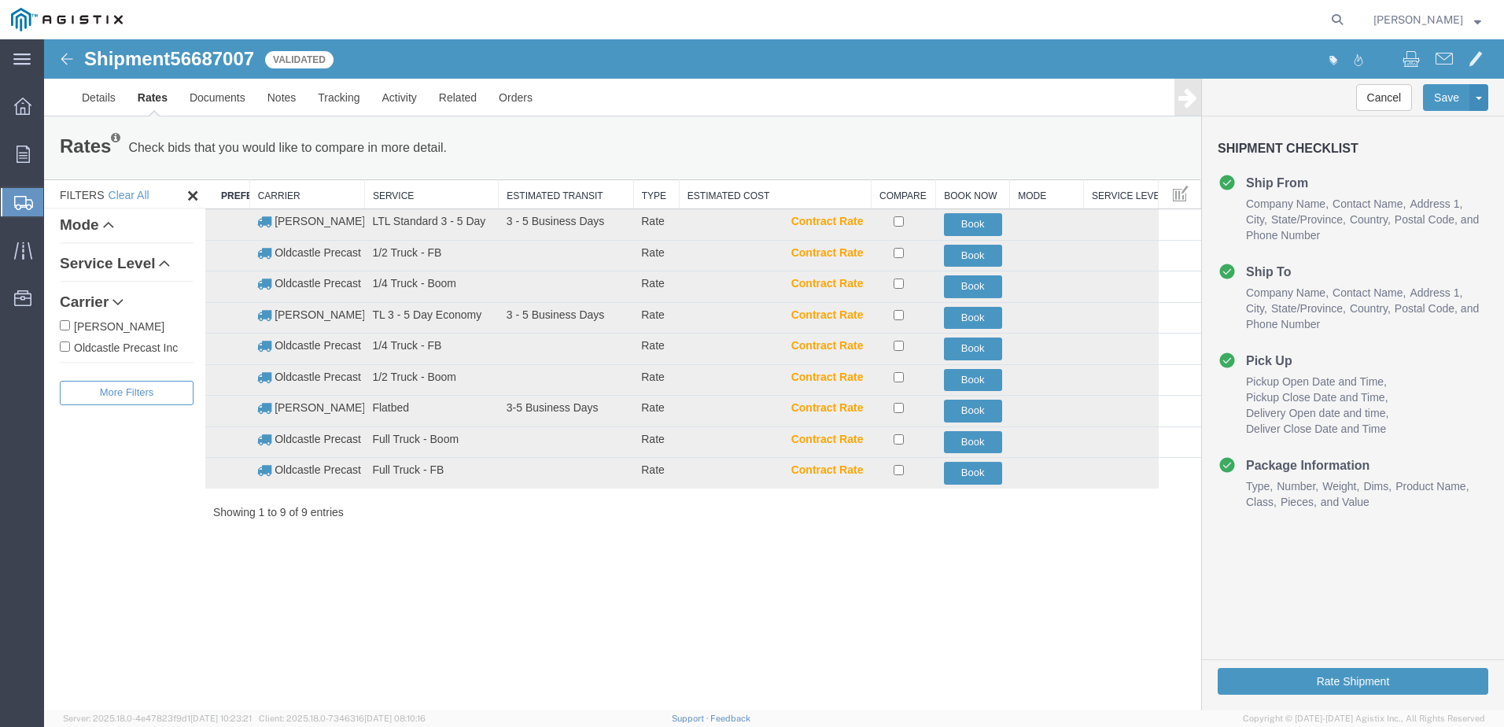
click at [96, 356] on div "Carrier [PERSON_NAME] Oldcastle Precast Inc" at bounding box center [127, 324] width 134 height 77
click at [107, 346] on label "Oldcastle Precast Inc" at bounding box center [127, 346] width 134 height 17
click at [70, 346] on input "Oldcastle Precast Inc" at bounding box center [65, 346] width 10 height 10
checkbox input "true"
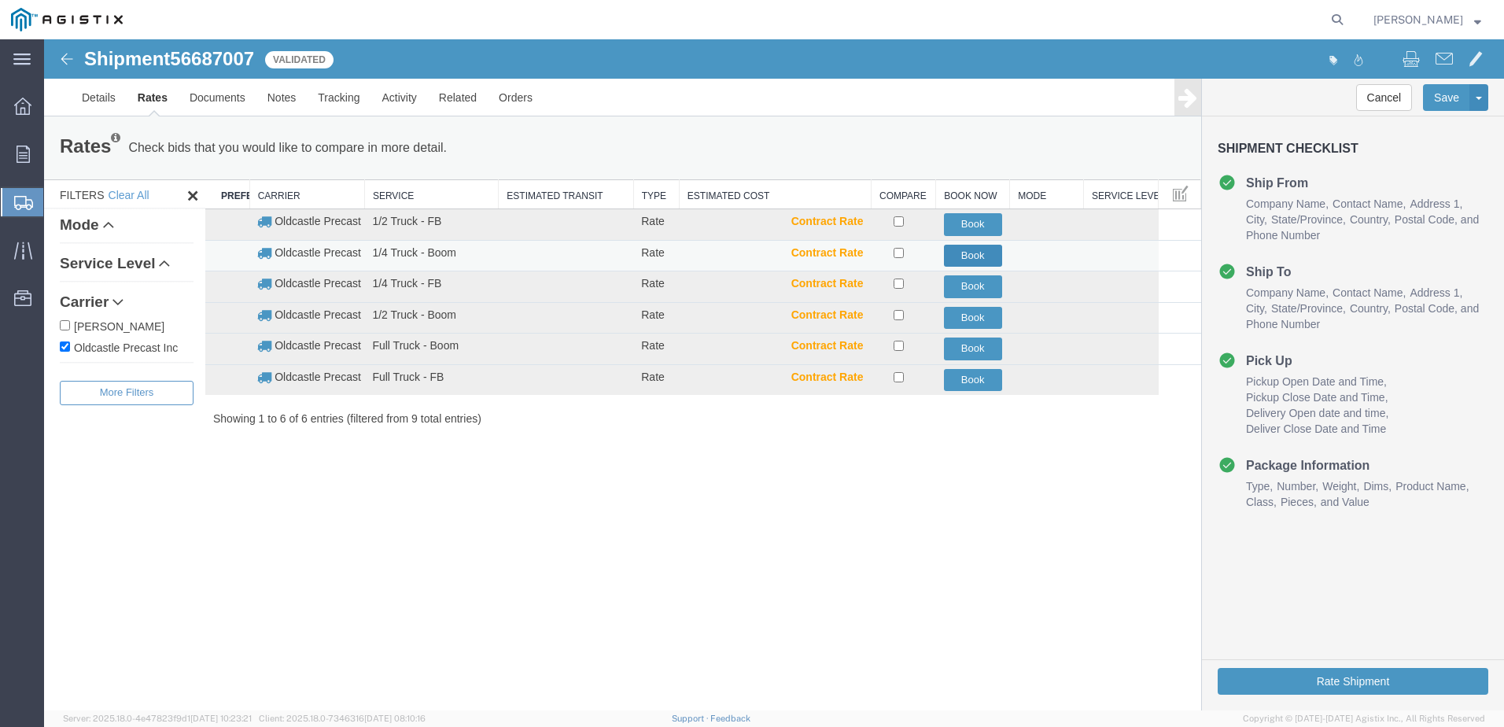
click at [965, 258] on button "Book" at bounding box center [973, 256] width 58 height 23
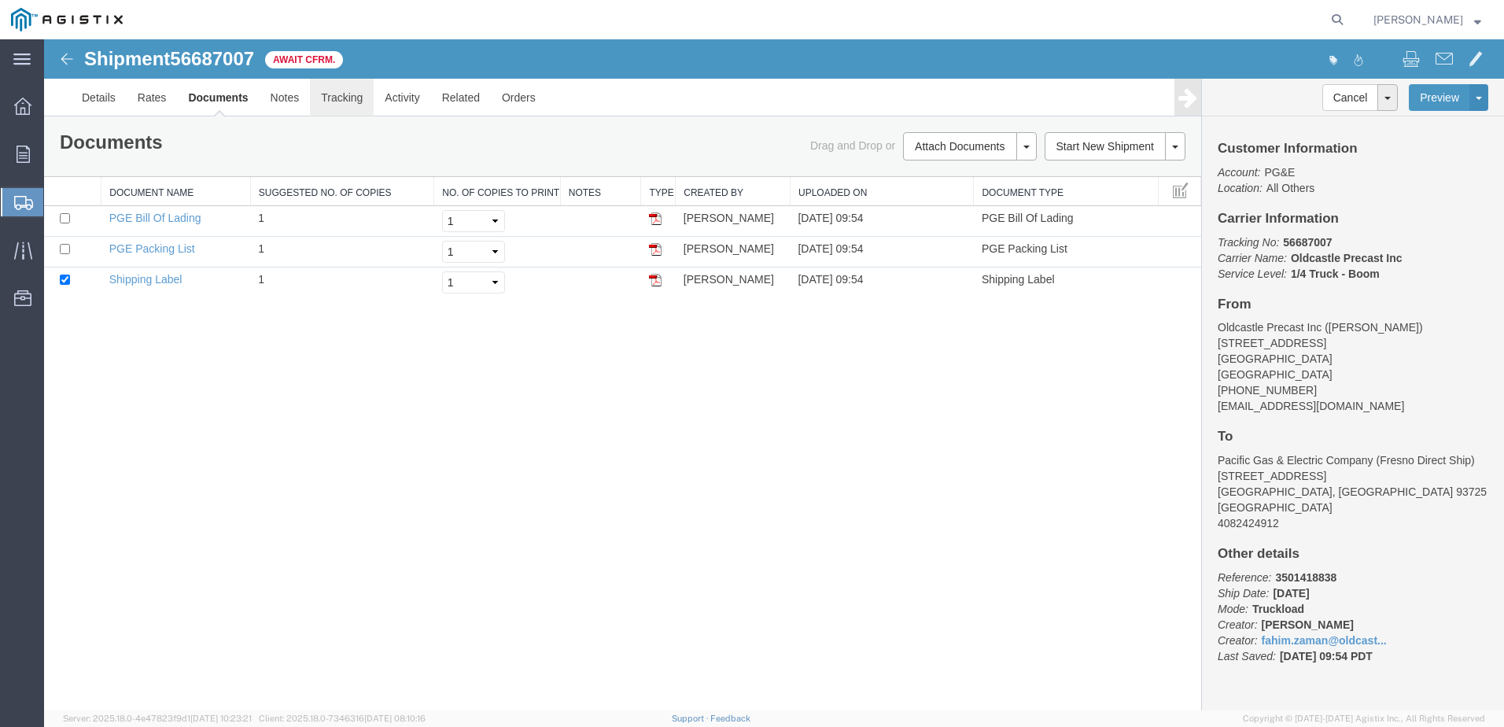
click at [357, 94] on link "Tracking" at bounding box center [342, 98] width 64 height 38
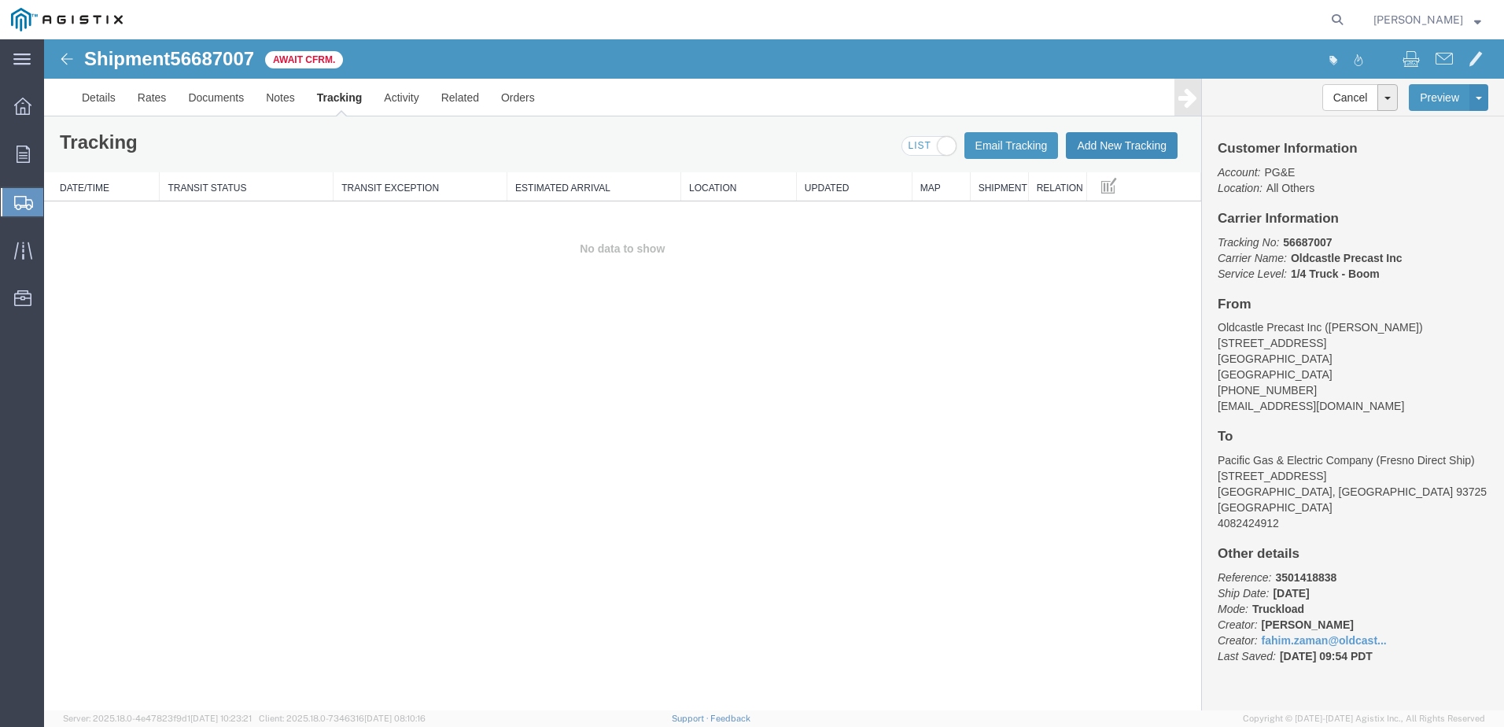
click at [1135, 148] on button "Add New Tracking" at bounding box center [1122, 145] width 112 height 27
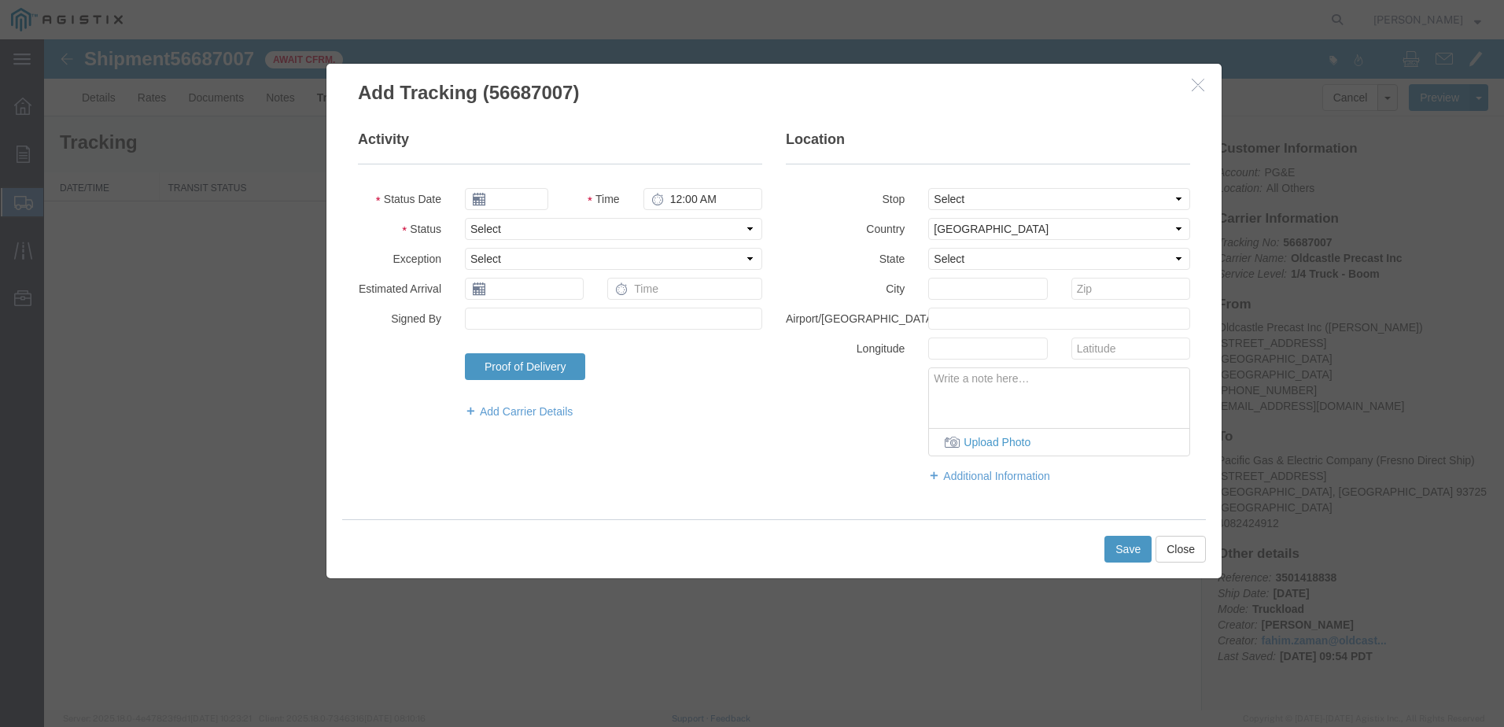
type input "[DATE]"
type input "10:00 AM"
click at [522, 234] on select "Select Arrival Notice Available Arrival Notice Imported Arrive at Delivery Loca…" at bounding box center [613, 229] width 297 height 22
click at [465, 218] on select "Select Arrival Notice Available Arrival Notice Imported Arrive at Delivery Loca…" at bounding box center [613, 229] width 297 height 22
click at [536, 239] on select "Select Arrival Notice Available Arrival Notice Imported Arrive at Delivery Loca…" at bounding box center [613, 229] width 297 height 22
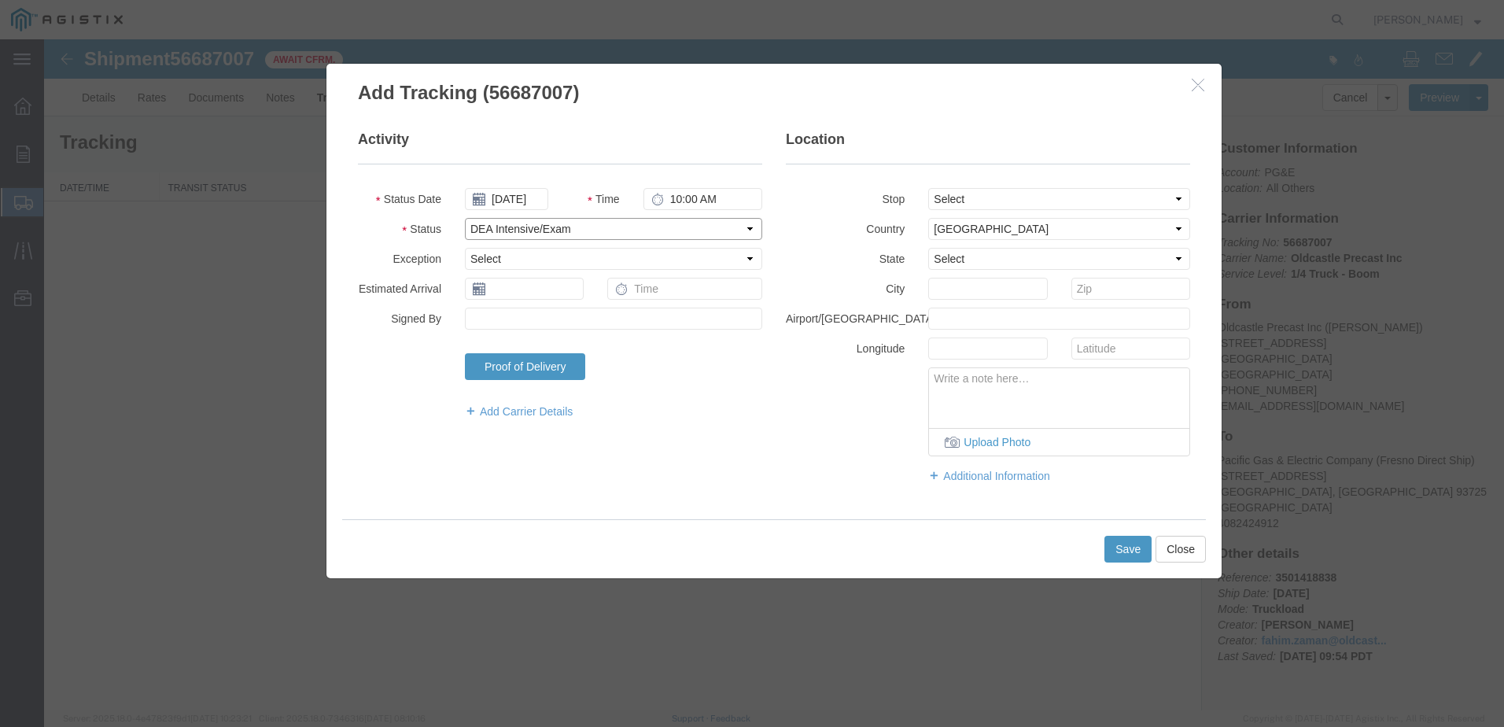
select select "DELIVRED"
click at [465, 218] on select "Select Arrival Notice Available Arrival Notice Imported Arrive at Delivery Loca…" at bounding box center [613, 229] width 297 height 22
click at [1122, 547] on button "Save" at bounding box center [1128, 549] width 47 height 27
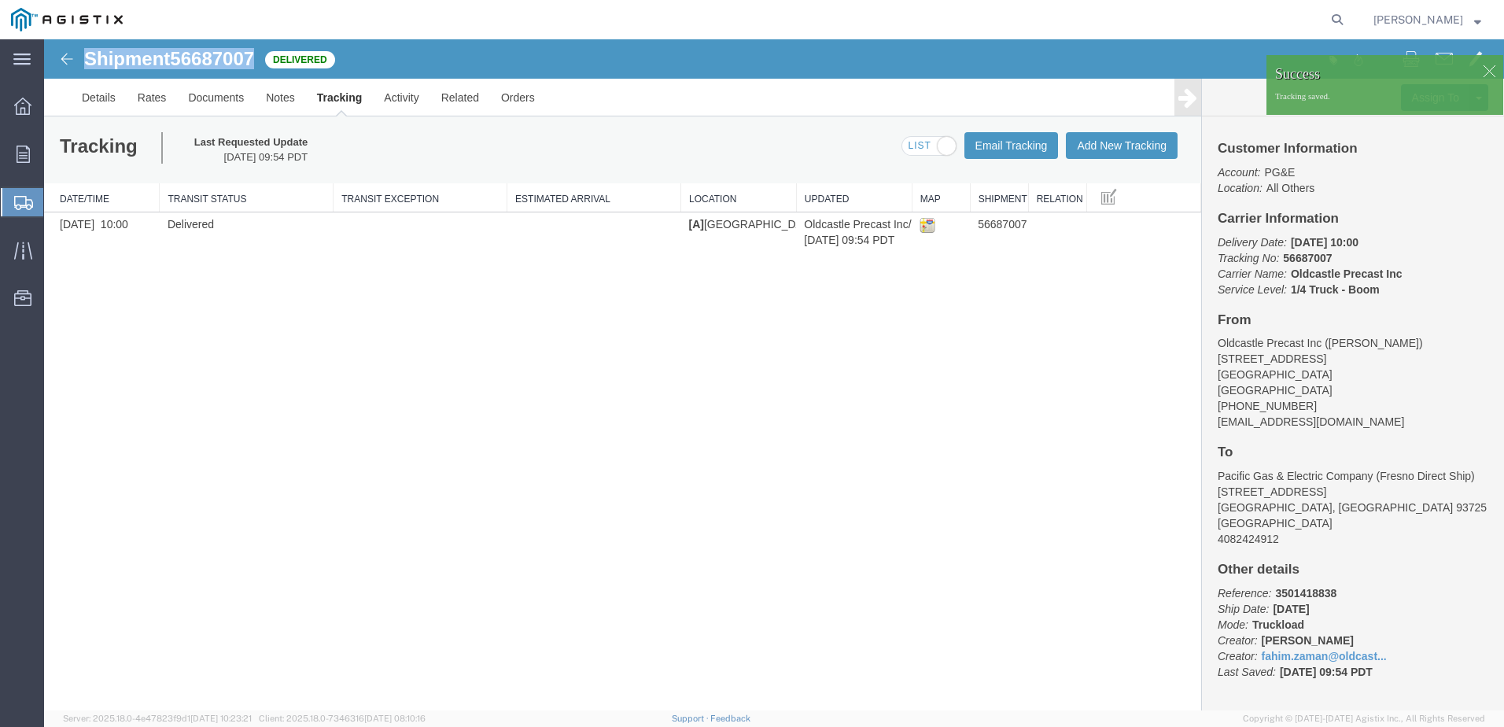
drag, startPoint x: 257, startPoint y: 59, endPoint x: 87, endPoint y: 61, distance: 170.7
click at [87, 61] on h1 "Shipment 56687007" at bounding box center [169, 59] width 170 height 20
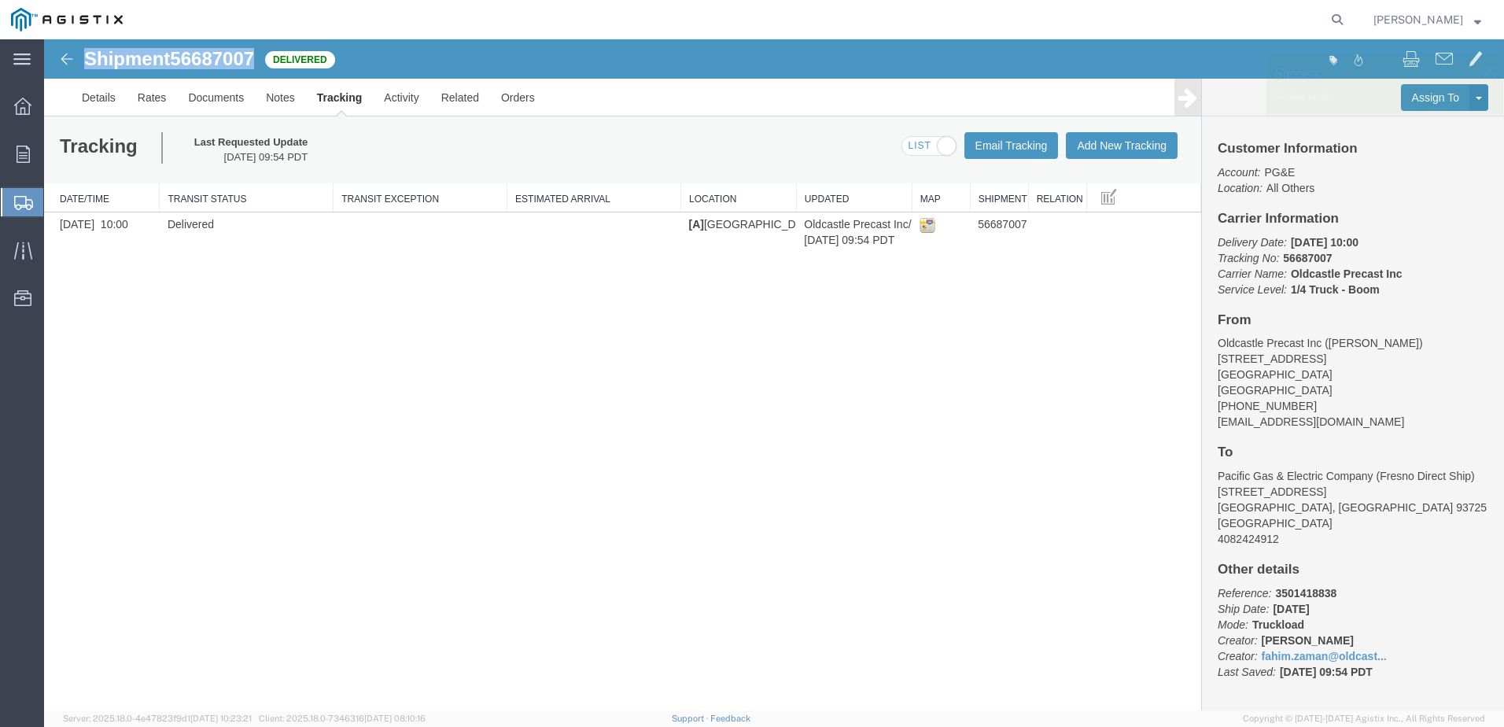
copy h1 "Shipment 56687007"
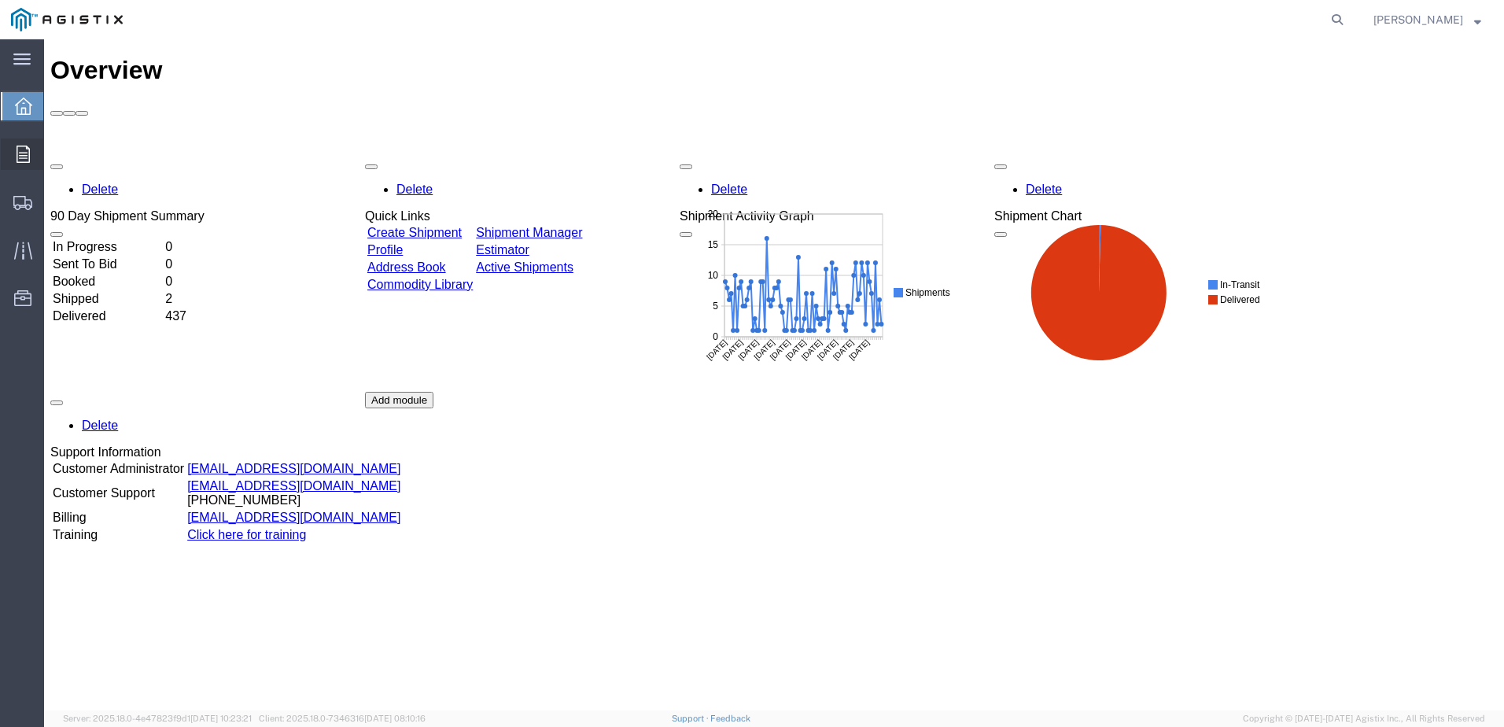
click at [31, 164] on div at bounding box center [23, 153] width 44 height 31
click at [54, 156] on span "Orders" at bounding box center [48, 153] width 11 height 31
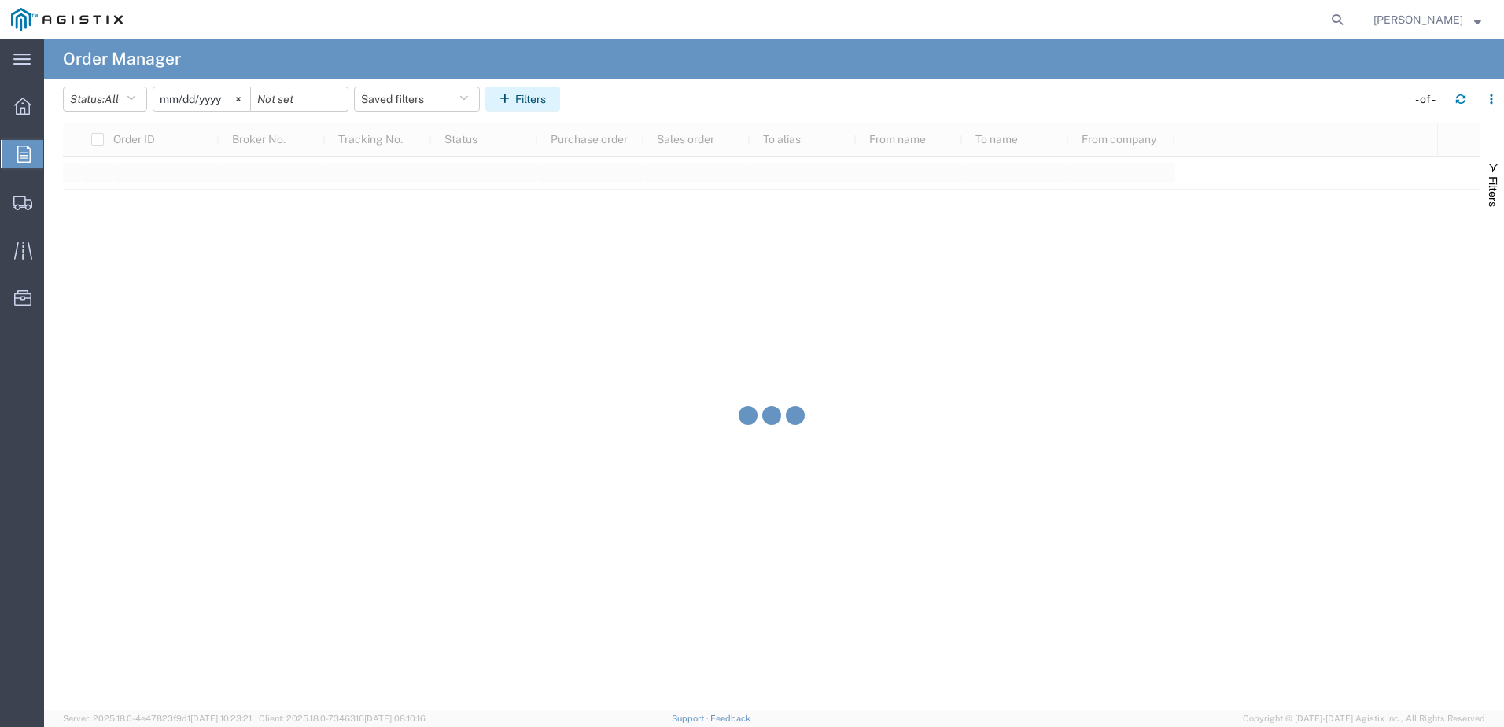
click at [515, 101] on icon "button" at bounding box center [508, 99] width 16 height 11
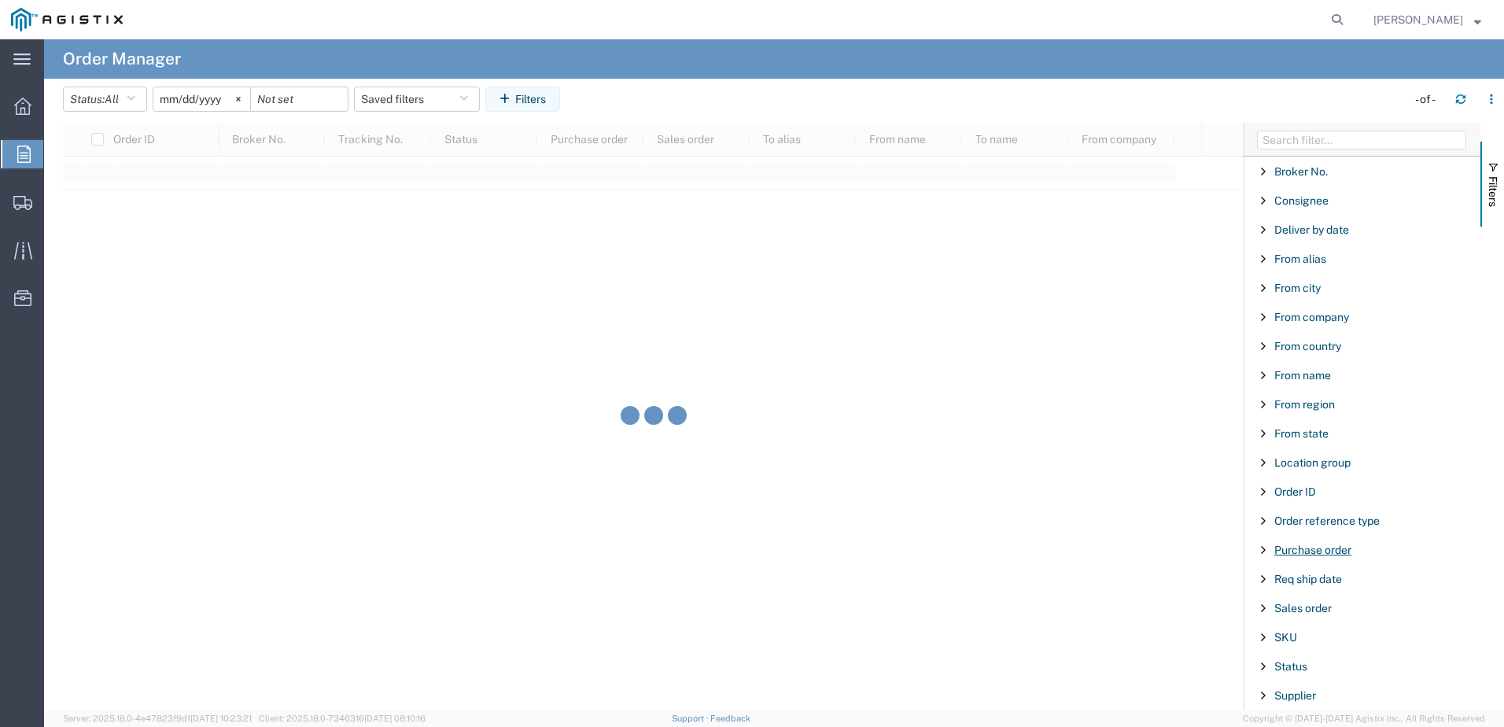
click at [1301, 555] on span "Purchase order" at bounding box center [1313, 550] width 77 height 13
type input "3501417921"
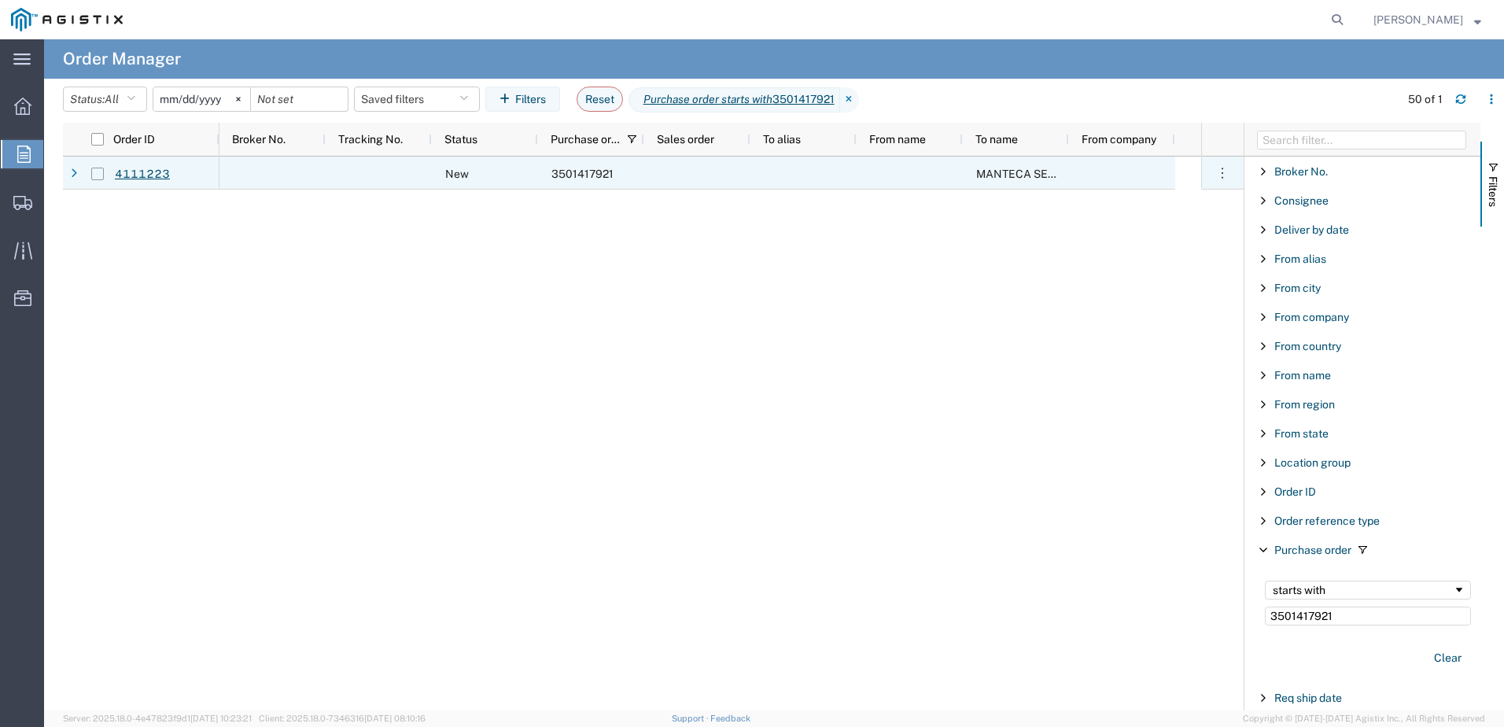
click at [97, 178] on input "Press Space to toggle row selection (unchecked)" at bounding box center [97, 174] width 13 height 13
checkbox input "true"
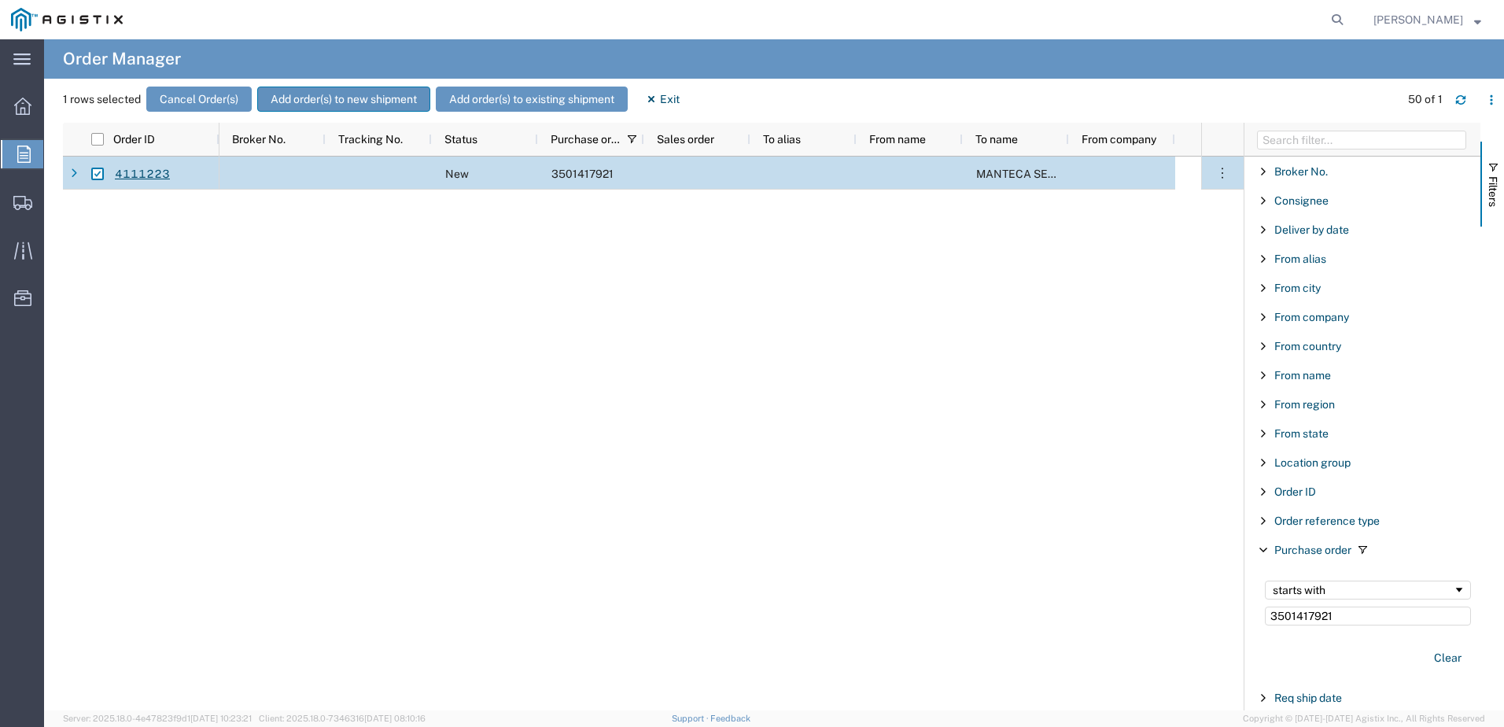
click at [388, 105] on button "Add order(s) to new shipment" at bounding box center [343, 99] width 173 height 25
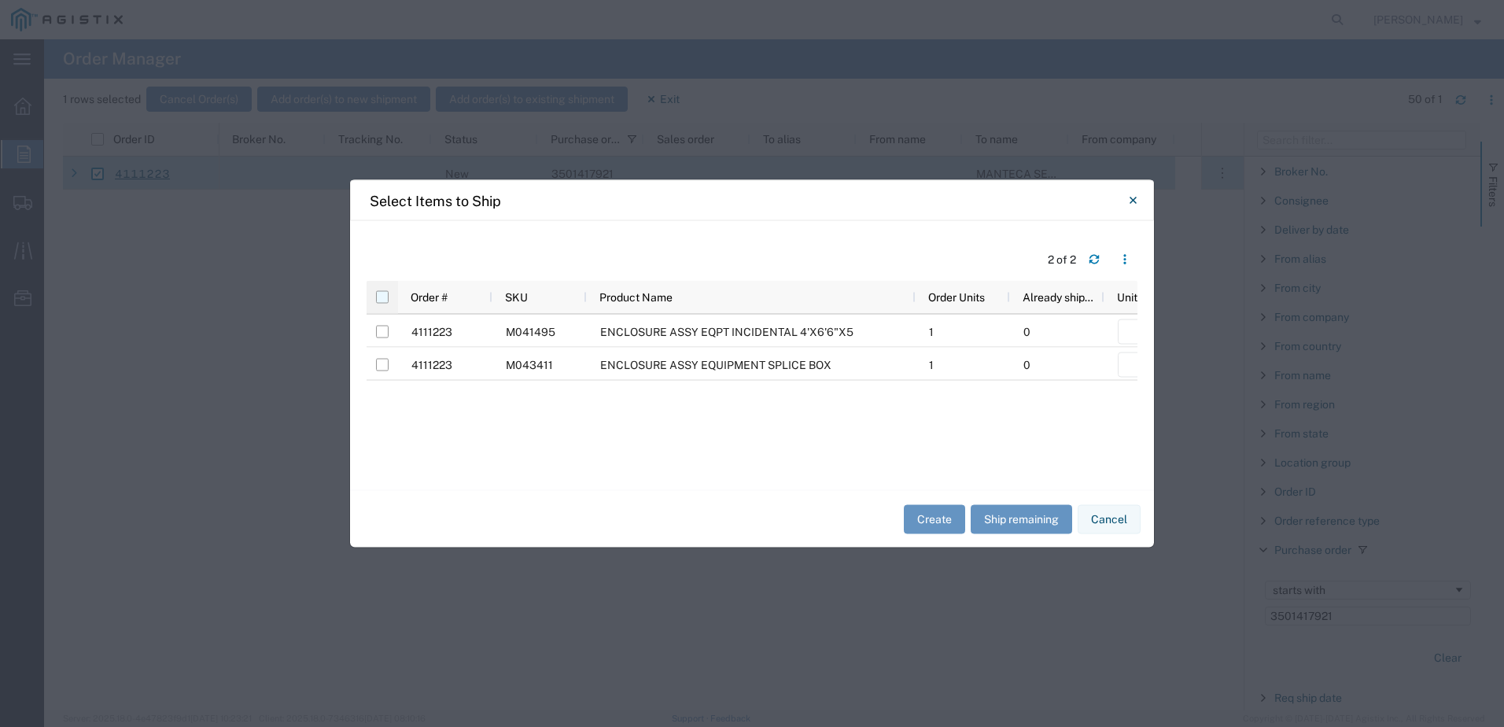
click at [386, 303] on input "checkbox" at bounding box center [382, 297] width 13 height 13
checkbox input "true"
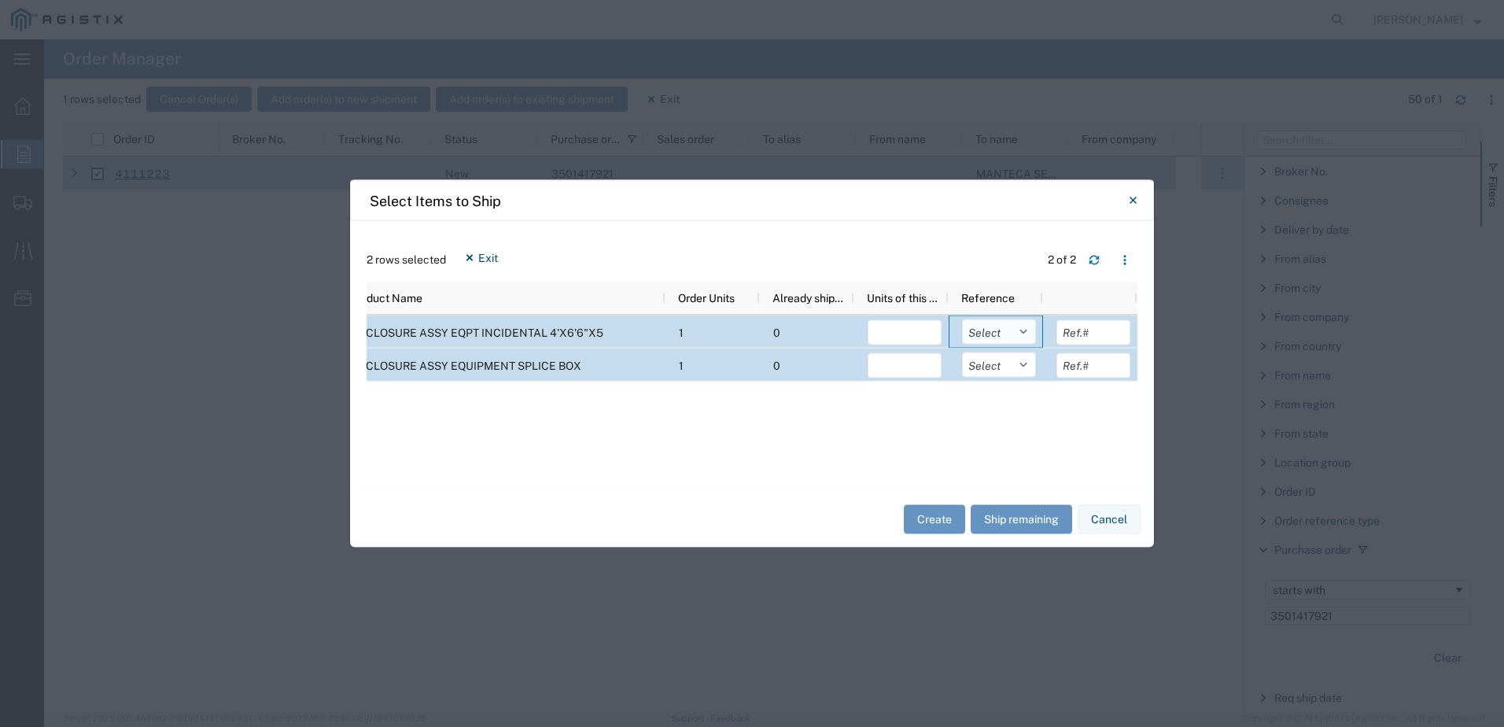
click at [1012, 329] on select "Select Purchase Order Delivery Number" at bounding box center [999, 331] width 74 height 25
click at [1012, 518] on button "Ship remaining" at bounding box center [1022, 518] width 102 height 29
type input "1"
click at [1000, 335] on select "Select Purchase Order Delivery Number" at bounding box center [999, 331] width 74 height 25
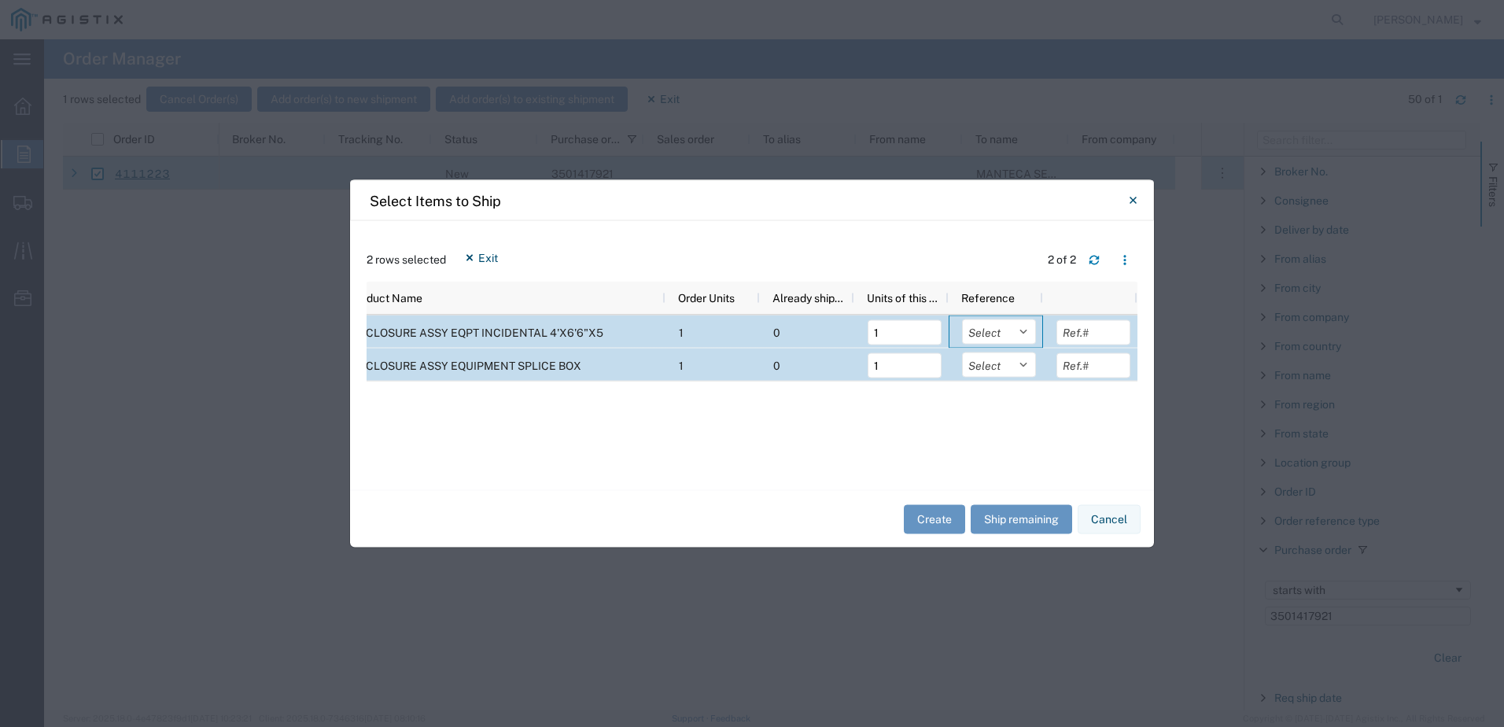
select select "PURCHORD"
click at [962, 319] on select "Select Purchase Order Delivery Number" at bounding box center [999, 331] width 74 height 25
click at [1005, 361] on select "Select Purchase Order Delivery Number" at bounding box center [999, 364] width 74 height 25
select select "PURCHORD"
click at [962, 352] on select "Select Purchase Order Delivery Number" at bounding box center [999, 364] width 74 height 25
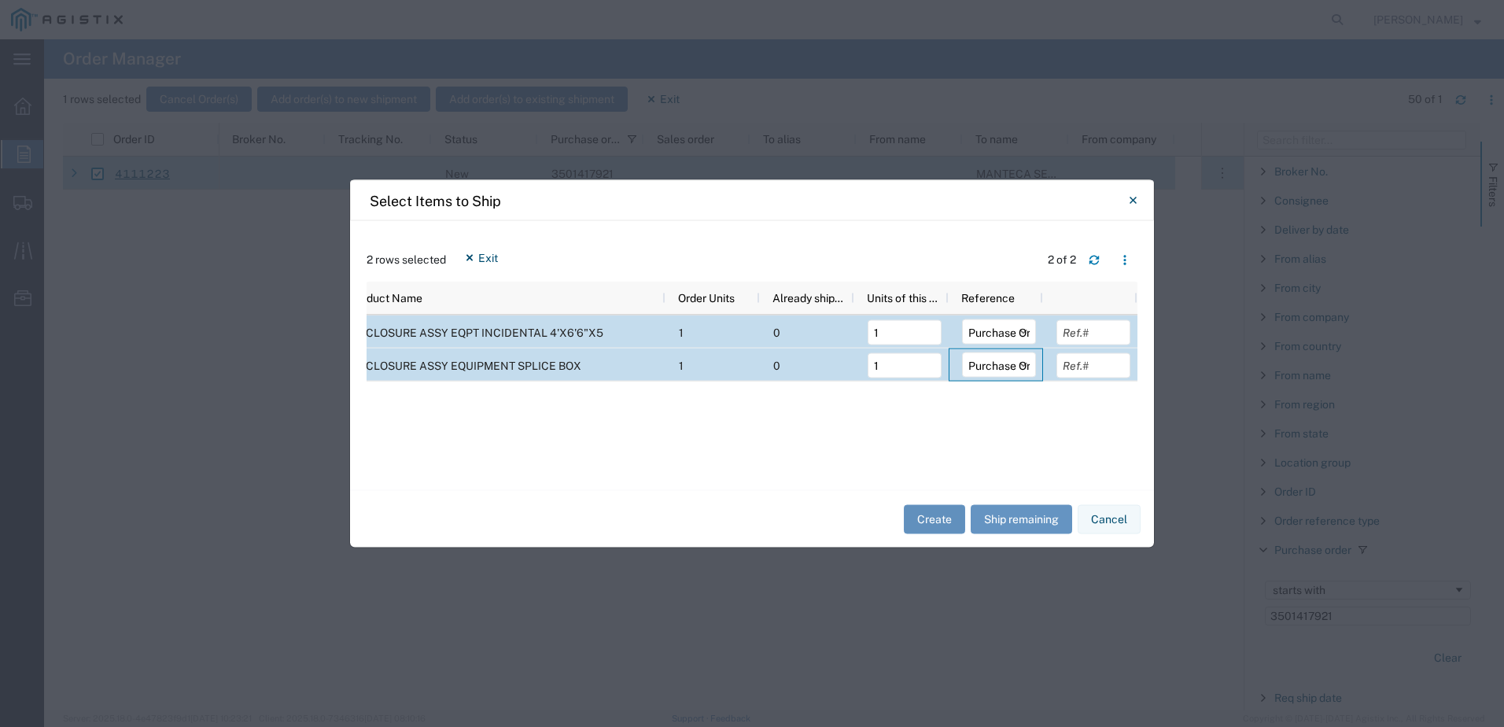
click at [949, 524] on button "Create" at bounding box center [934, 518] width 61 height 29
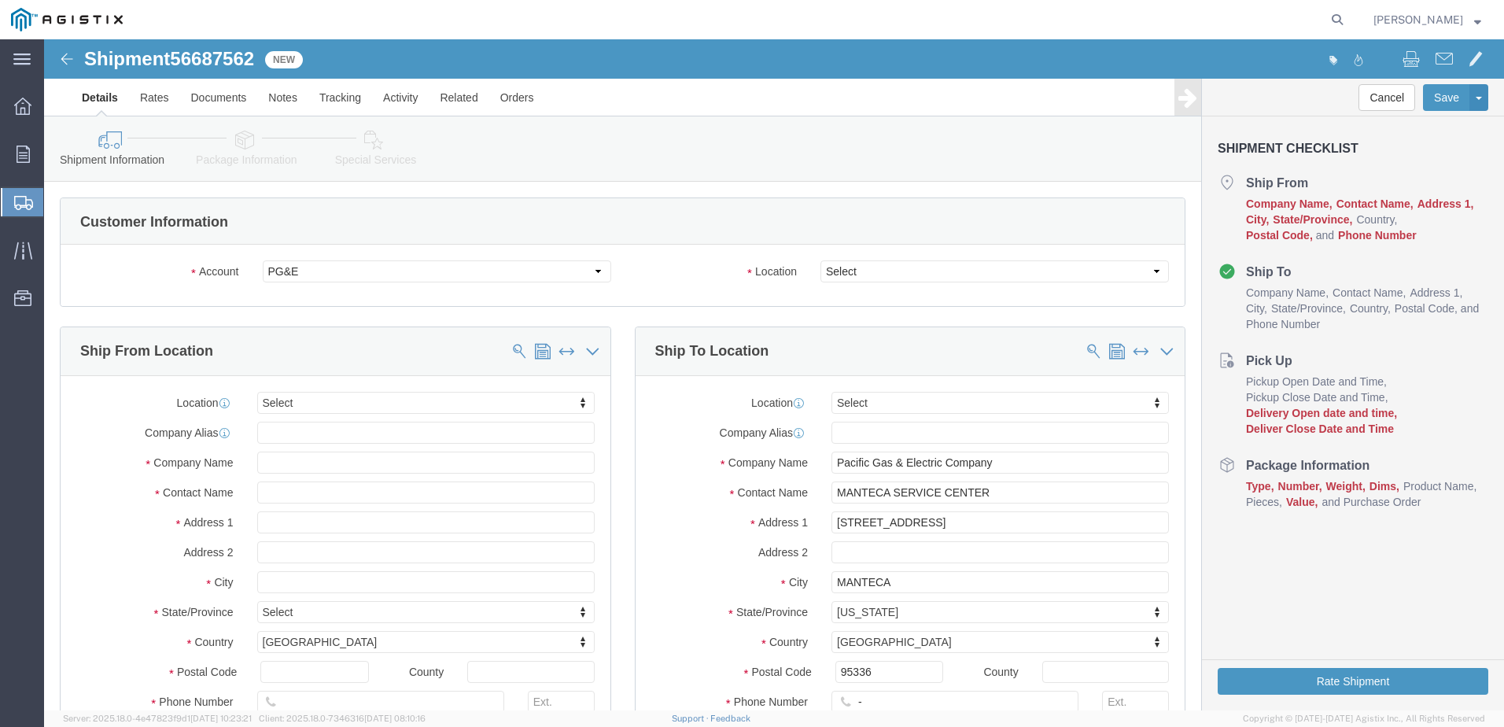
select select
click select "Select All Others [GEOGRAPHIC_DATA] [GEOGRAPHIC_DATA] [GEOGRAPHIC_DATA] [GEOGRA…"
select select "23082"
click select "Select All Others [GEOGRAPHIC_DATA] [GEOGRAPHIC_DATA] [GEOGRAPHIC_DATA] [GEOGRA…"
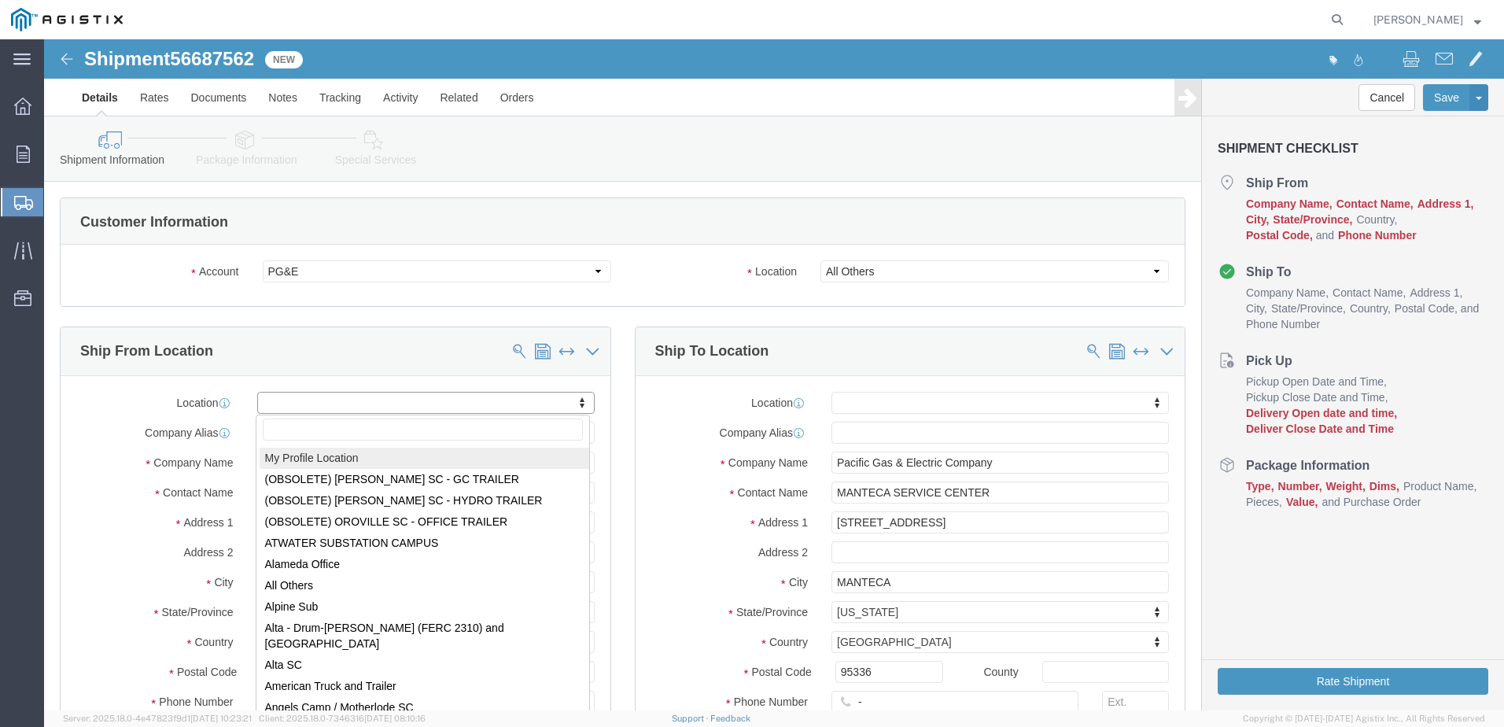
select select "MYPROFILE"
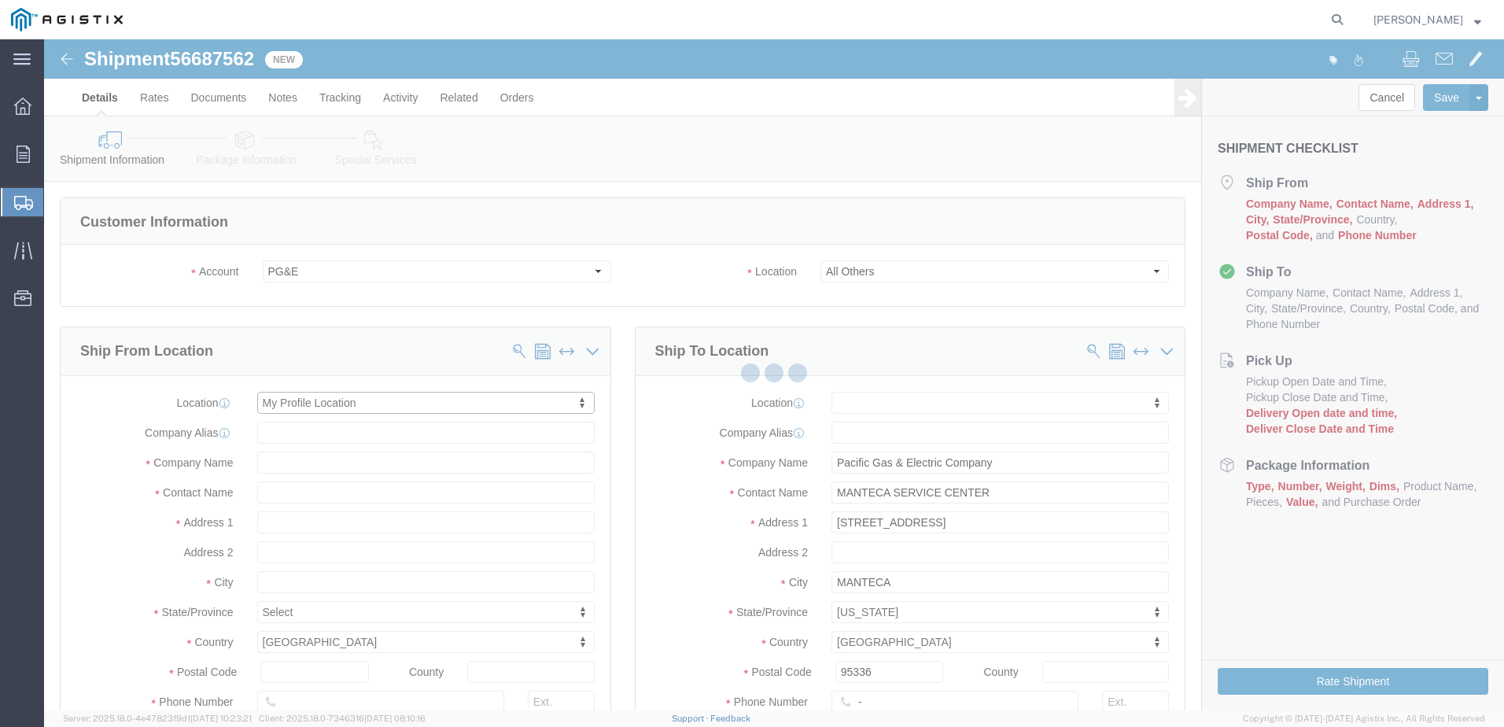
select select "CA"
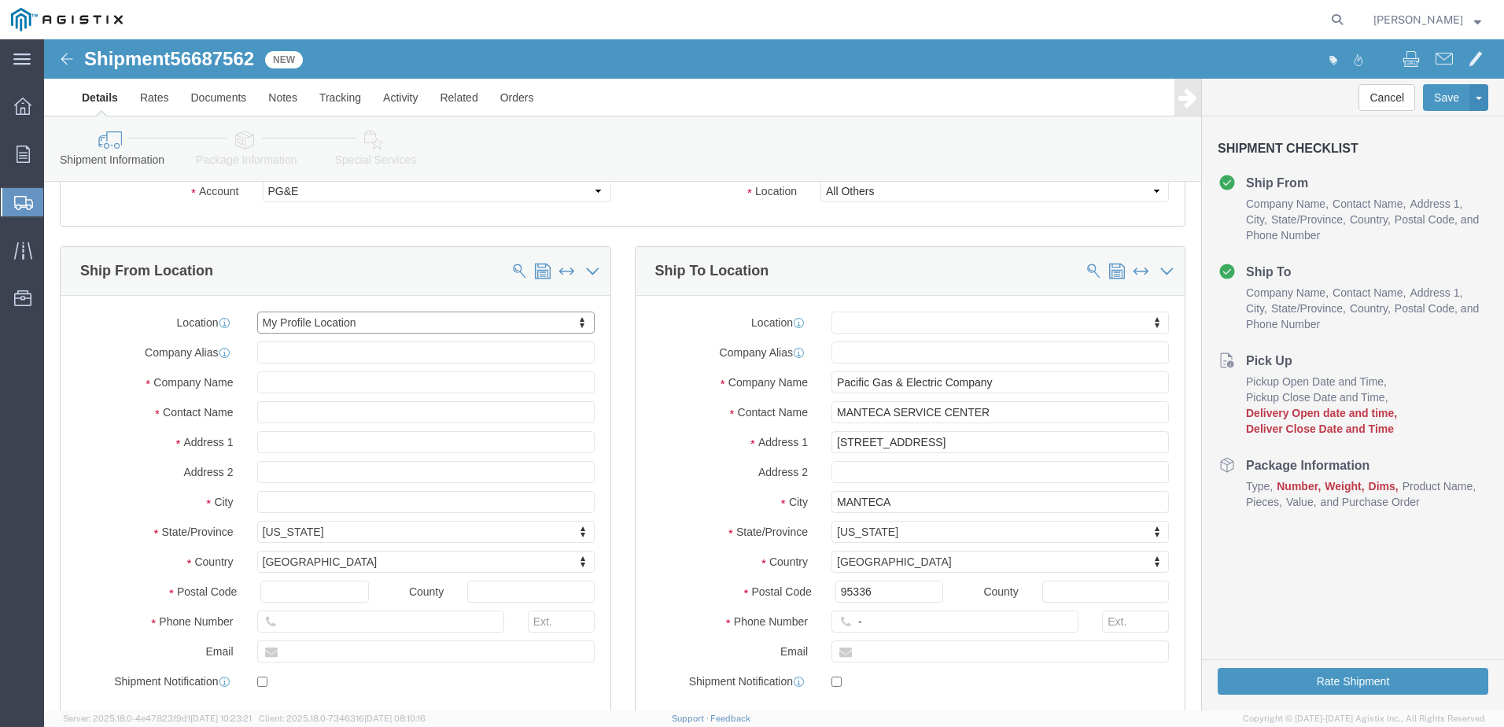
scroll to position [315, 0]
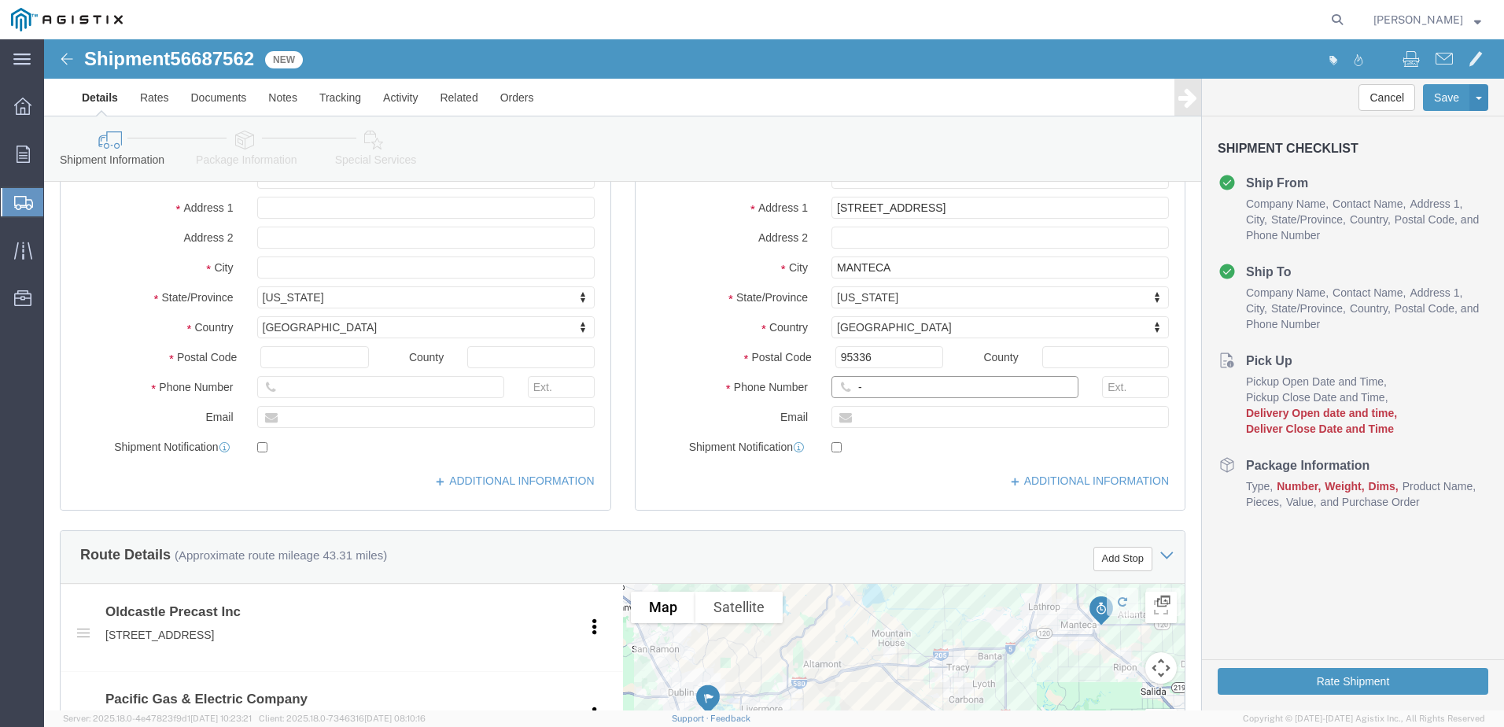
click input "-"
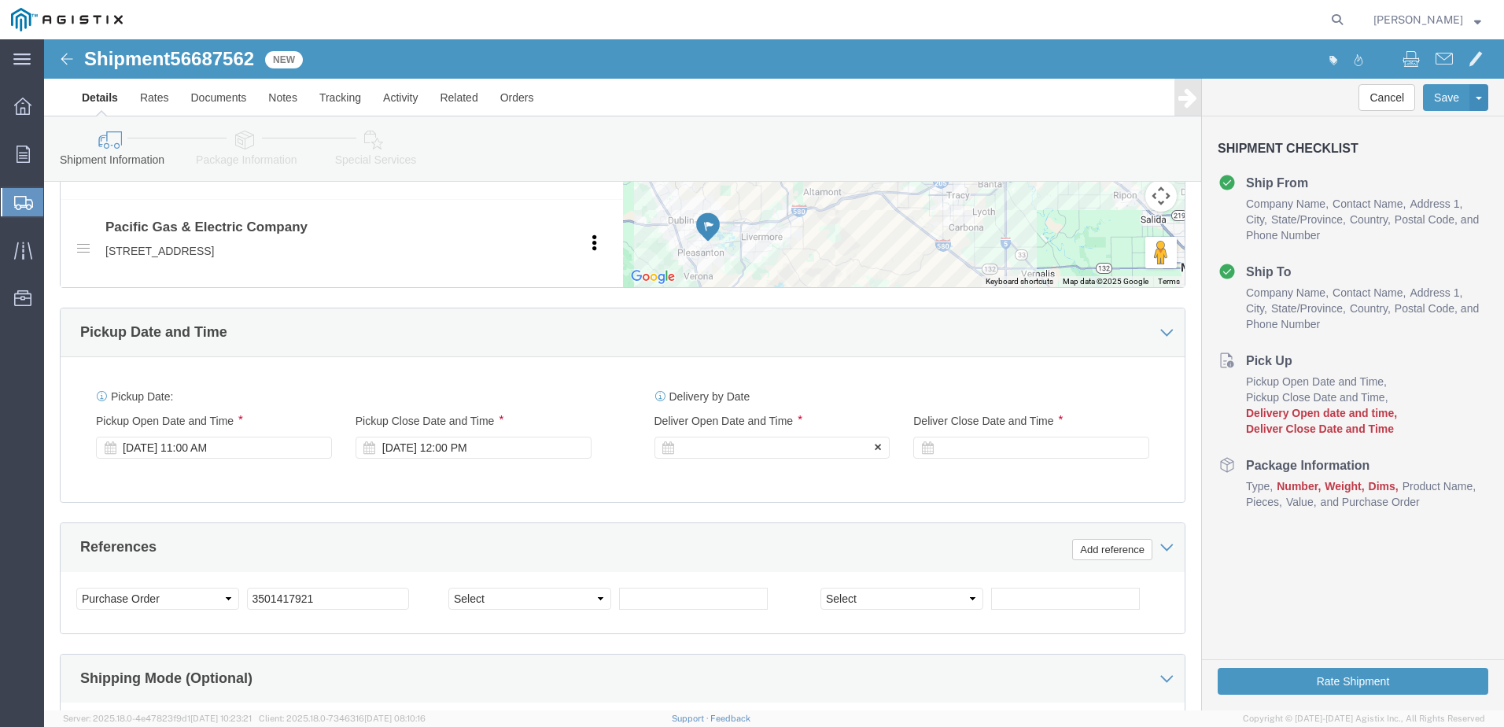
type input "4082424912"
click div
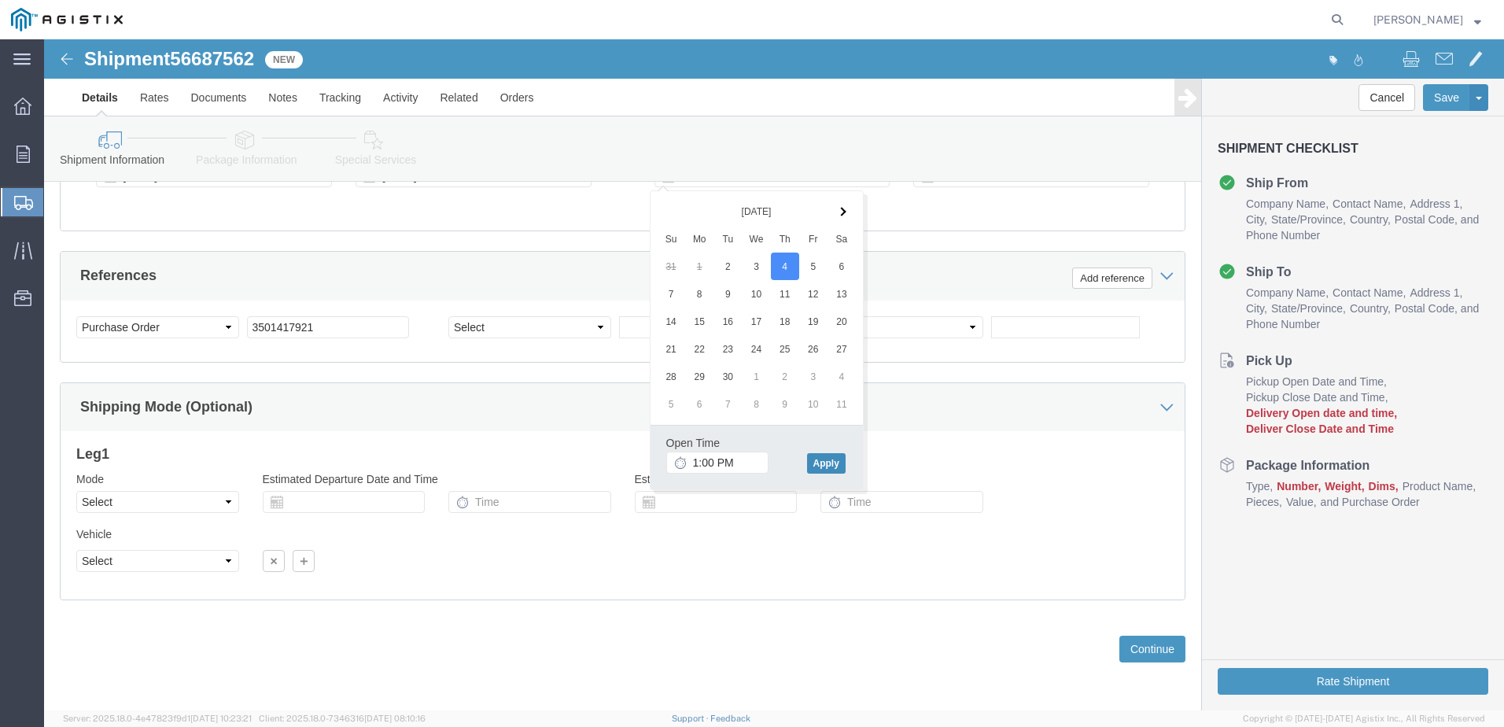
click button "Apply"
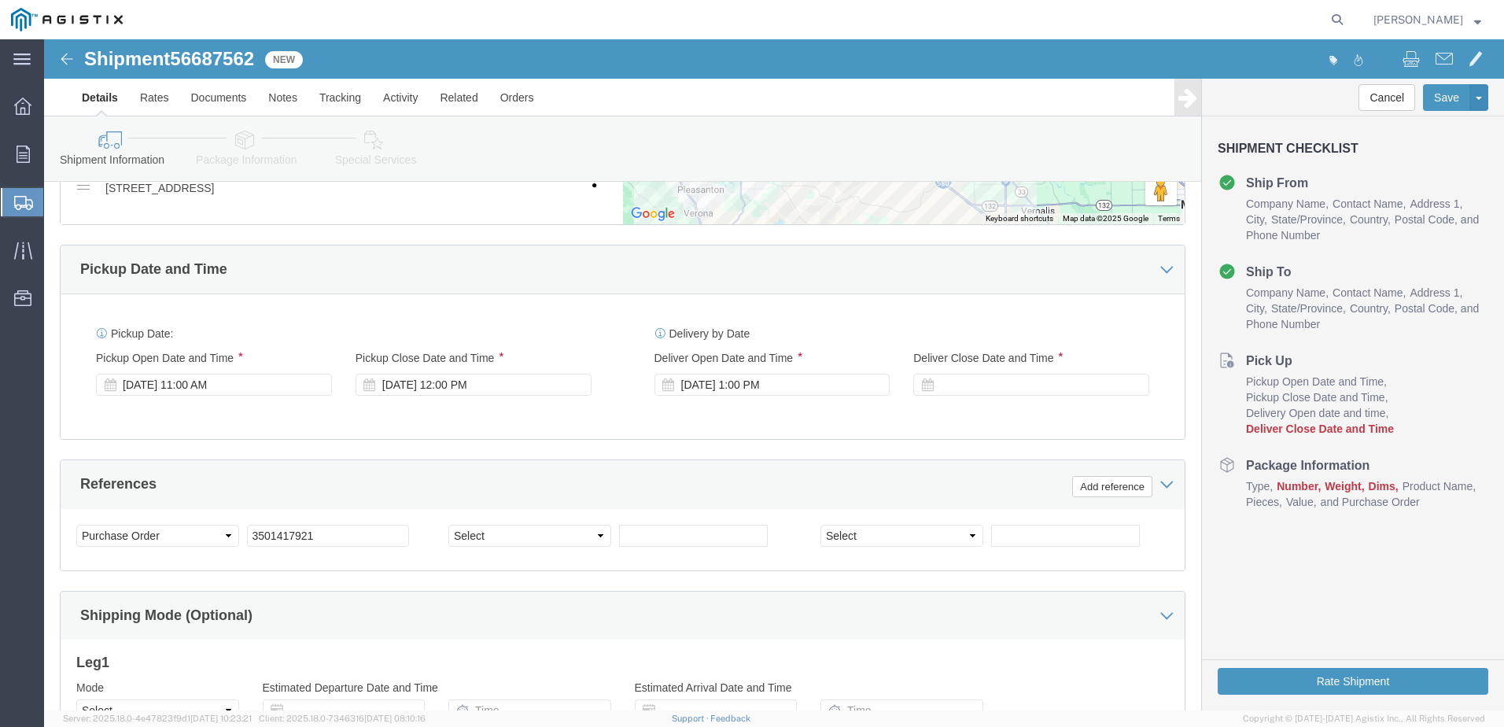
scroll to position [822, 0]
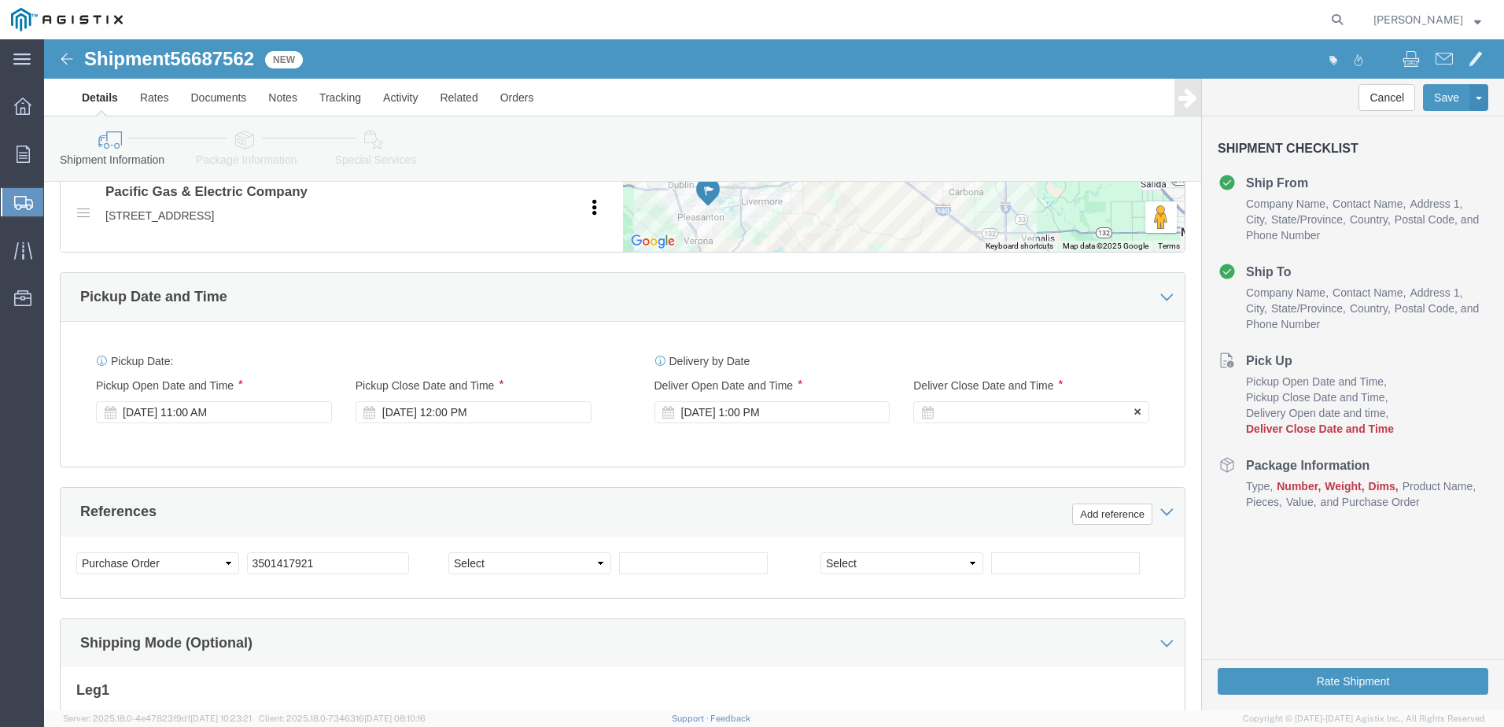
click div
click button "Apply"
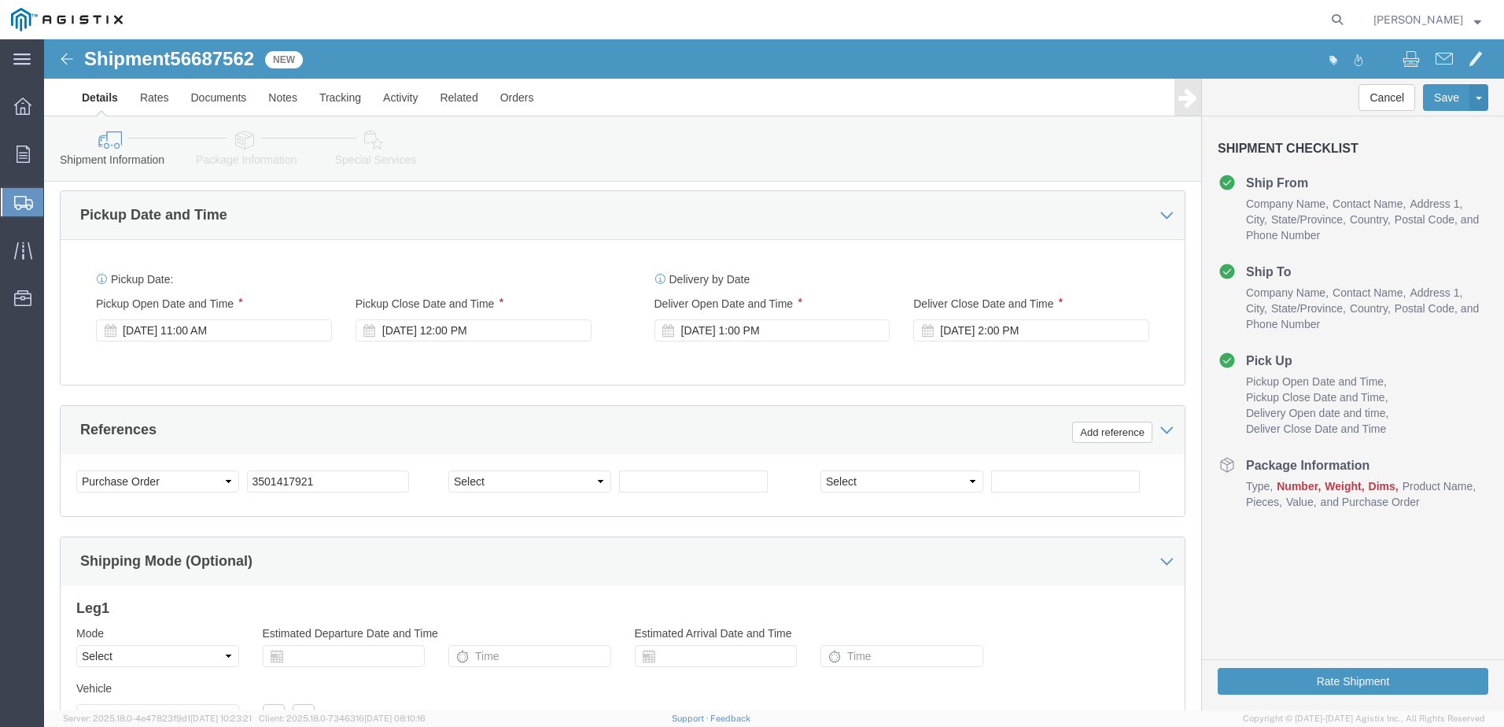
scroll to position [1058, 0]
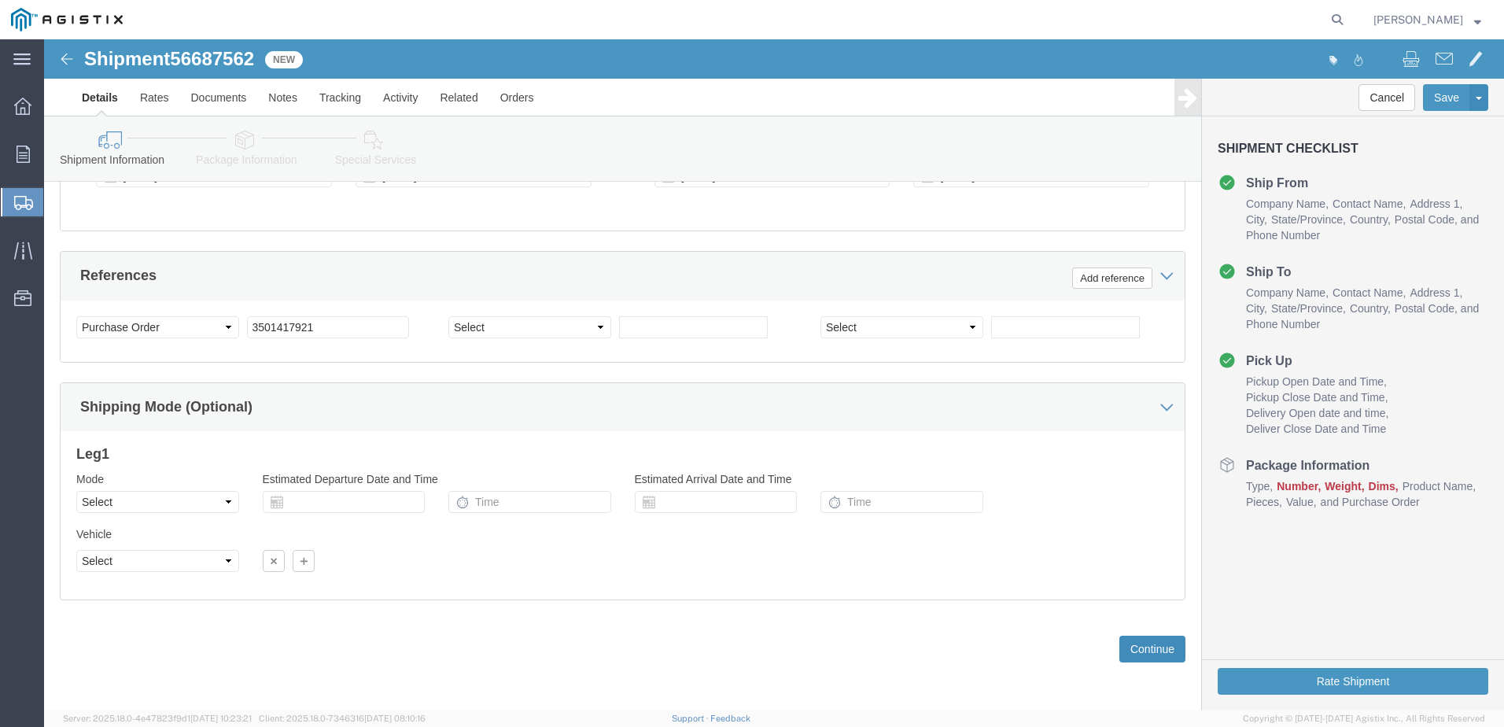
click button "Continue"
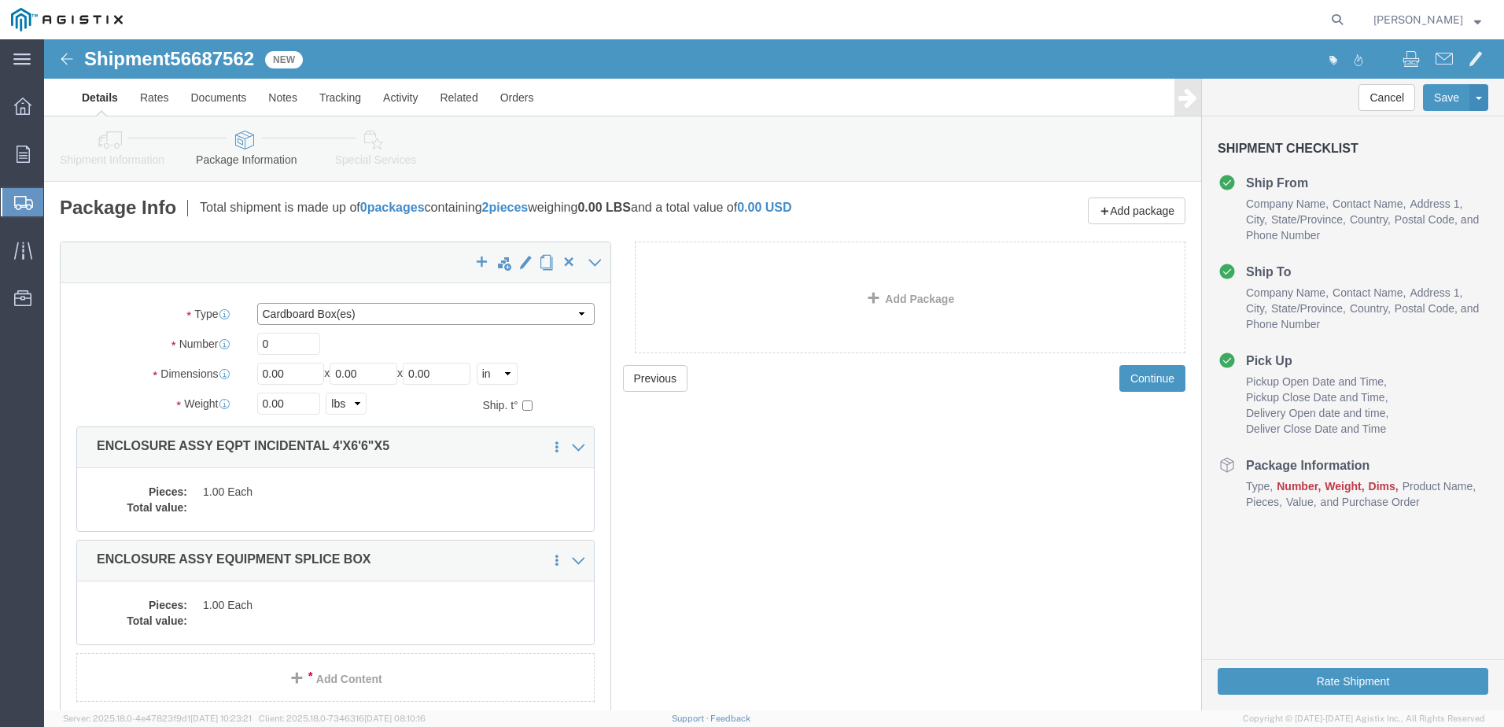
click select "Select Bulk Bundle(s) Cardboard Box(es) Carton(s) Crate(s) Drum(s) (Fiberboard)…"
select select "YRPK"
click select "Select Bulk Bundle(s) Cardboard Box(es) Carton(s) Crate(s) Drum(s) (Fiberboard)…"
click input "0"
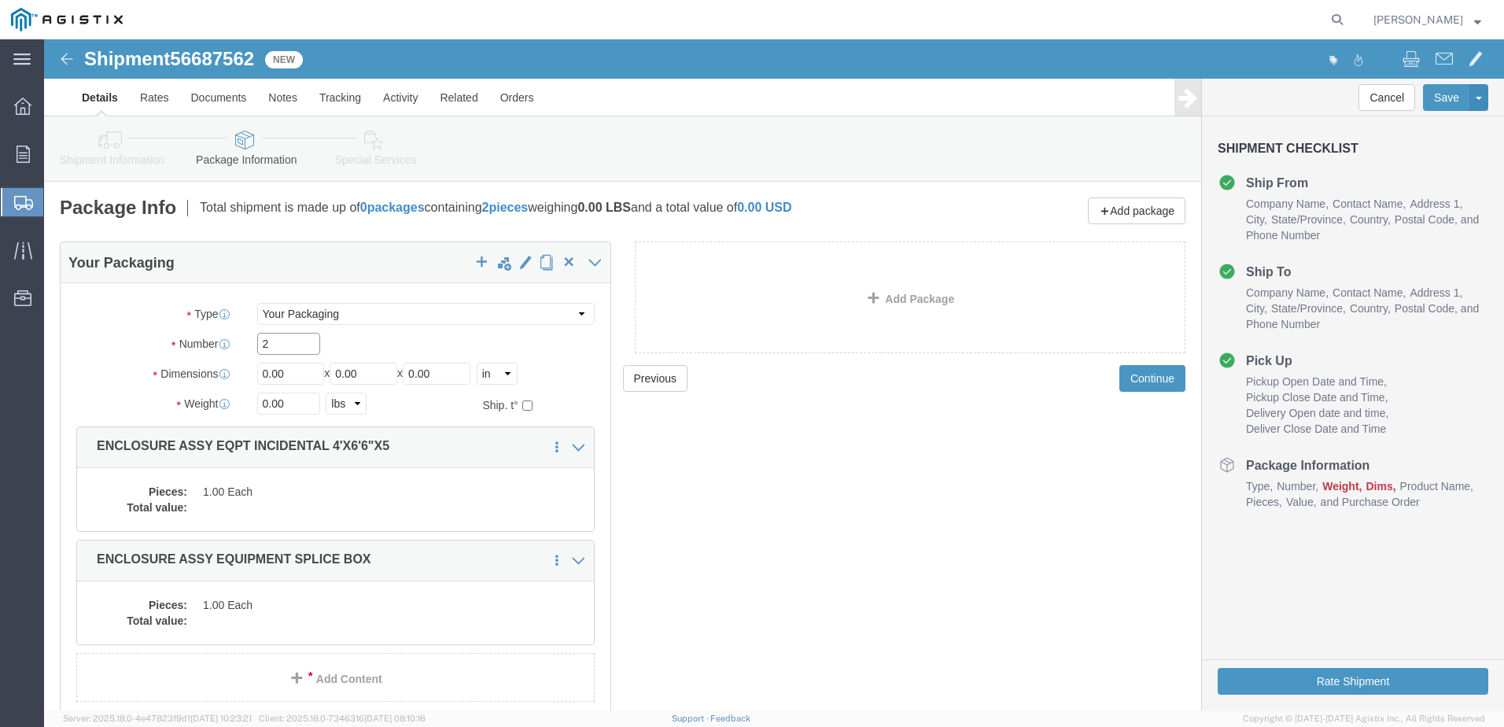
type input "2"
click input "0.00"
type input "102"
type input "54"
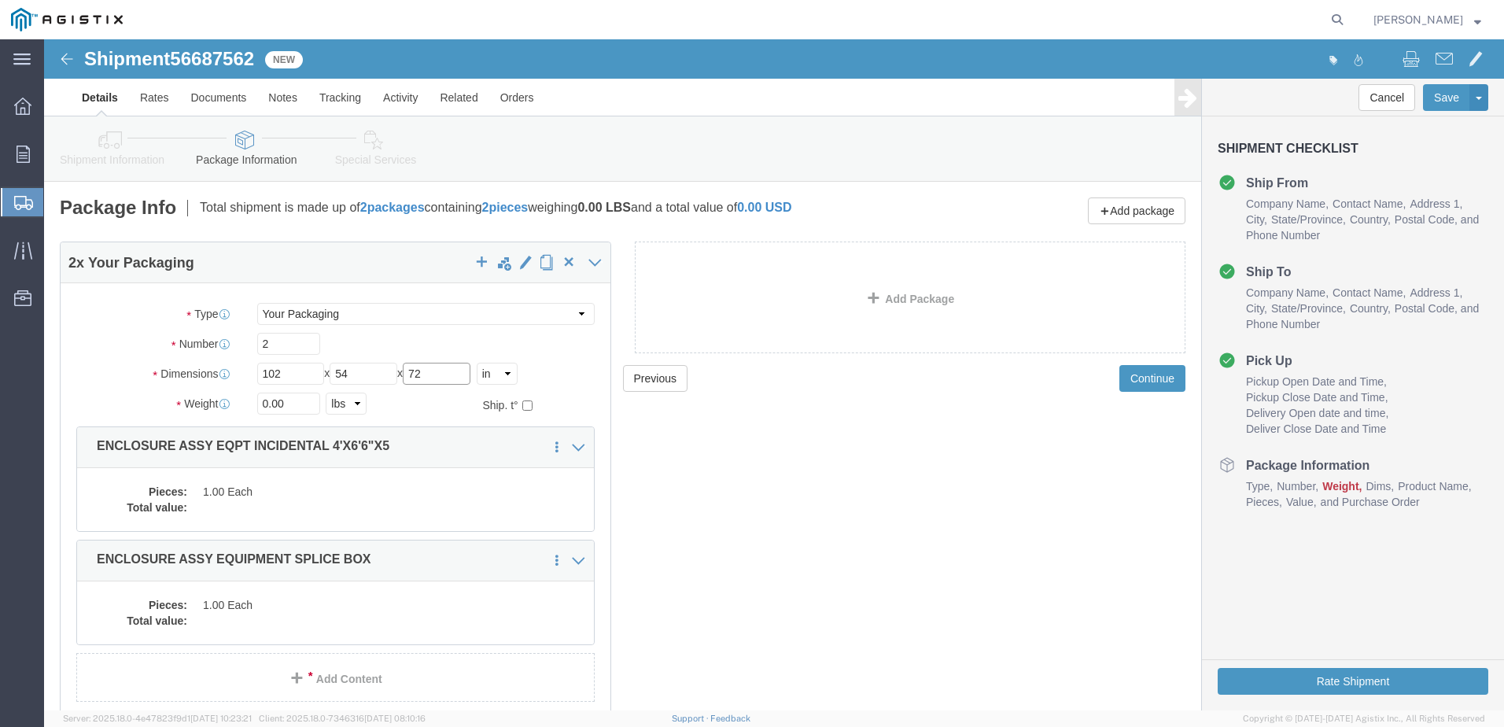
type input "72"
click input "0.00"
type input "29455"
click dd "1.00 Each"
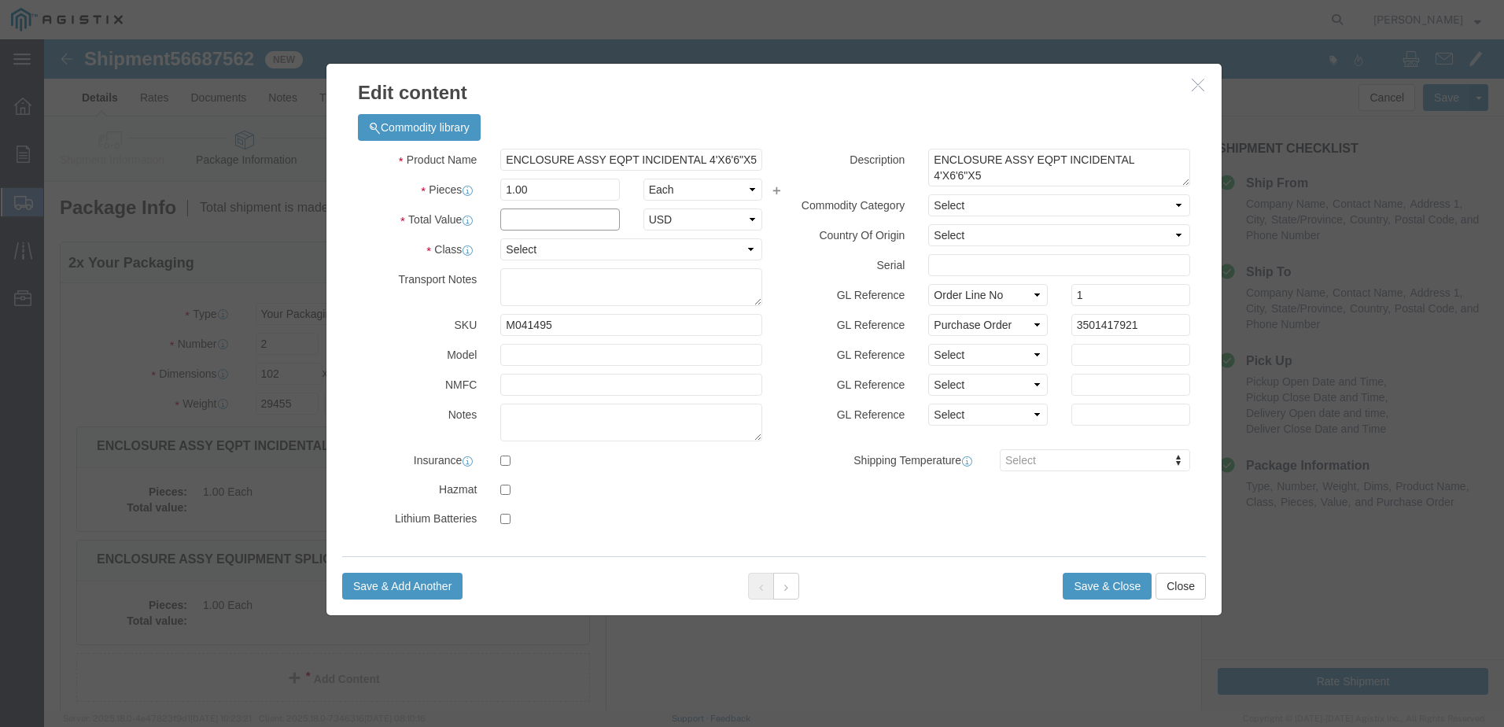
click input "text"
type input "1"
click div "Product Name ENCLOSURE ASSY EQPT INCIDENTAL 4'X6'6"X5 Pieces 1.00 Select Bag Ba…"
click select "Select 50 55 60 65 70 85 92.5 100 125 175 250 300 400"
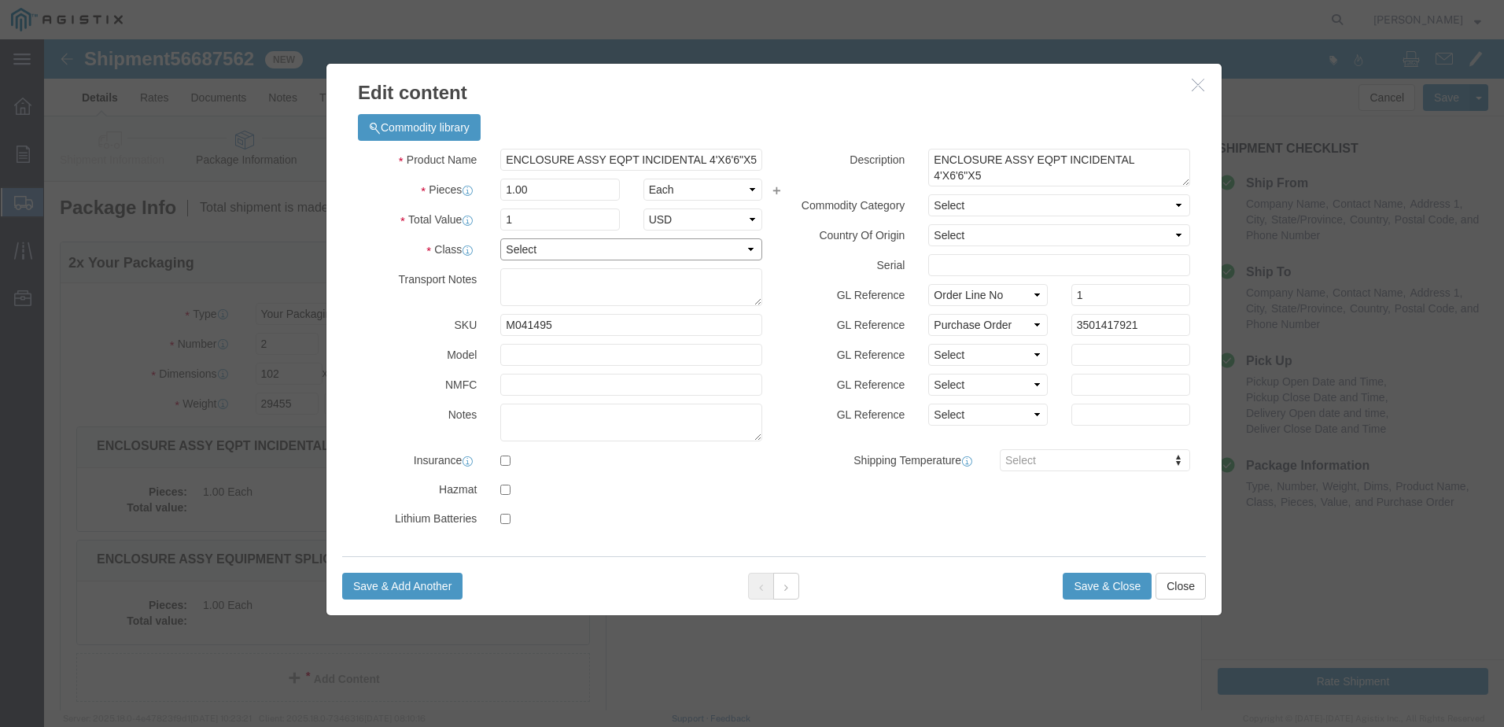
select select "55"
click select "Select 50 55 60 65 70 85 92.5 100 125 175 250 300 400"
click div "Product Name ENCLOSURE ASSY EQPT INCIDENTAL 4'X6'6"X5 Pieces 1.00 Select Bag Ba…"
click button "Save & Close"
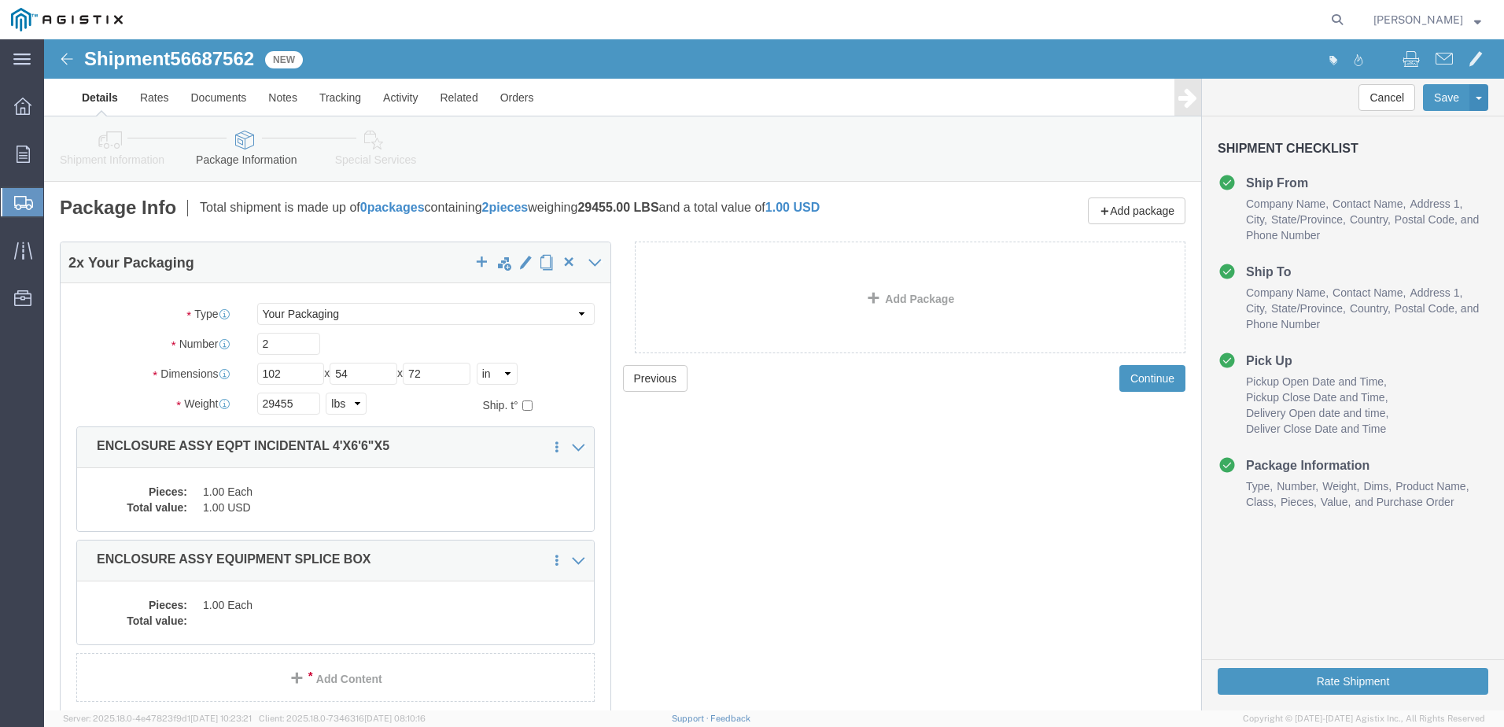
click dd "1.00 Each"
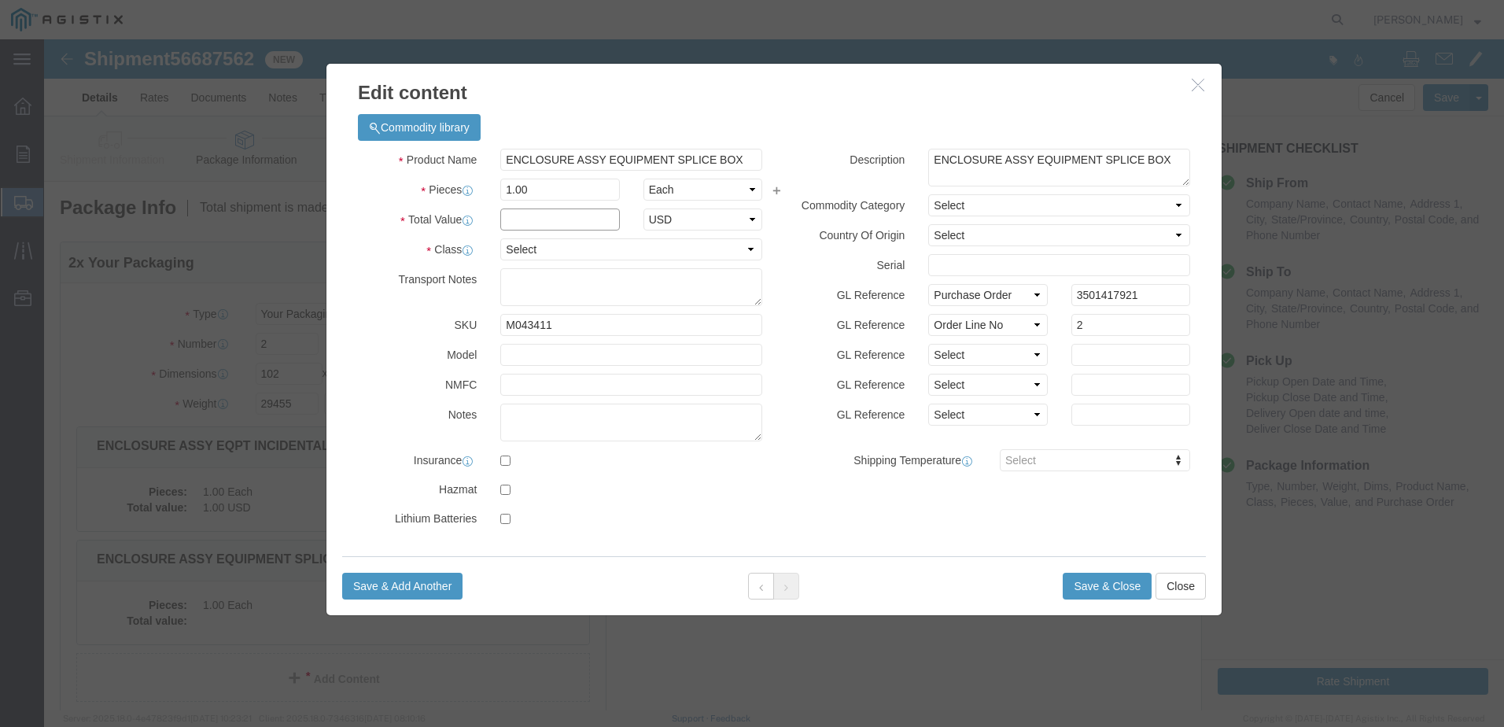
click input "text"
type input "1"
click select "Select 50 55 60 65 70 85 92.5 100 125 175 250 300 400"
select select "55"
click select "Select 50 55 60 65 70 85 92.5 100 125 175 250 300 400"
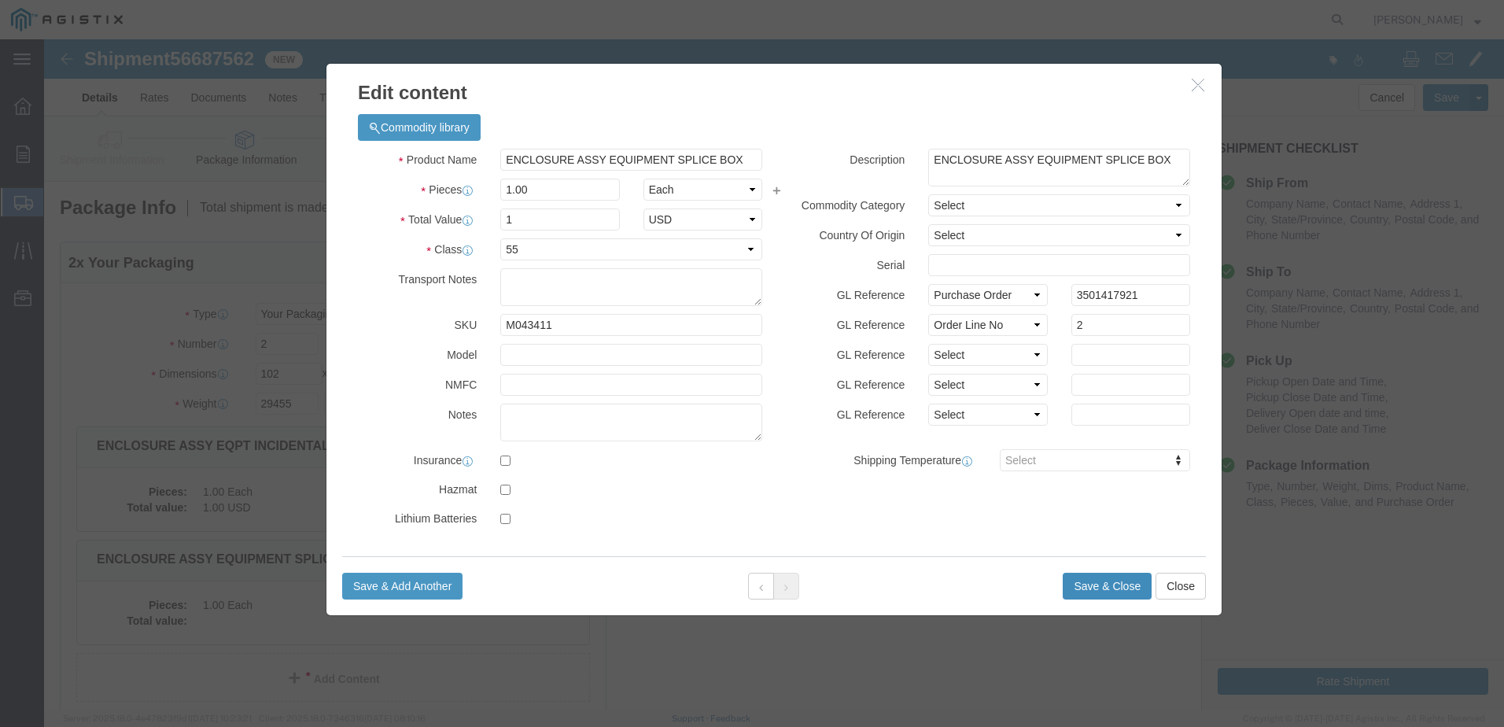
click button "Save & Close"
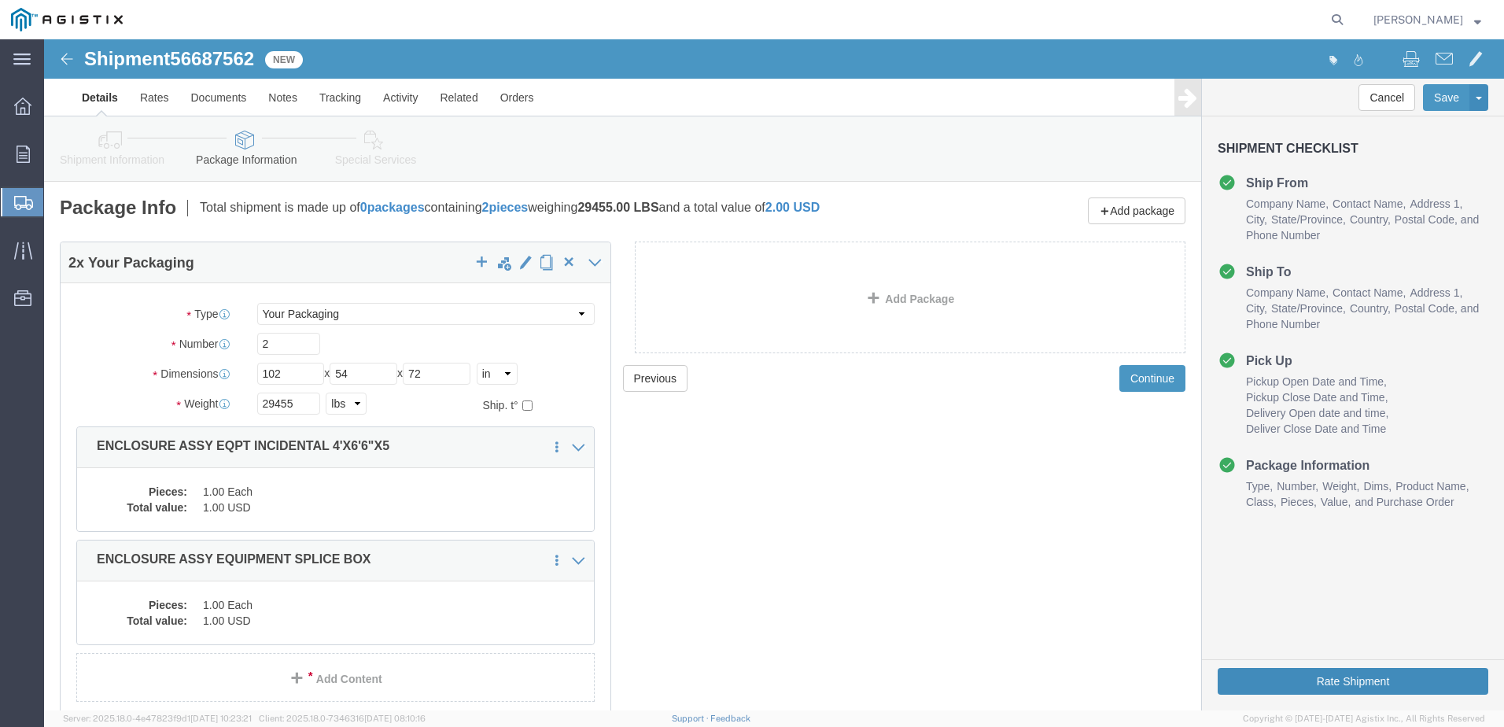
click button "Rate Shipment"
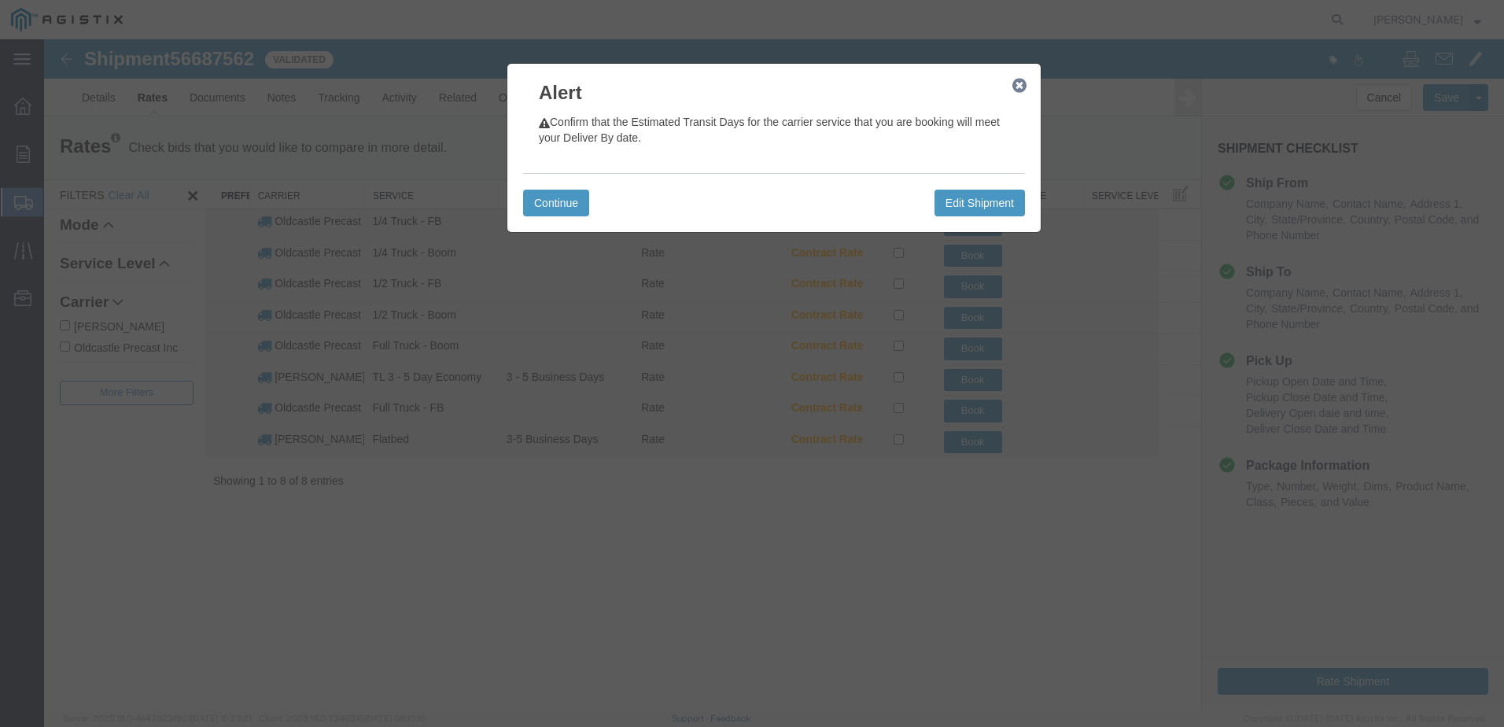
click at [1024, 84] on icon "button" at bounding box center [1020, 85] width 14 height 13
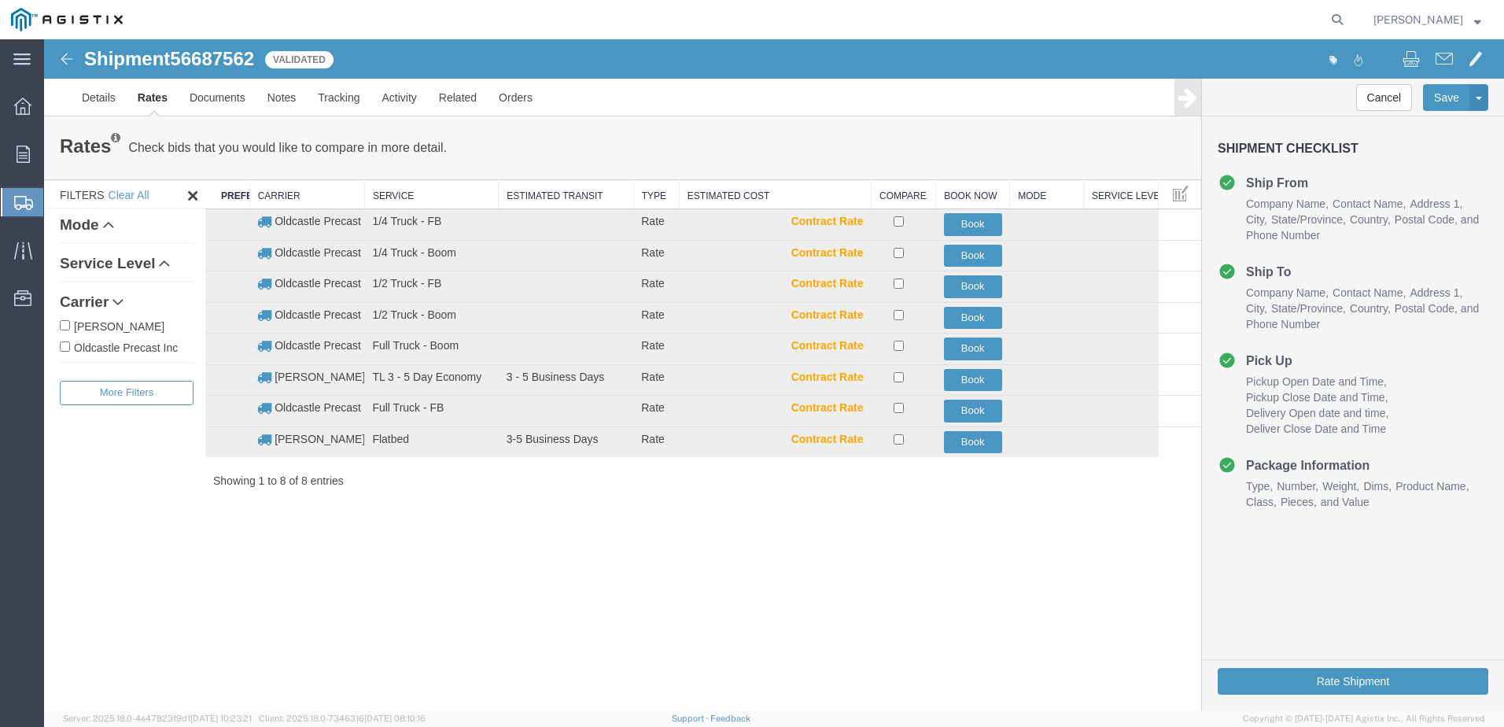
click at [79, 342] on label "Oldcastle Precast Inc" at bounding box center [127, 346] width 134 height 17
click at [70, 342] on input "Oldcastle Precast Inc" at bounding box center [65, 346] width 10 height 10
checkbox input "true"
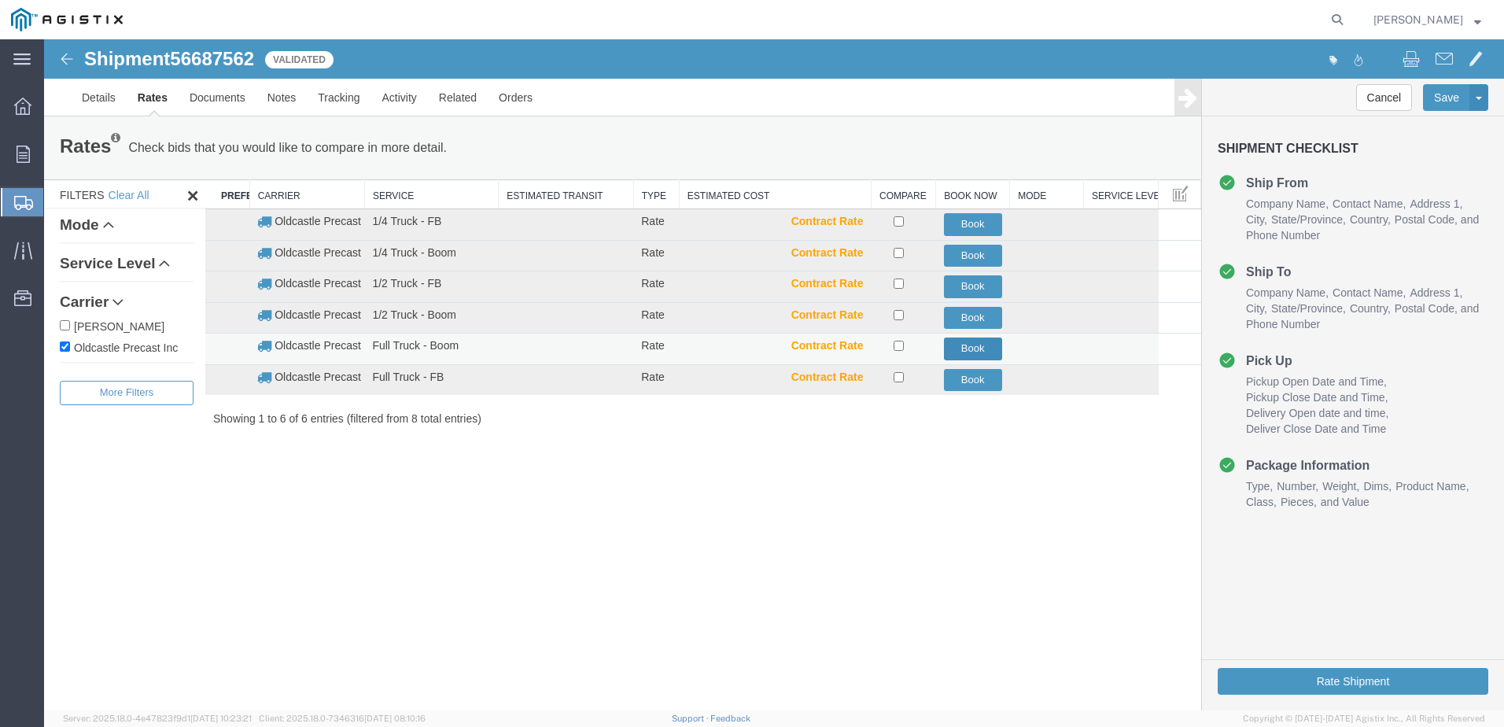
click at [968, 352] on button "Book" at bounding box center [973, 349] width 58 height 23
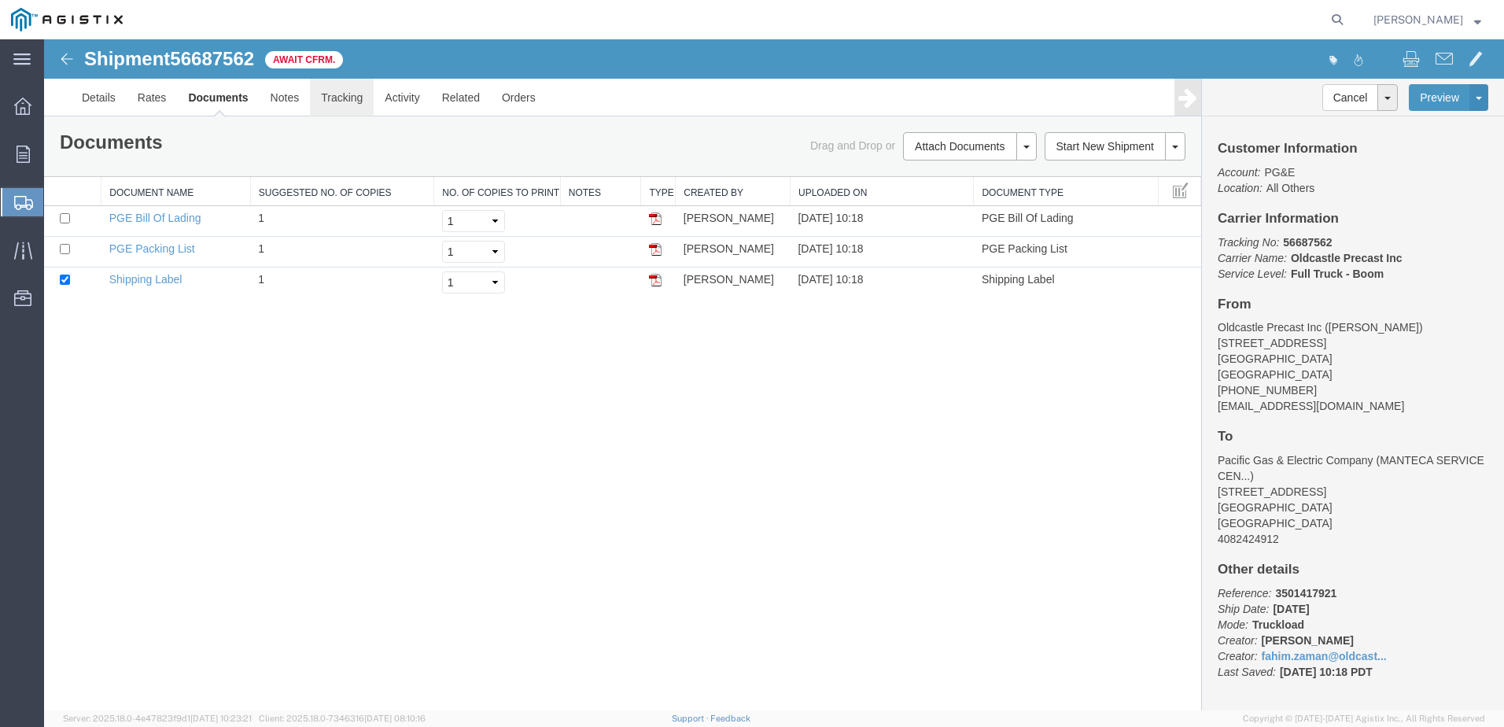
click at [350, 99] on link "Tracking" at bounding box center [342, 98] width 64 height 38
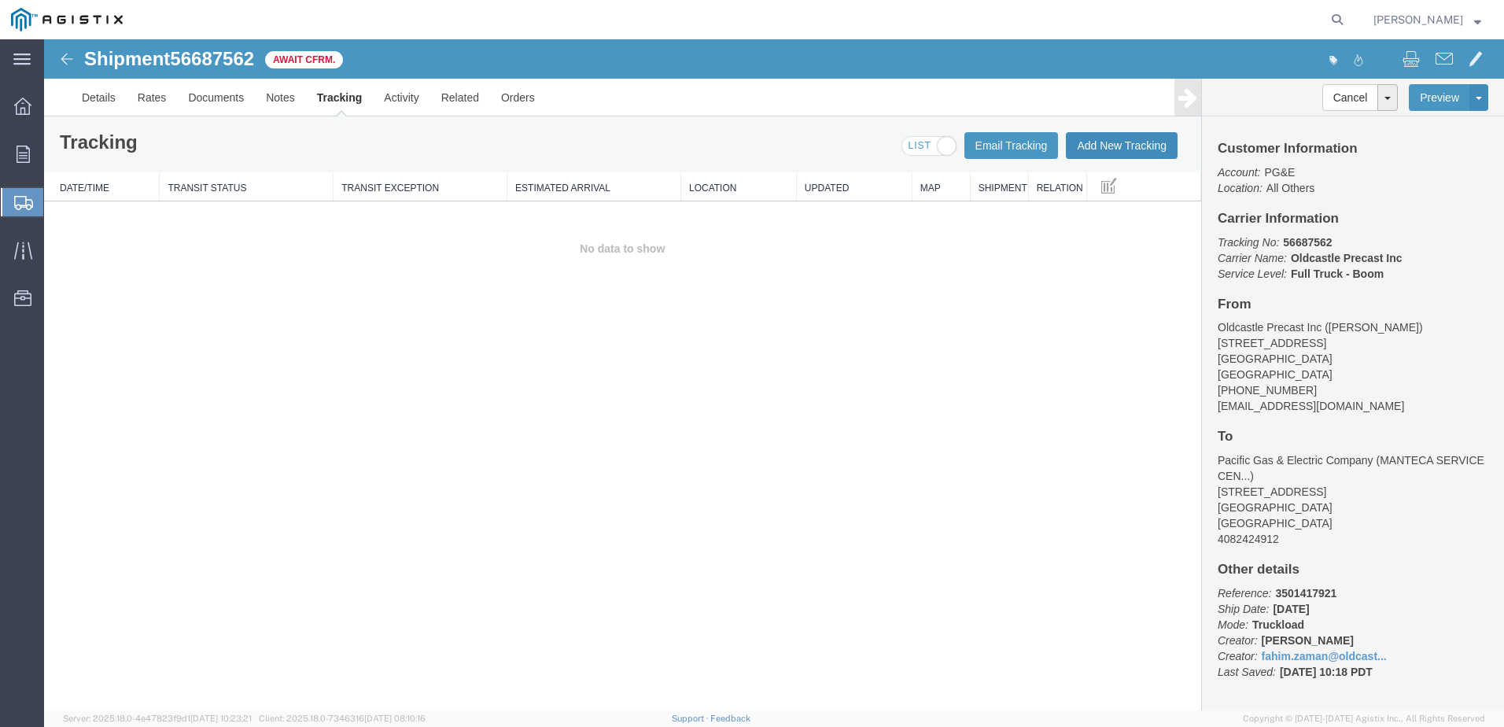
click at [1124, 149] on button "Add New Tracking" at bounding box center [1122, 145] width 112 height 27
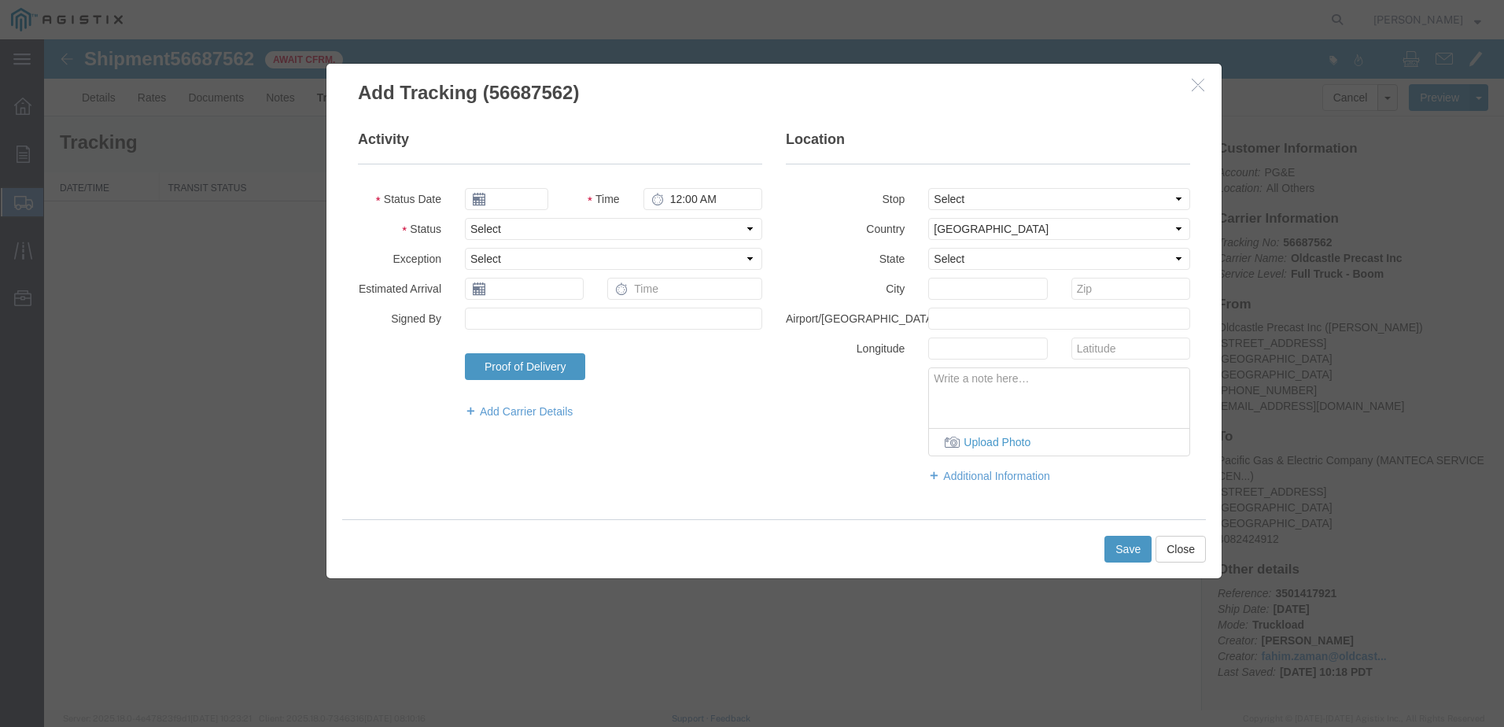
type input "[DATE]"
type input "11:00 AM"
click at [517, 228] on select "Select Arrival Notice Available Arrival Notice Imported Arrive at Delivery Loca…" at bounding box center [613, 229] width 297 height 22
select select "DELIVRED"
click at [465, 218] on select "Select Arrival Notice Available Arrival Notice Imported Arrive at Delivery Loca…" at bounding box center [613, 229] width 297 height 22
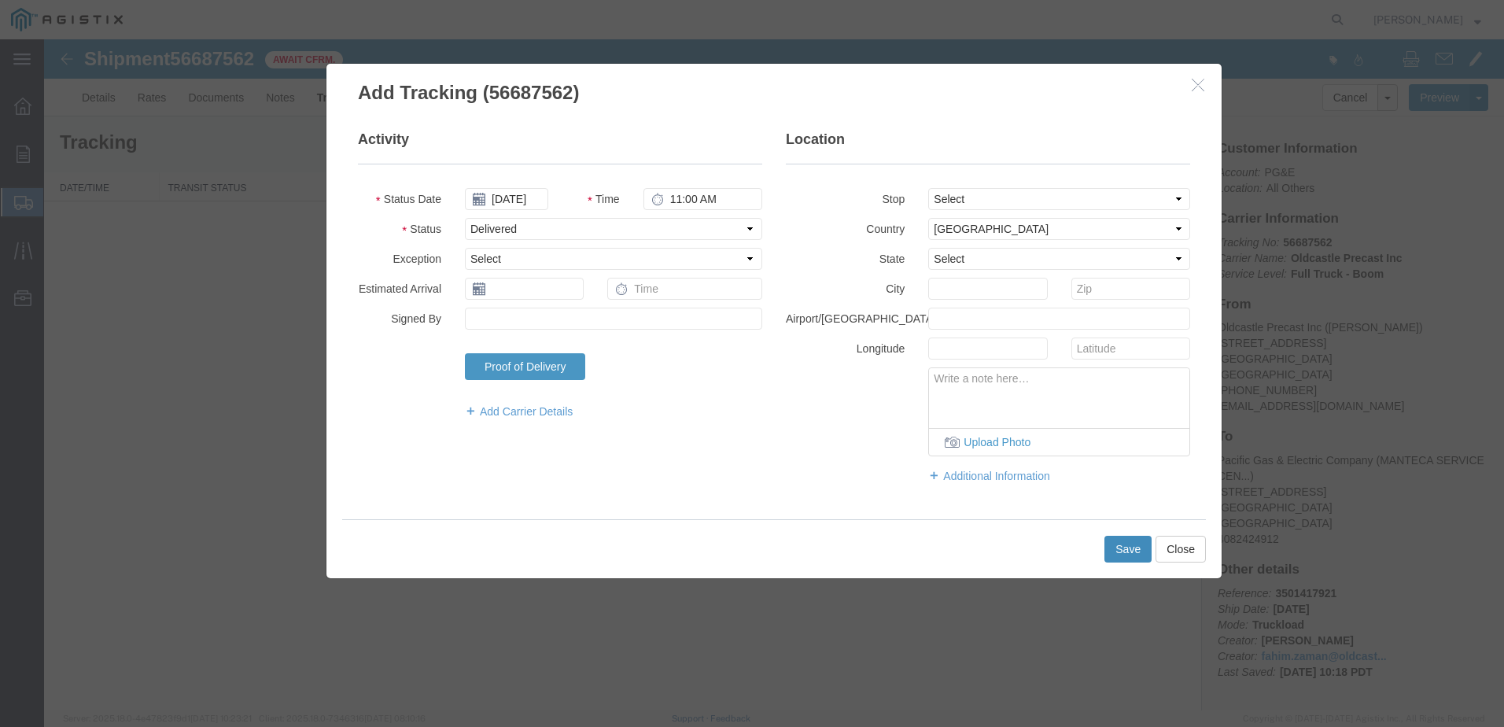
click at [1124, 550] on button "Save" at bounding box center [1128, 549] width 47 height 27
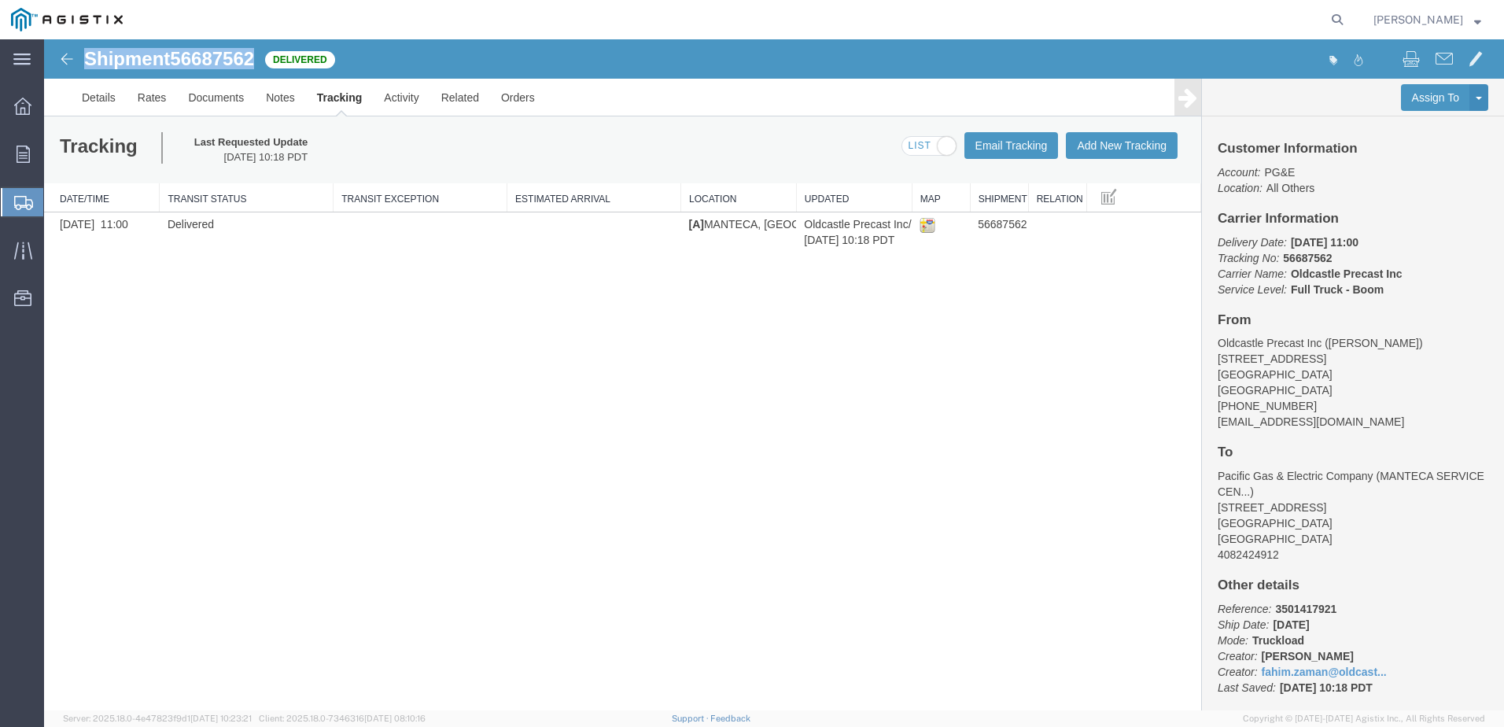
drag, startPoint x: 258, startPoint y: 59, endPoint x: 83, endPoint y: 59, distance: 175.5
click at [83, 59] on div "Shipment 56687562 1 of 1 Delivered" at bounding box center [410, 64] width 729 height 30
copy h1 "Shipment 56687562"
